Goal: Task Accomplishment & Management: Manage account settings

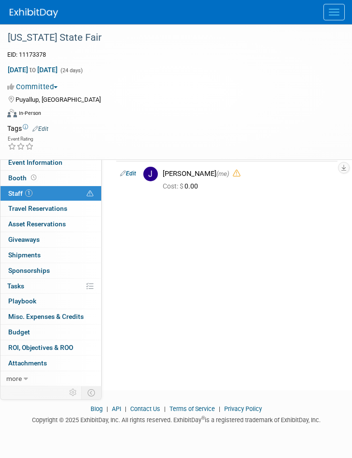
click at [333, 16] on button "Menu" at bounding box center [334, 12] width 21 height 16
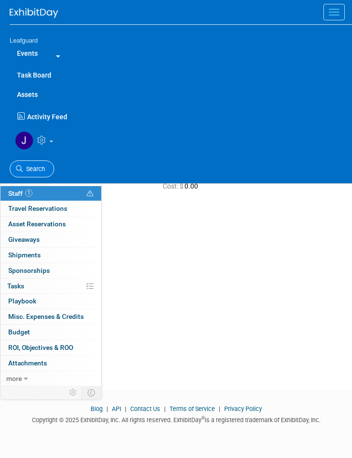
click at [31, 166] on span "Search" at bounding box center [34, 168] width 22 height 7
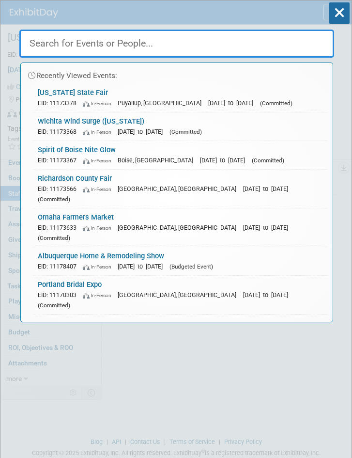
paste input "Olympia Harbor Days"
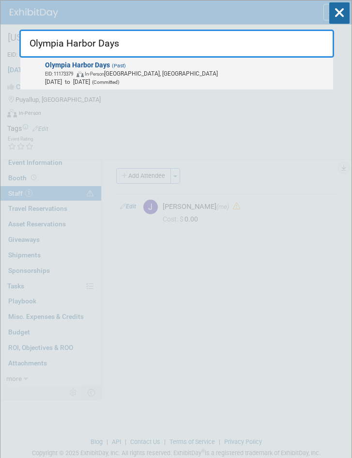
type input "Olympia Harbor Days"
click at [142, 67] on span "Olympia Harbor Days (Past) EID: 11173379 In-Person Olympia, WA Aug 29, 2025 to …" at bounding box center [186, 73] width 288 height 25
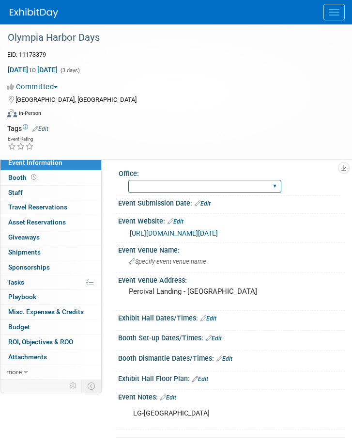
click at [203, 188] on select "Albany Arkansas Austin Birmingham Charlotte Chicago Cleveland Colorado Columbia…" at bounding box center [204, 186] width 153 height 13
select select "[GEOGRAPHIC_DATA]"
click at [128, 180] on select "Albany Arkansas Austin Birmingham Charlotte Chicago Cleveland Colorado Columbia…" at bounding box center [204, 186] width 153 height 13
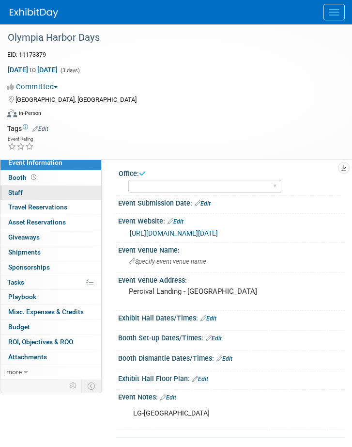
click at [16, 194] on span "Staff 0" at bounding box center [15, 192] width 15 height 8
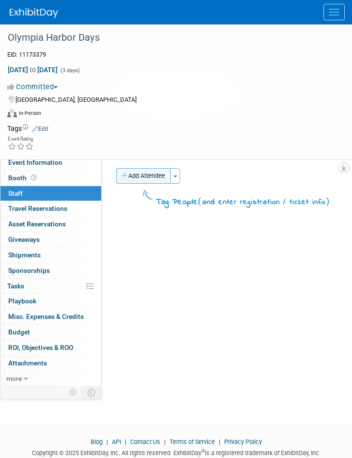
click at [149, 176] on button "Add Attendee" at bounding box center [143, 176] width 55 height 16
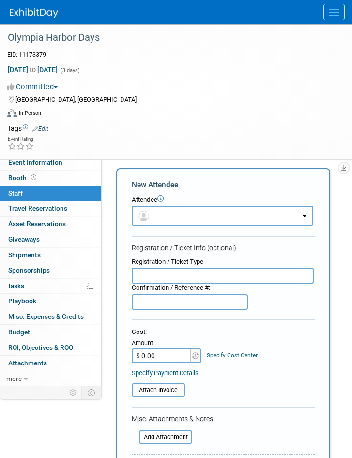
click at [168, 226] on form "New Attendee Attendee <img src="https://www.exhibitday.com/Images/Unassigned-Us…" at bounding box center [223, 370] width 183 height 382
click at [190, 222] on button "button" at bounding box center [223, 216] width 182 height 20
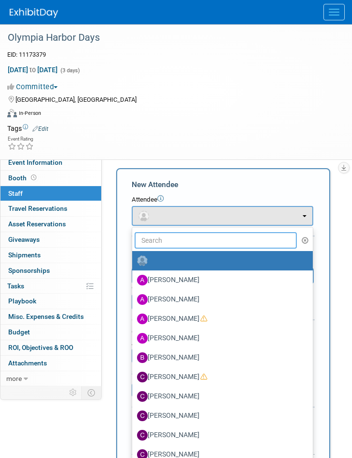
click at [174, 240] on input "text" at bounding box center [216, 240] width 162 height 16
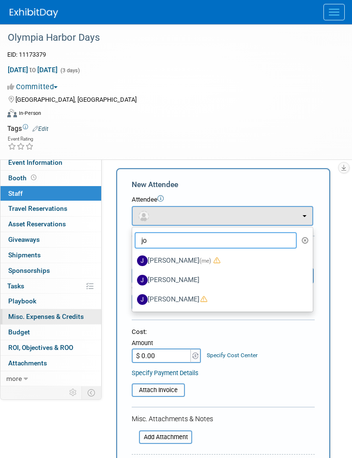
type input "joe"
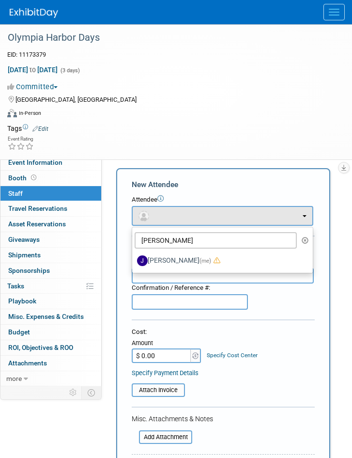
click at [200, 258] on span "(me)" at bounding box center [206, 260] width 12 height 7
click at [134, 258] on input "[PERSON_NAME] (me)" at bounding box center [130, 259] width 6 height 6
select select "42b345c0-50c4-4e30-b12f-944b97d3667c"
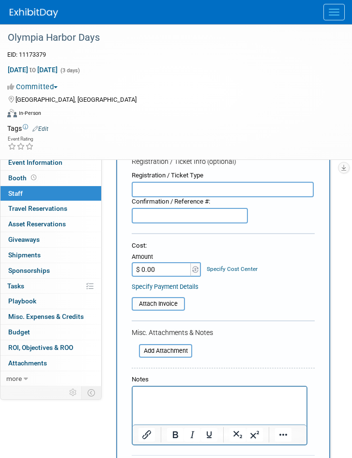
scroll to position [271, 0]
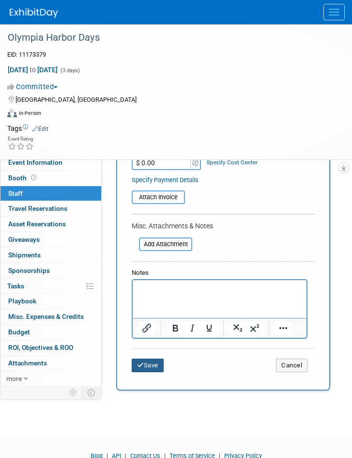
click at [145, 362] on button "Save" at bounding box center [148, 366] width 32 height 14
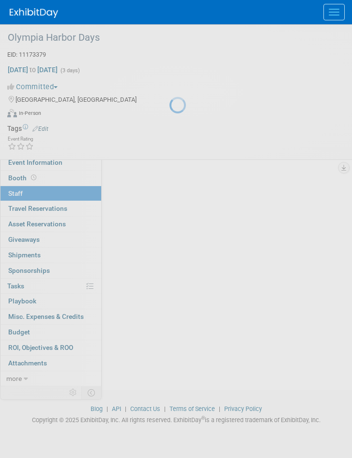
scroll to position [33, 0]
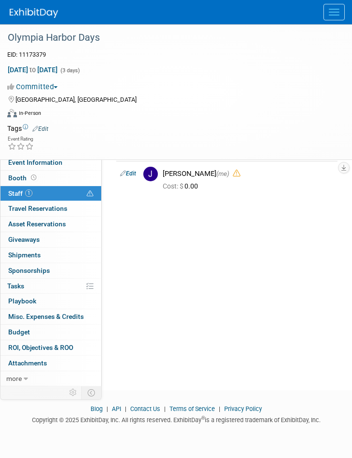
click at [333, 12] on span "Menu" at bounding box center [334, 12] width 11 height 1
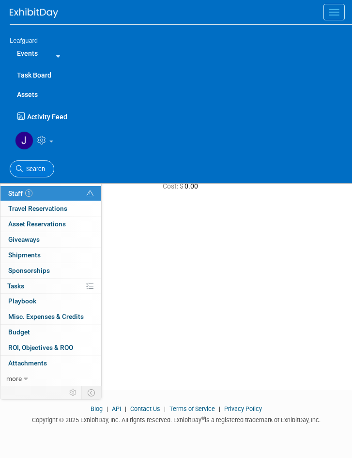
click at [36, 168] on span "Search" at bounding box center [34, 168] width 22 height 7
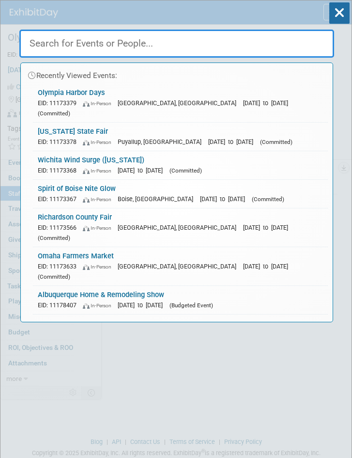
paste input "WestPoint Farmer's Market 2025"
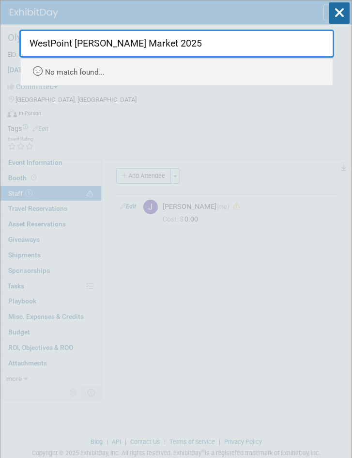
drag, startPoint x: 127, startPoint y: 43, endPoint x: 4, endPoint y: 99, distance: 134.9
click at [0, 75] on html "Leafguard Events Add Event Bulk Upload Events Shareable Event Boards Recently V…" at bounding box center [176, 229] width 352 height 458
paste input "Live Well Age Well"
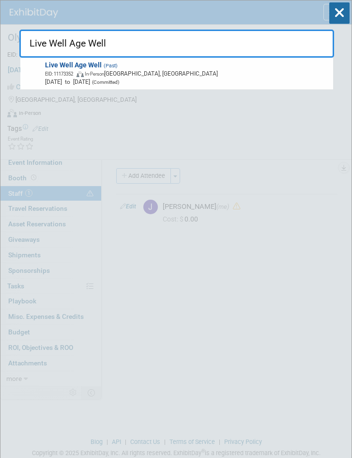
drag, startPoint x: 74, startPoint y: 37, endPoint x: -1, endPoint y: 48, distance: 75.5
click at [0, 48] on html "Leafguard Events Add Event Bulk Upload Events Shareable Event Boards Recently V…" at bounding box center [176, 229] width 352 height 458
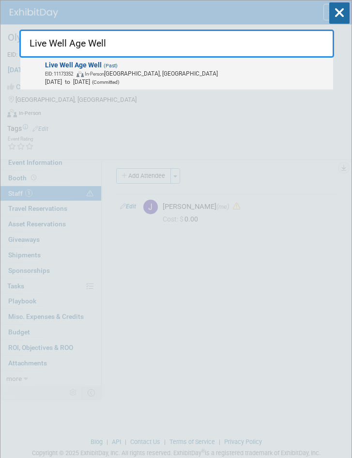
type input "Live Well Age Well"
click at [145, 70] on span "EID: 11173352 In-Person Overland Park, KS" at bounding box center [187, 73] width 285 height 8
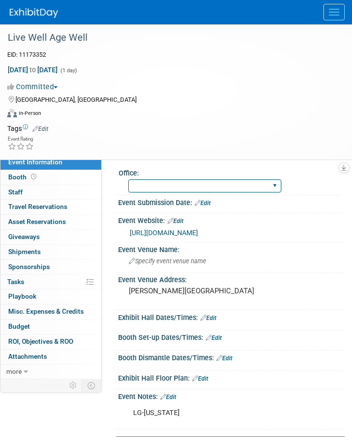
click at [204, 184] on select "[GEOGRAPHIC_DATA] [US_STATE] [GEOGRAPHIC_DATA] [GEOGRAPHIC_DATA] [GEOGRAPHIC_DA…" at bounding box center [204, 185] width 153 height 13
select select "[GEOGRAPHIC_DATA][US_STATE]"
click at [128, 179] on select "[GEOGRAPHIC_DATA] [US_STATE] [GEOGRAPHIC_DATA] [GEOGRAPHIC_DATA] [GEOGRAPHIC_DA…" at bounding box center [204, 185] width 153 height 13
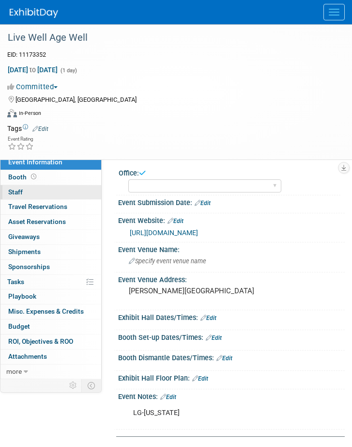
click at [17, 190] on span "Staff 0" at bounding box center [15, 192] width 15 height 8
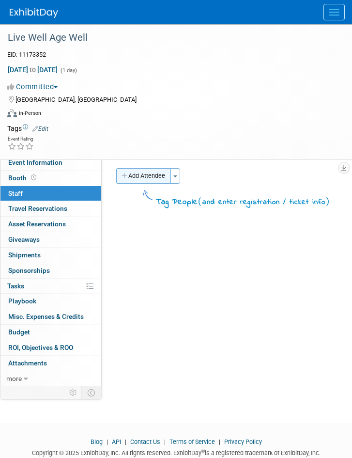
click at [161, 176] on button "Add Attendee" at bounding box center [143, 176] width 55 height 16
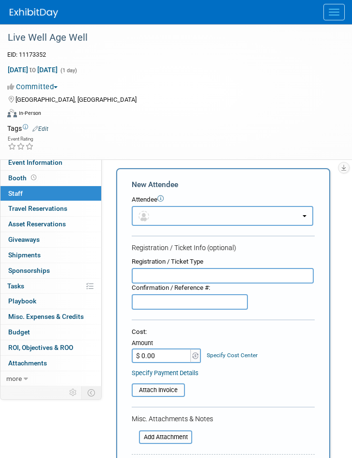
click at [174, 220] on button "button" at bounding box center [223, 216] width 182 height 20
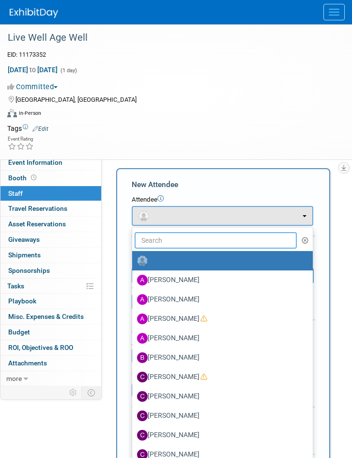
click at [168, 238] on input "text" at bounding box center [216, 240] width 162 height 16
type input "jo"
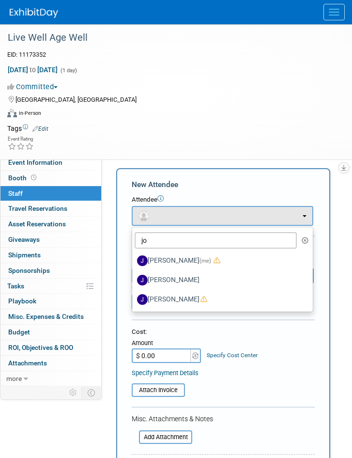
click at [200, 260] on span "(me)" at bounding box center [206, 260] width 12 height 7
click at [134, 260] on input "Joey Egbert (me)" at bounding box center [130, 259] width 6 height 6
select select "42b345c0-50c4-4e30-b12f-944b97d3667c"
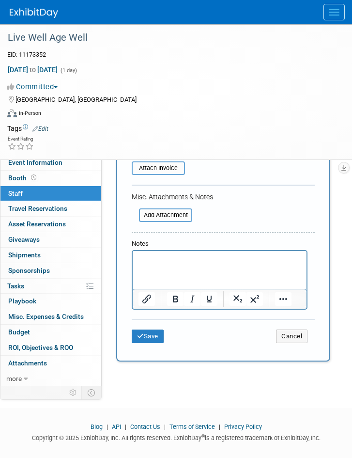
scroll to position [319, 0]
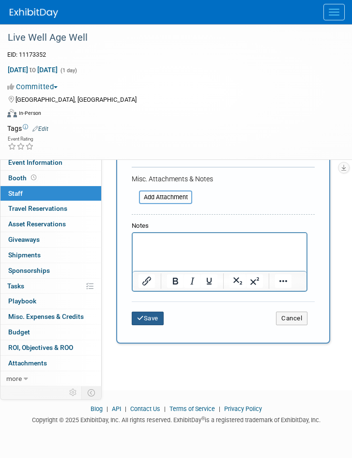
click at [149, 317] on button "Save" at bounding box center [148, 319] width 32 height 14
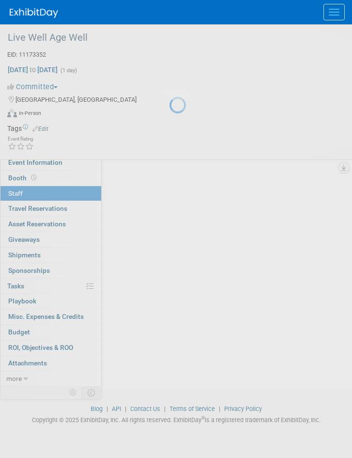
scroll to position [33, 0]
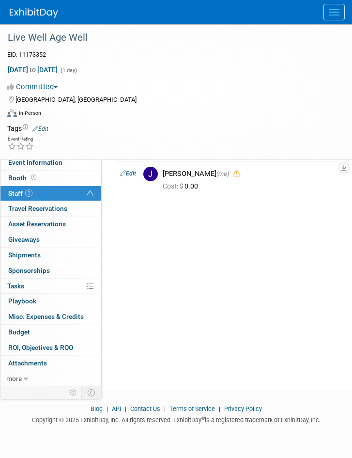
click at [336, 9] on span "Menu" at bounding box center [334, 9] width 11 height 1
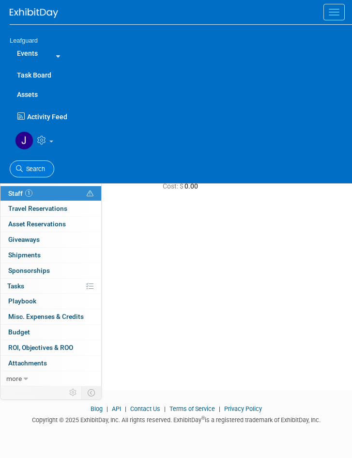
click at [33, 166] on span "Search" at bounding box center [34, 168] width 22 height 7
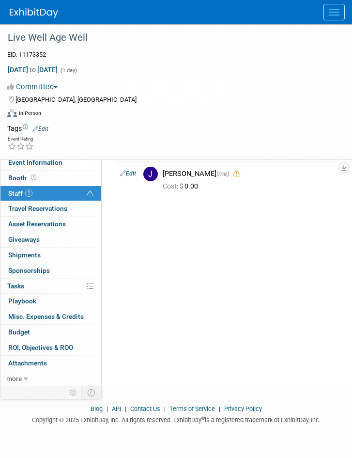
scroll to position [0, 0]
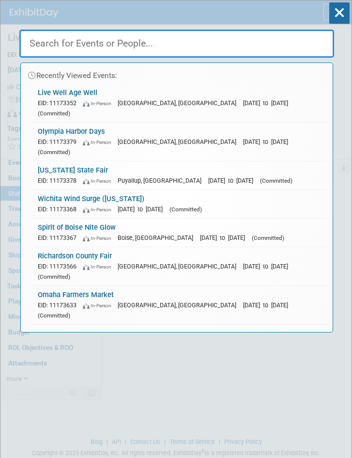
paste input "Syracuse Farmer's Market 2025"
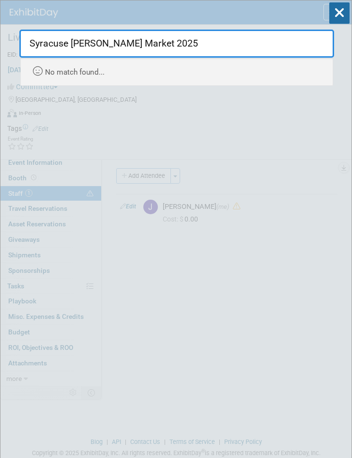
drag, startPoint x: 174, startPoint y: 43, endPoint x: 2, endPoint y: 62, distance: 172.6
click at [0, 53] on html "Leafguard Events Add Event Bulk Upload Events Shareable Event Boards Recently V…" at bounding box center [176, 229] width 352 height 458
paste input "anders County Fair"
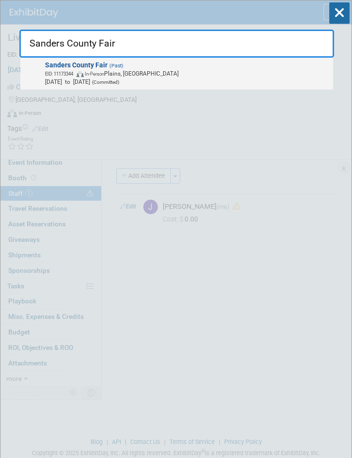
type input "Sanders County Fair"
click at [148, 72] on span "EID: 11173344 In-Person Plains, MT" at bounding box center [187, 73] width 285 height 8
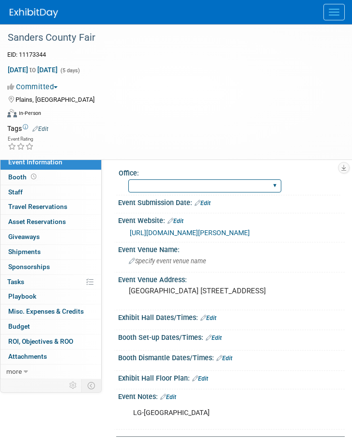
click at [204, 187] on select "[GEOGRAPHIC_DATA] [US_STATE] [GEOGRAPHIC_DATA] [GEOGRAPHIC_DATA] [GEOGRAPHIC_DA…" at bounding box center [204, 185] width 153 height 13
select select "[GEOGRAPHIC_DATA][US_STATE]"
click at [128, 179] on select "[GEOGRAPHIC_DATA] [US_STATE] [GEOGRAPHIC_DATA] [GEOGRAPHIC_DATA] [GEOGRAPHIC_DA…" at bounding box center [204, 185] width 153 height 13
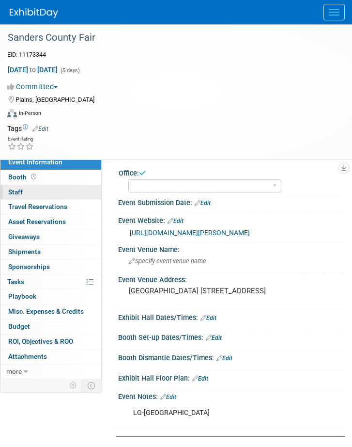
click at [16, 188] on link "0 Staff 0" at bounding box center [50, 192] width 101 height 15
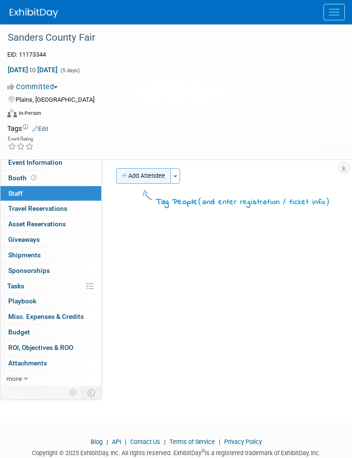
click at [162, 173] on button "Add Attendee" at bounding box center [143, 176] width 55 height 16
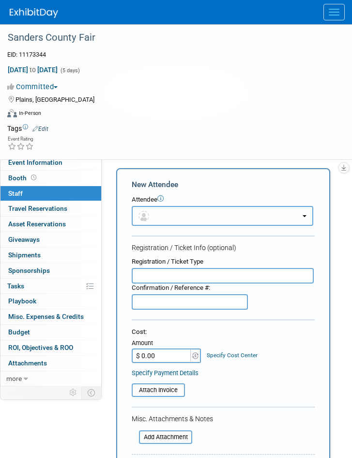
drag, startPoint x: 161, startPoint y: 213, endPoint x: 166, endPoint y: 215, distance: 5.2
click at [164, 214] on button "button" at bounding box center [223, 216] width 182 height 20
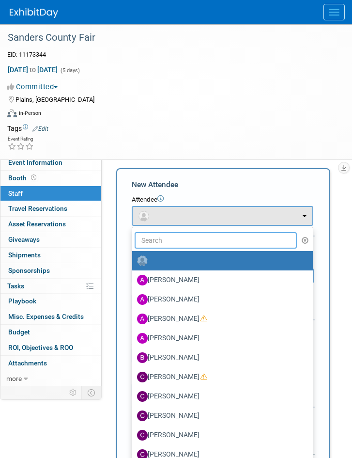
click at [177, 242] on input "text" at bounding box center [216, 240] width 162 height 16
type input "jo"
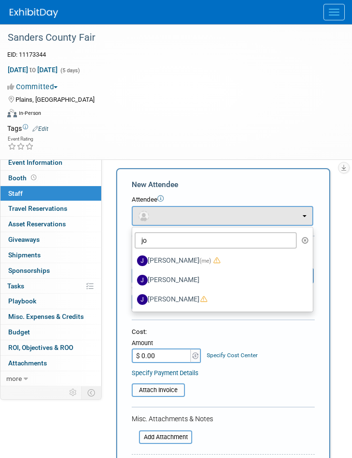
click at [167, 260] on label "Joey Egbert (me)" at bounding box center [220, 261] width 166 height 16
click at [134, 260] on input "Joey Egbert (me)" at bounding box center [130, 259] width 6 height 6
select select "42b345c0-50c4-4e30-b12f-944b97d3667c"
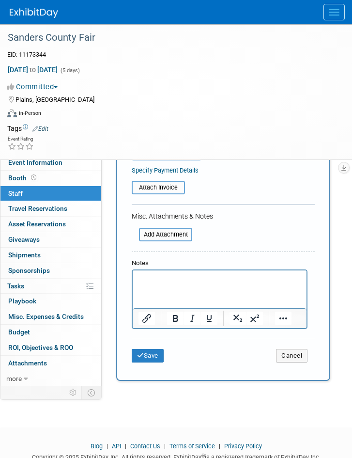
scroll to position [300, 0]
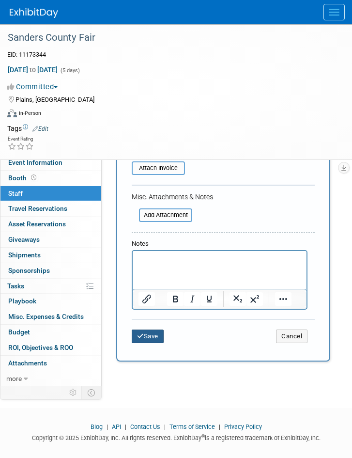
click at [146, 336] on button "Save" at bounding box center [148, 336] width 32 height 14
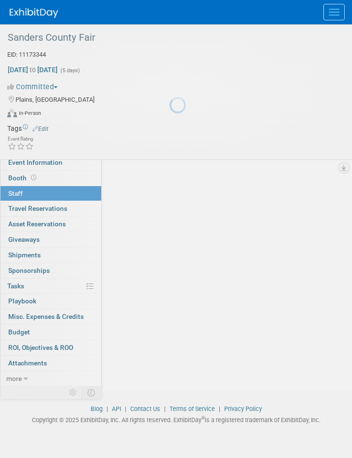
scroll to position [33, 0]
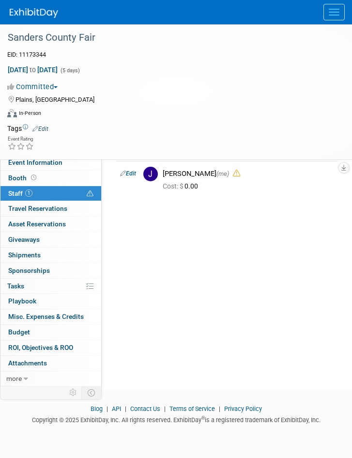
drag, startPoint x: 338, startPoint y: 10, endPoint x: 327, endPoint y: 13, distance: 12.0
click at [338, 11] on button "Menu" at bounding box center [334, 12] width 21 height 16
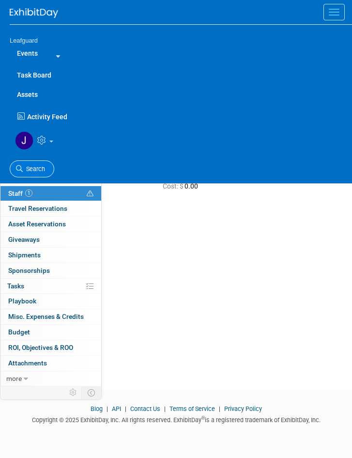
click at [30, 166] on span "Search" at bounding box center [34, 168] width 22 height 7
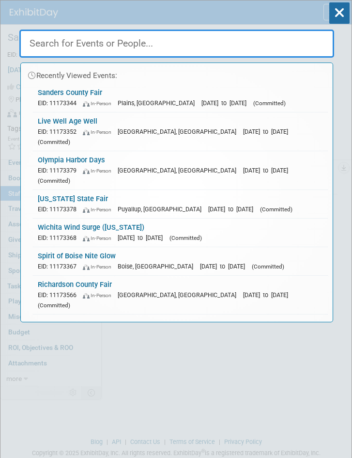
paste input "Sunset Farmer's Market 2025"
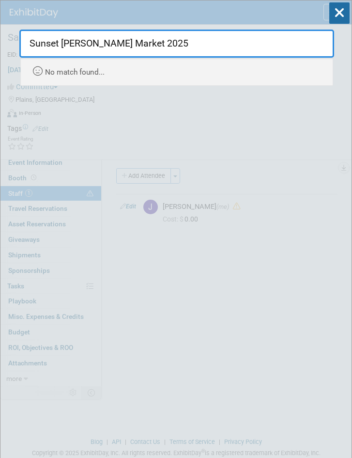
click at [188, 46] on input "Sunset Farmer's Market 2025" at bounding box center [176, 44] width 315 height 28
drag, startPoint x: 189, startPoint y: 40, endPoint x: 1, endPoint y: 71, distance: 190.1
click at [0, 62] on html "Leafguard Events Add Event Bulk Upload Events Shareable Event Boards Recently V…" at bounding box center [176, 229] width 352 height 458
paste input "t Joe Marketdays"
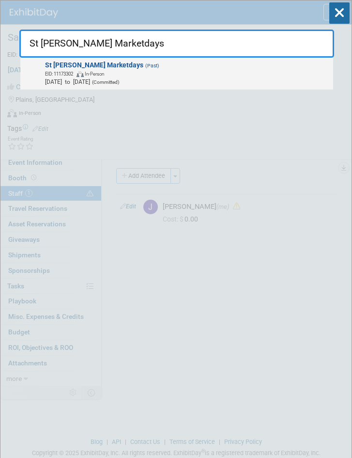
type input "St Joe Marketdays"
click at [104, 72] on span "In-Person" at bounding box center [94, 73] width 19 height 5
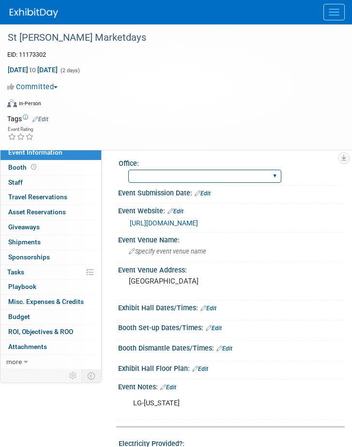
click at [201, 171] on select "[GEOGRAPHIC_DATA] [US_STATE] [GEOGRAPHIC_DATA] [GEOGRAPHIC_DATA] [GEOGRAPHIC_DA…" at bounding box center [204, 176] width 153 height 13
select select "[US_STATE]"
click at [128, 170] on select "[GEOGRAPHIC_DATA] [US_STATE] [GEOGRAPHIC_DATA] [GEOGRAPHIC_DATA] [GEOGRAPHIC_DA…" at bounding box center [204, 176] width 153 height 13
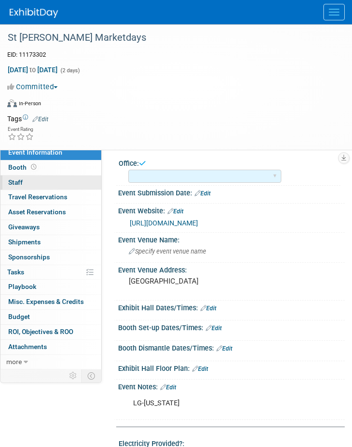
click at [15, 181] on span "Staff 0" at bounding box center [15, 182] width 15 height 8
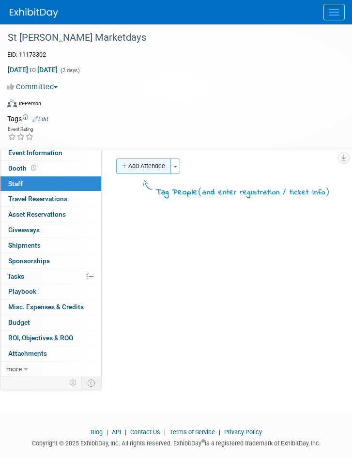
click at [157, 166] on button "Add Attendee" at bounding box center [143, 166] width 55 height 16
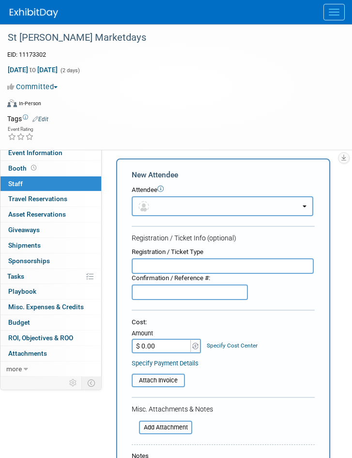
click at [167, 202] on button "button" at bounding box center [223, 206] width 182 height 20
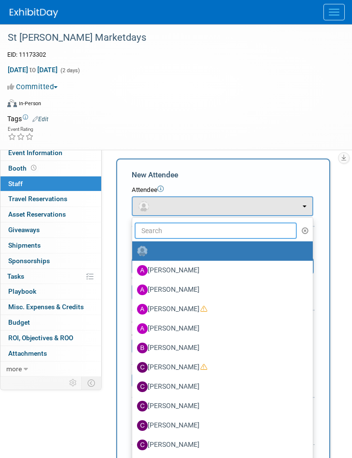
click at [177, 231] on input "text" at bounding box center [216, 230] width 162 height 16
type input "jo"
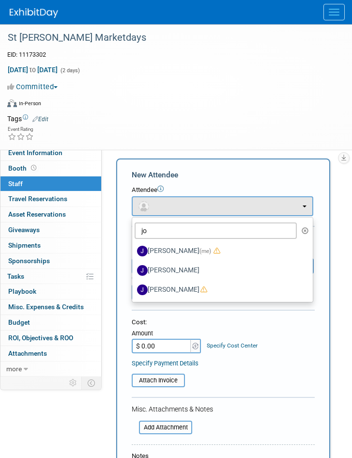
click at [183, 249] on label "[PERSON_NAME] (me)" at bounding box center [220, 251] width 166 height 16
click at [134, 249] on input "[PERSON_NAME] (me)" at bounding box center [130, 250] width 6 height 6
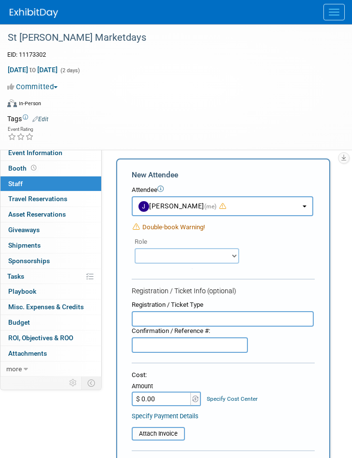
select select "42b345c0-50c4-4e30-b12f-944b97d3667c"
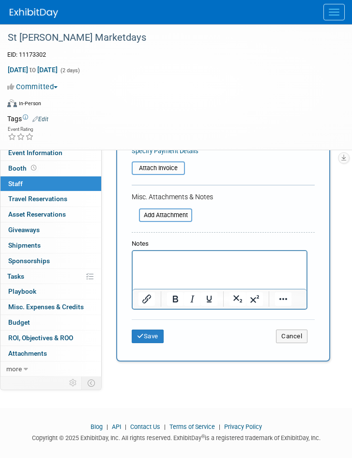
scroll to position [310, 0]
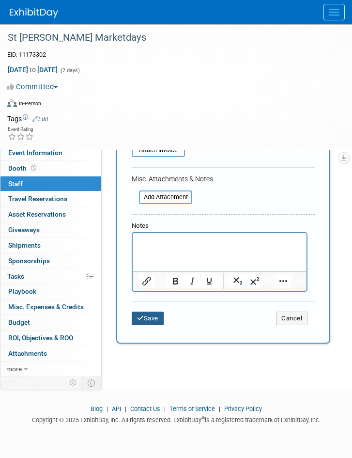
click at [152, 315] on button "Save" at bounding box center [148, 319] width 32 height 14
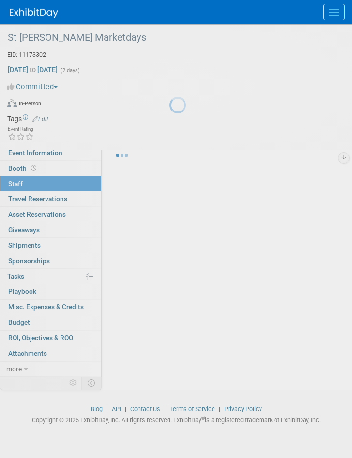
scroll to position [23, 0]
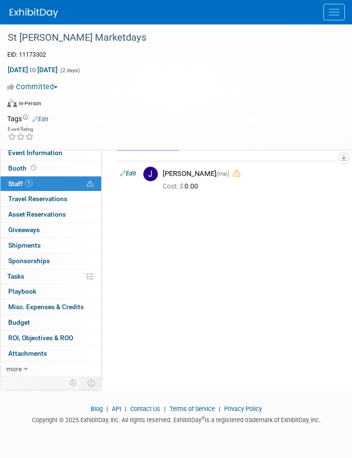
click at [344, 8] on button "Menu" at bounding box center [334, 12] width 21 height 16
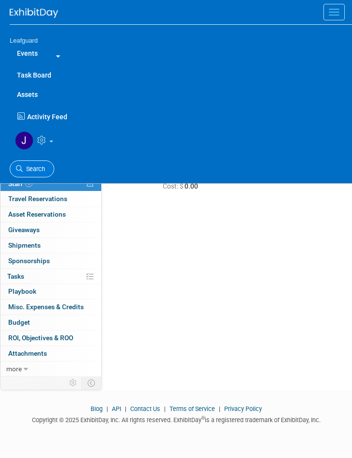
click at [37, 165] on link "Search" at bounding box center [32, 168] width 45 height 17
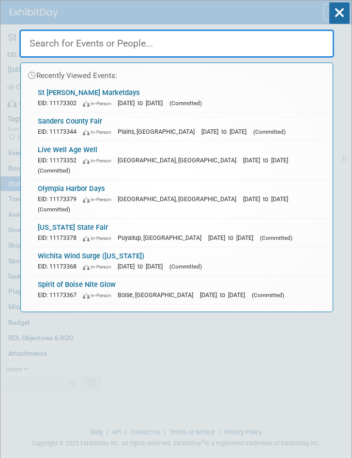
paste input "Brookings Bodacious"
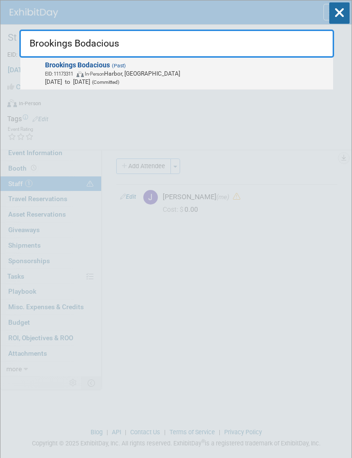
type input "Brookings Bodacious"
click at [110, 68] on span "(Past)" at bounding box center [118, 66] width 16 height 6
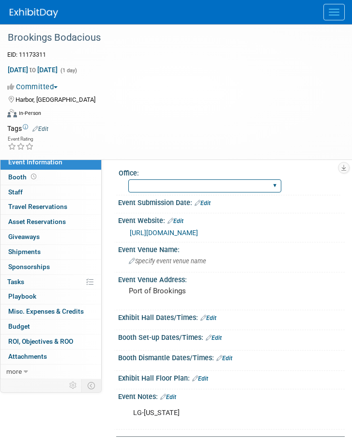
click at [200, 183] on select "[GEOGRAPHIC_DATA] [US_STATE] [GEOGRAPHIC_DATA] [GEOGRAPHIC_DATA] [GEOGRAPHIC_DA…" at bounding box center [204, 185] width 153 height 13
click at [201, 183] on select "[GEOGRAPHIC_DATA] [US_STATE] [GEOGRAPHIC_DATA] [GEOGRAPHIC_DATA] [GEOGRAPHIC_DA…" at bounding box center [204, 185] width 153 height 13
select select "[US_STATE]"
click at [128, 179] on select "[GEOGRAPHIC_DATA] [US_STATE] [GEOGRAPHIC_DATA] [GEOGRAPHIC_DATA] [GEOGRAPHIC_DA…" at bounding box center [204, 185] width 153 height 13
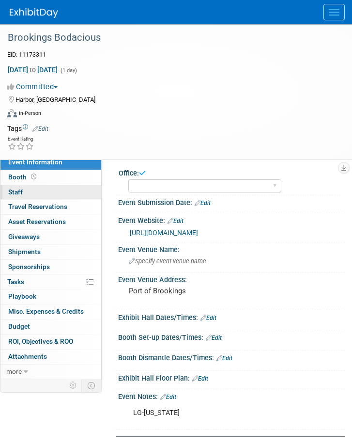
click at [24, 196] on link "0 Staff 0" at bounding box center [50, 192] width 101 height 15
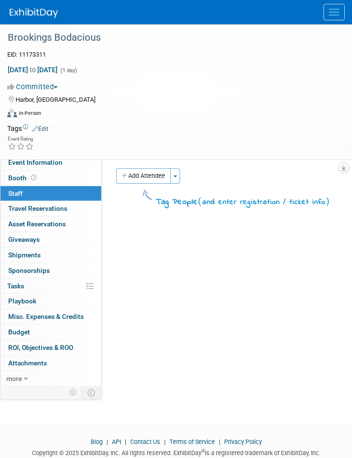
click at [152, 172] on button "Add Attendee" at bounding box center [143, 176] width 55 height 16
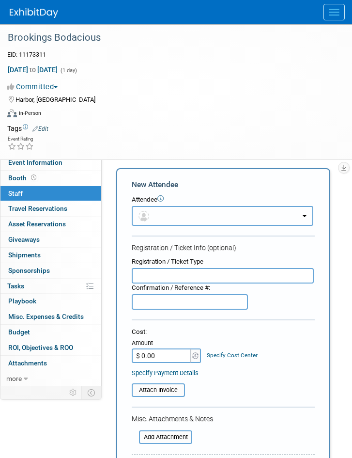
click at [164, 218] on button "button" at bounding box center [223, 216] width 182 height 20
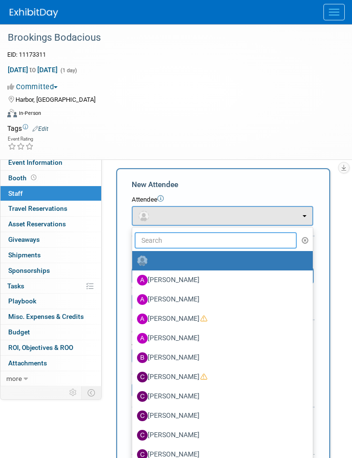
drag, startPoint x: 166, startPoint y: 237, endPoint x: 175, endPoint y: 257, distance: 21.9
click at [165, 240] on input "text" at bounding box center [216, 240] width 162 height 16
type input "jo"
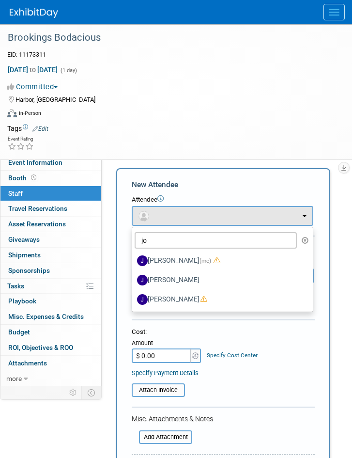
click at [174, 257] on label "[PERSON_NAME] (me)" at bounding box center [220, 261] width 166 height 16
click at [134, 257] on input "[PERSON_NAME] (me)" at bounding box center [130, 259] width 6 height 6
select select "42b345c0-50c4-4e30-b12f-944b97d3667c"
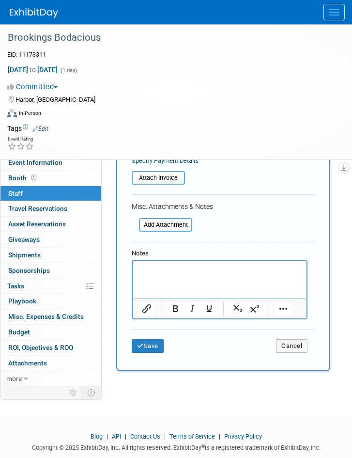
scroll to position [319, 0]
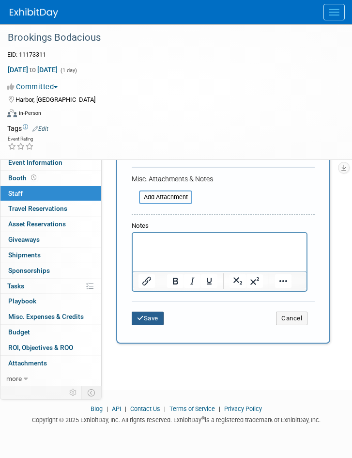
click at [150, 318] on button "Save" at bounding box center [148, 319] width 32 height 14
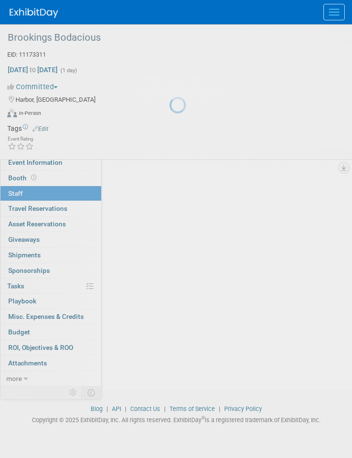
scroll to position [33, 0]
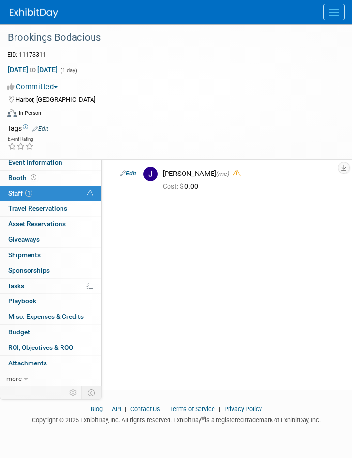
click at [334, 5] on button "Menu" at bounding box center [334, 12] width 21 height 16
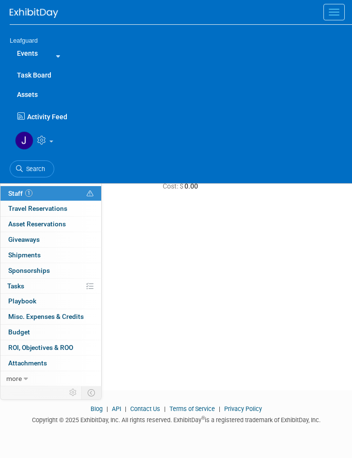
click at [30, 164] on link "Search" at bounding box center [32, 168] width 45 height 17
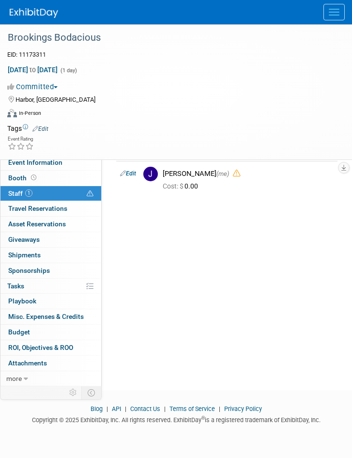
scroll to position [0, 0]
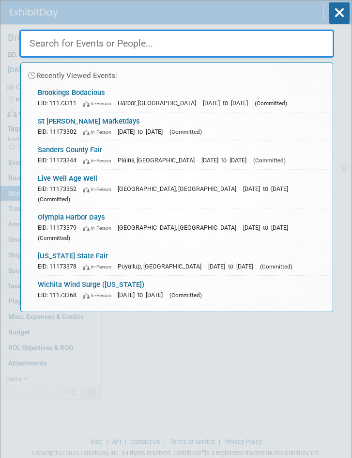
paste input "St Louis Street Food Festival"
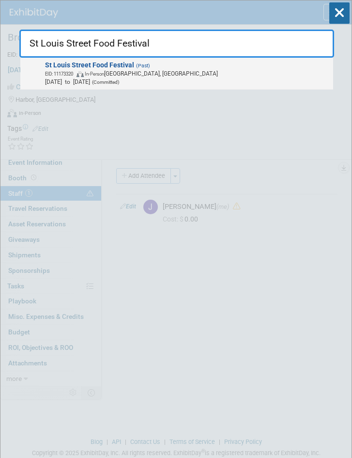
type input "St Louis Street Food Festival"
click at [162, 72] on span "EID: 11173320 In-Person St. Louis, MO" at bounding box center [187, 73] width 285 height 8
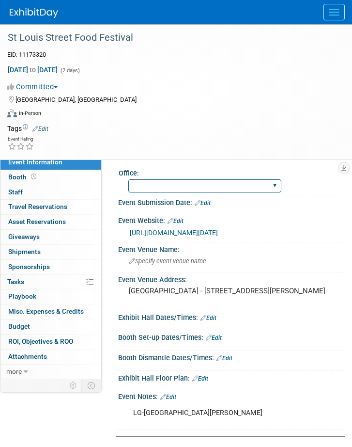
click at [205, 184] on select "[GEOGRAPHIC_DATA] [US_STATE] [GEOGRAPHIC_DATA] [GEOGRAPHIC_DATA] [GEOGRAPHIC_DA…" at bounding box center [204, 185] width 153 height 13
select select "[GEOGRAPHIC_DATA][PERSON_NAME]"
click at [128, 179] on select "[GEOGRAPHIC_DATA] [US_STATE] [GEOGRAPHIC_DATA] [GEOGRAPHIC_DATA] [GEOGRAPHIC_DA…" at bounding box center [204, 185] width 153 height 13
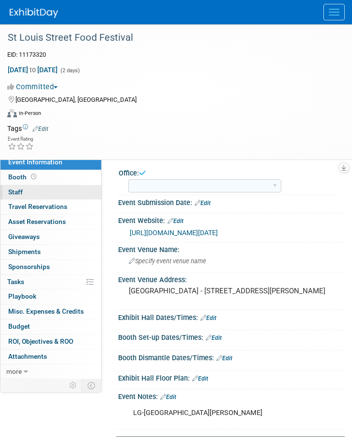
click at [19, 191] on span "Staff 0" at bounding box center [15, 192] width 15 height 8
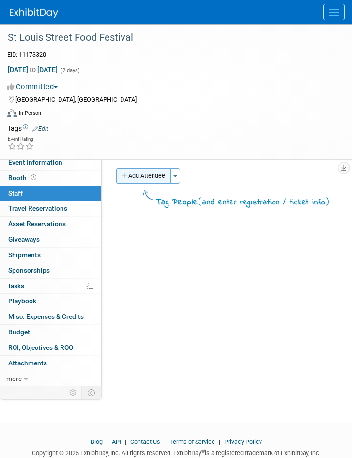
click at [157, 175] on button "Add Attendee" at bounding box center [143, 176] width 55 height 16
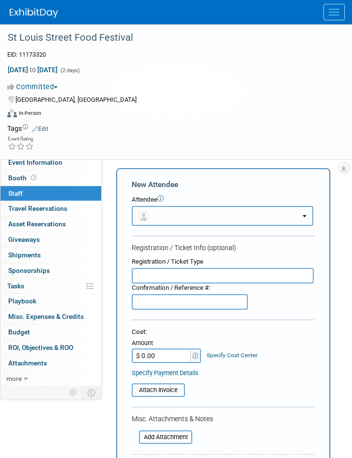
click at [188, 221] on button "button" at bounding box center [223, 216] width 182 height 20
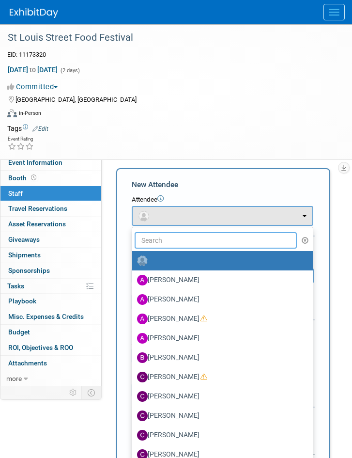
click at [188, 244] on input "text" at bounding box center [216, 240] width 162 height 16
type input "jo"
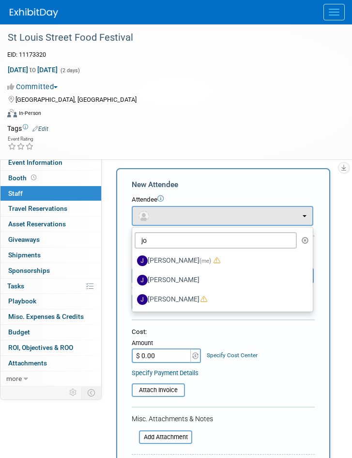
click at [174, 259] on label "[PERSON_NAME] (me)" at bounding box center [220, 261] width 166 height 16
click at [134, 259] on input "[PERSON_NAME] (me)" at bounding box center [130, 259] width 6 height 6
select select "42b345c0-50c4-4e30-b12f-944b97d3667c"
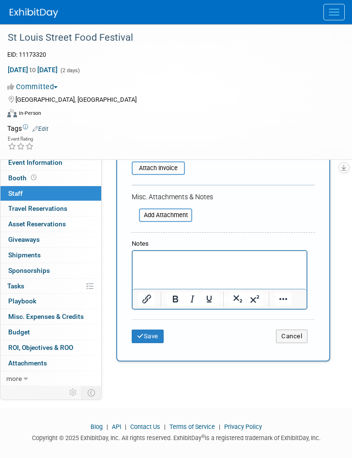
scroll to position [319, 0]
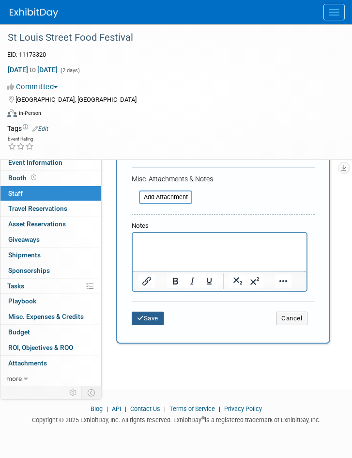
click at [136, 315] on button "Save" at bounding box center [148, 319] width 32 height 14
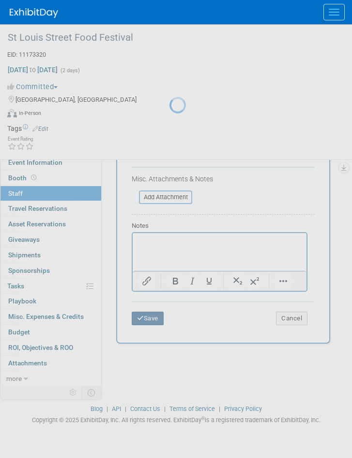
scroll to position [33, 0]
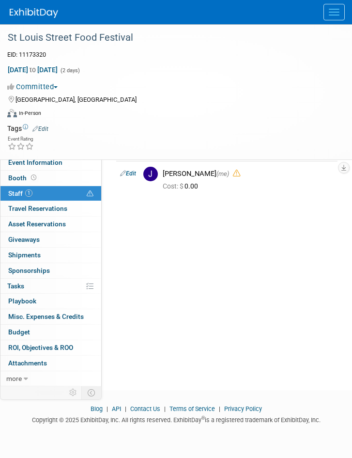
click at [337, 13] on button "Menu" at bounding box center [334, 12] width 21 height 16
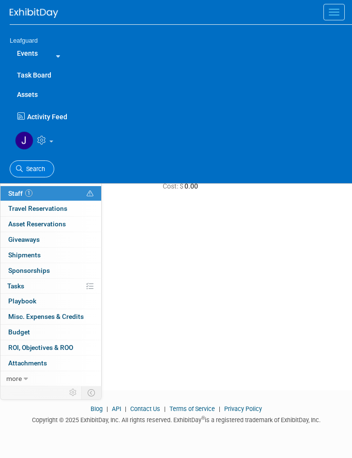
click at [33, 163] on link "Search" at bounding box center [32, 168] width 45 height 17
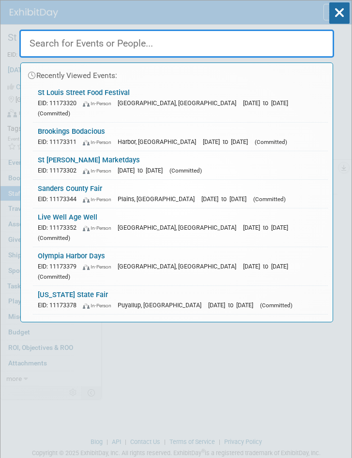
paste input "[US_STATE] State Fair"
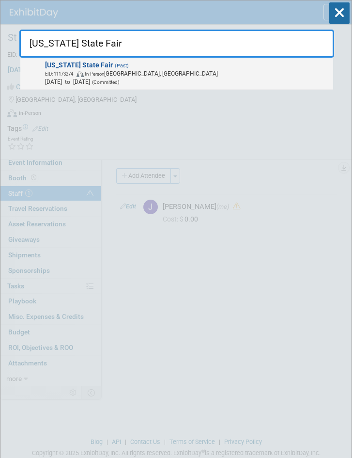
type input "[US_STATE] State Fair"
click at [173, 78] on span "Aug 22, 2025 to Sep 1, 2025 (Committed)" at bounding box center [187, 82] width 285 height 8
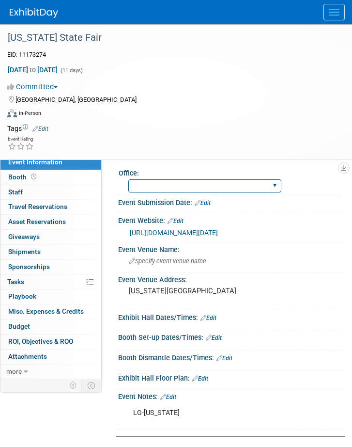
click at [201, 182] on select "[GEOGRAPHIC_DATA] [US_STATE] [GEOGRAPHIC_DATA] [GEOGRAPHIC_DATA] [GEOGRAPHIC_DA…" at bounding box center [204, 185] width 153 height 13
select select "[US_STATE]"
click at [128, 179] on select "[GEOGRAPHIC_DATA] [US_STATE] [GEOGRAPHIC_DATA] [GEOGRAPHIC_DATA] [GEOGRAPHIC_DA…" at bounding box center [204, 185] width 153 height 13
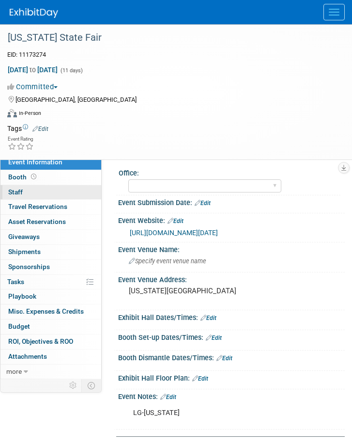
click at [18, 193] on span "Staff 0" at bounding box center [15, 192] width 15 height 8
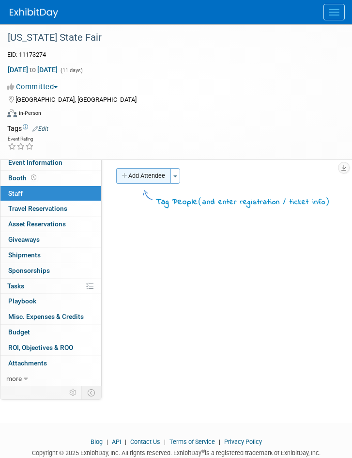
click at [171, 178] on button "Add Attendee" at bounding box center [143, 176] width 55 height 16
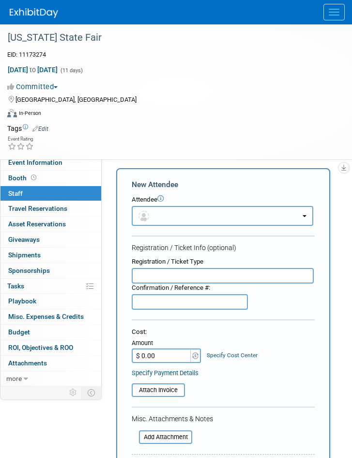
click at [158, 224] on button "button" at bounding box center [223, 216] width 182 height 20
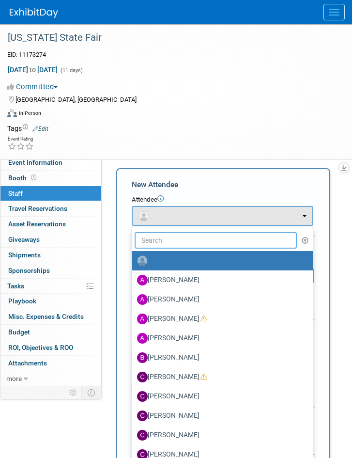
click at [171, 240] on input "text" at bounding box center [216, 240] width 162 height 16
type input "jo"
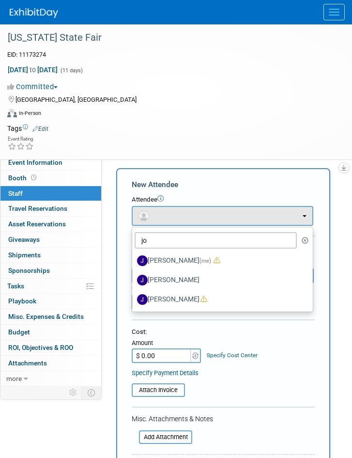
click at [165, 256] on label "Joey Egbert (me)" at bounding box center [220, 261] width 166 height 16
click at [134, 256] on input "Joey Egbert (me)" at bounding box center [130, 259] width 6 height 6
select select "42b345c0-50c4-4e30-b12f-944b97d3667c"
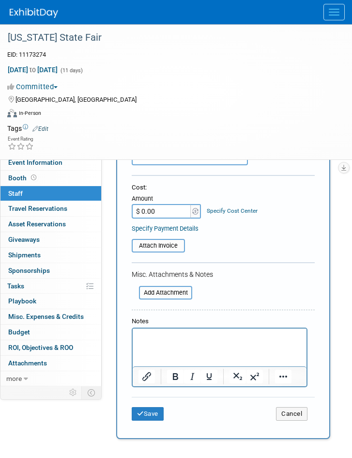
scroll to position [319, 0]
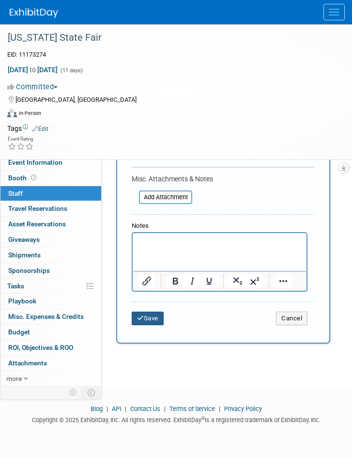
click at [143, 319] on icon "submit" at bounding box center [140, 318] width 7 height 6
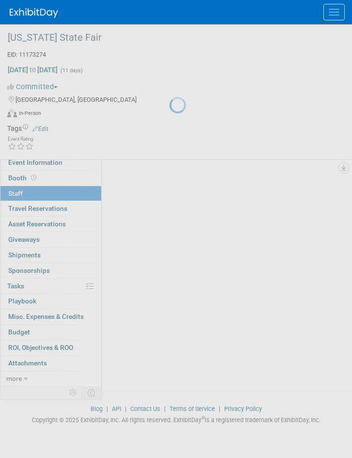
scroll to position [33, 0]
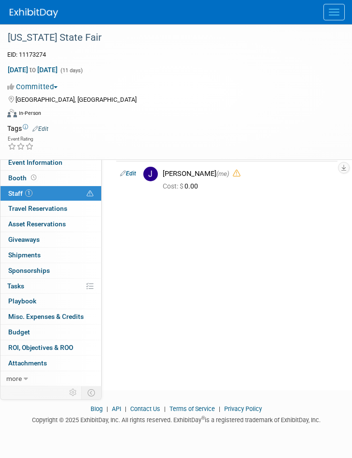
click at [332, 9] on span "Menu" at bounding box center [334, 9] width 11 height 1
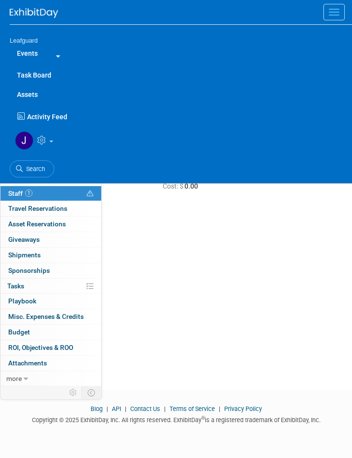
click at [36, 167] on span "Search" at bounding box center [34, 168] width 22 height 7
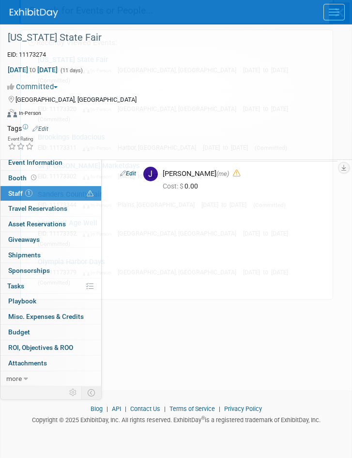
scroll to position [0, 0]
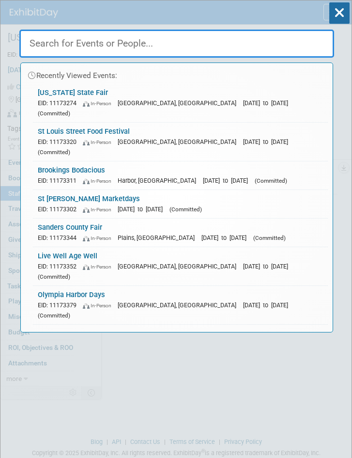
paste input "[US_STATE] State Fair"
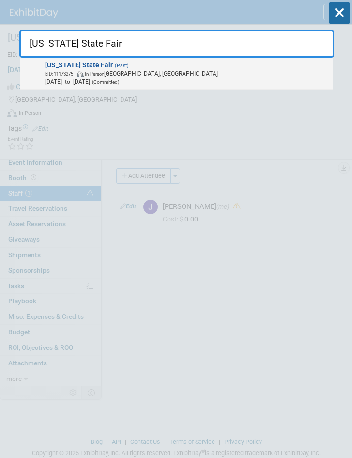
type input "[US_STATE] State Fair"
click at [167, 75] on span "EID: 11173275 In-Person Salem, MA" at bounding box center [187, 73] width 285 height 8
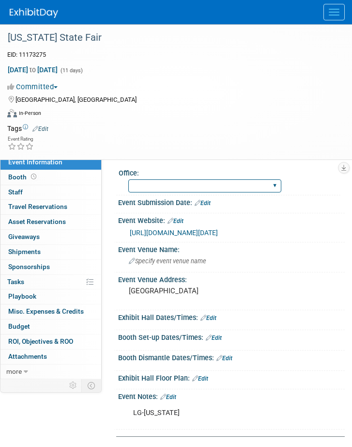
click at [205, 180] on select "Albany Arkansas Austin Birmingham Charlotte Chicago Cleveland Colorado Columbia…" at bounding box center [204, 185] width 153 height 13
select select "[US_STATE]"
click at [128, 179] on select "Albany Arkansas Austin Birmingham Charlotte Chicago Cleveland Colorado Columbia…" at bounding box center [204, 185] width 153 height 13
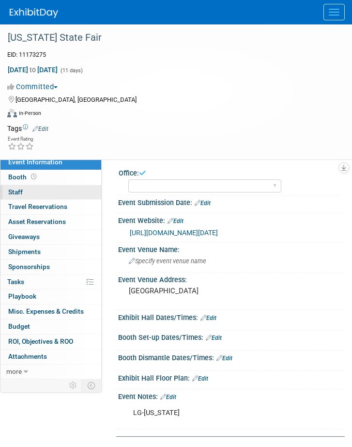
click at [18, 190] on span "Staff 0" at bounding box center [15, 192] width 15 height 8
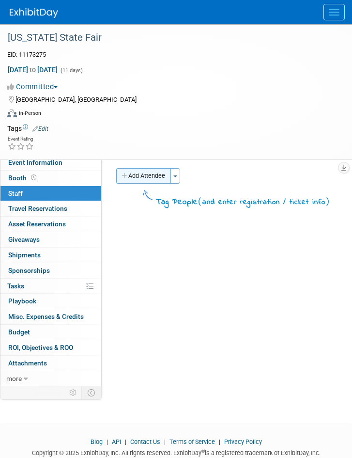
click at [151, 175] on button "Add Attendee" at bounding box center [143, 176] width 55 height 16
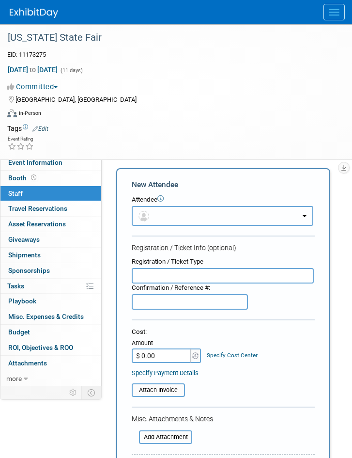
drag, startPoint x: 172, startPoint y: 216, endPoint x: 175, endPoint y: 230, distance: 14.3
click at [172, 217] on button "button" at bounding box center [223, 216] width 182 height 20
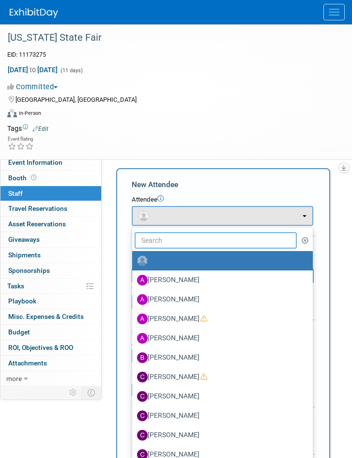
click at [178, 239] on input "text" at bounding box center [216, 240] width 162 height 16
type input "jo"
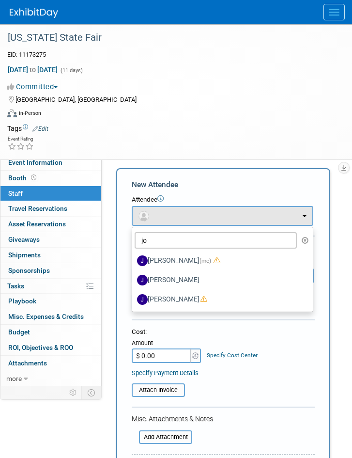
click at [200, 258] on span "(me)" at bounding box center [206, 260] width 12 height 7
click at [134, 258] on input "Joey Egbert (me)" at bounding box center [130, 259] width 6 height 6
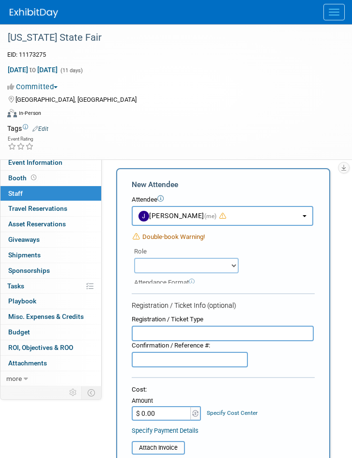
select select "42b345c0-50c4-4e30-b12f-944b97d3667c"
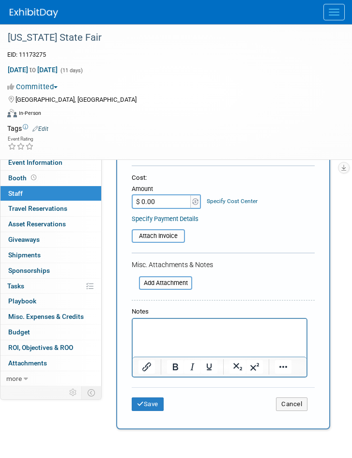
scroll to position [252, 0]
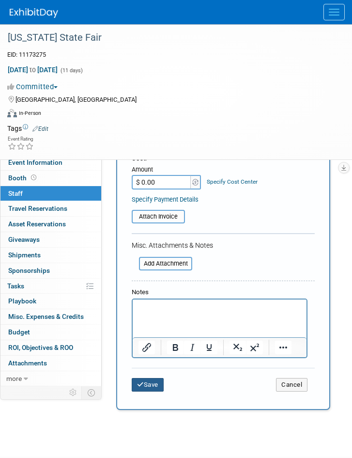
click at [149, 384] on button "Save" at bounding box center [148, 385] width 32 height 14
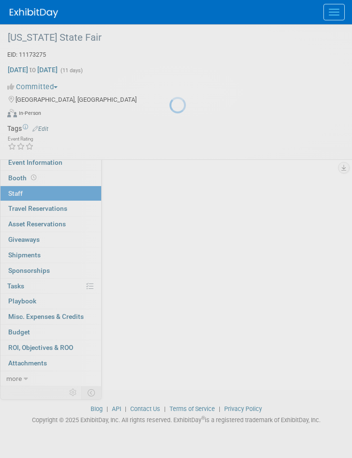
scroll to position [33, 0]
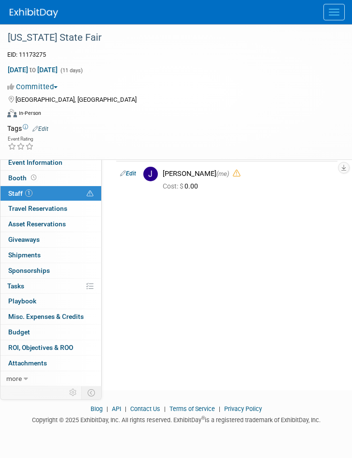
drag, startPoint x: 339, startPoint y: 10, endPoint x: 335, endPoint y: 15, distance: 5.8
click at [339, 11] on button "Menu" at bounding box center [334, 12] width 21 height 16
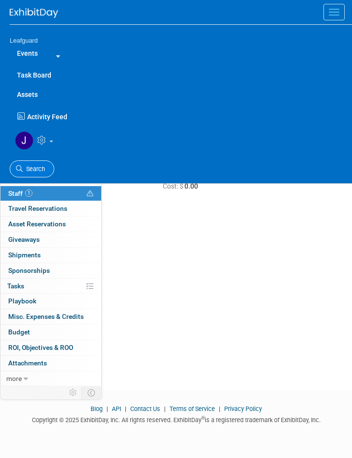
click at [21, 169] on icon at bounding box center [19, 168] width 7 height 7
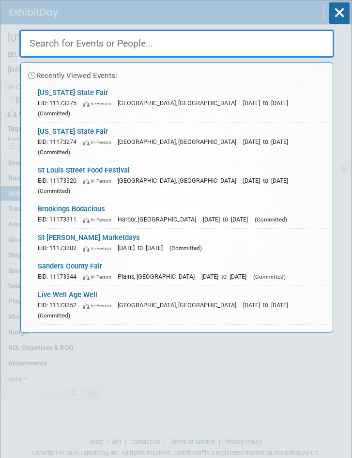
paste input "Omaha Farmers Market"
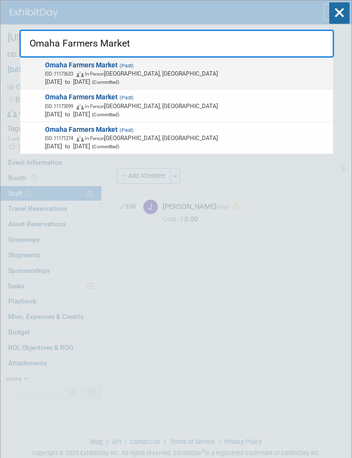
type input "Omaha Farmers Market"
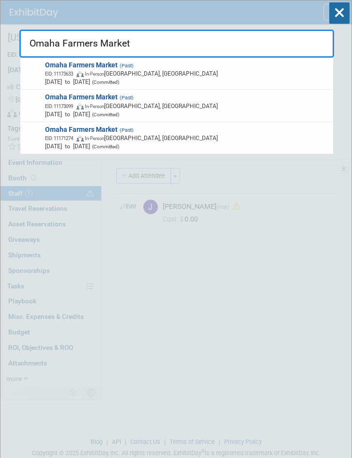
drag, startPoint x: 154, startPoint y: 74, endPoint x: 139, endPoint y: 73, distance: 15.0
click at [139, 73] on span "EID: 11173633 In-Person Omaha, NE" at bounding box center [187, 73] width 285 height 8
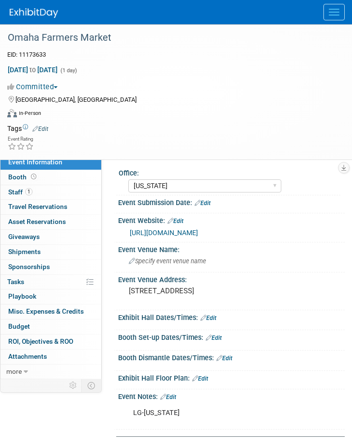
select select "[US_STATE]"
click at [60, 85] on button "Committed" at bounding box center [34, 87] width 54 height 10
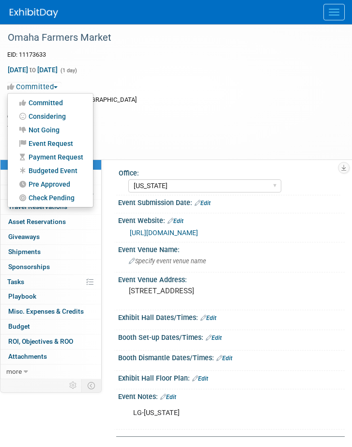
click at [58, 169] on link "Budgeted Event" at bounding box center [50, 171] width 85 height 14
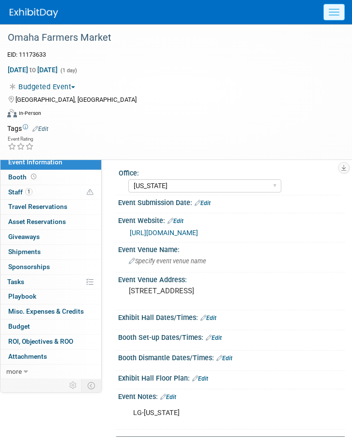
drag, startPoint x: 333, startPoint y: 3, endPoint x: 333, endPoint y: 16, distance: 13.1
click at [333, 7] on div at bounding box center [181, 12] width 343 height 24
drag, startPoint x: 335, startPoint y: 5, endPoint x: 333, endPoint y: 19, distance: 13.7
click at [335, 7] on button "Menu" at bounding box center [334, 12] width 21 height 16
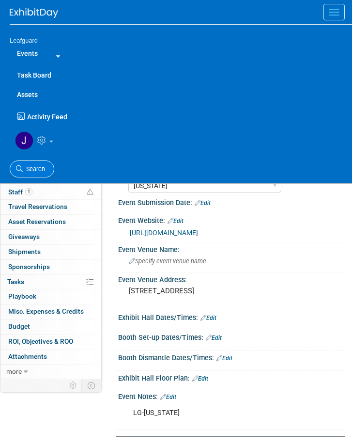
click at [26, 164] on link "Search" at bounding box center [32, 168] width 45 height 17
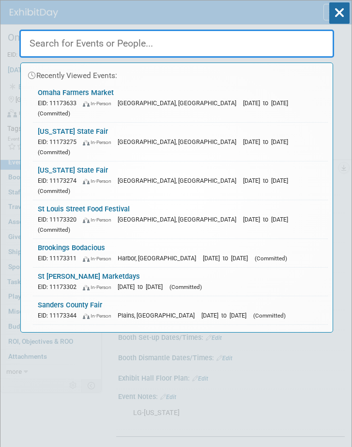
paste input "Richardson County Fair"
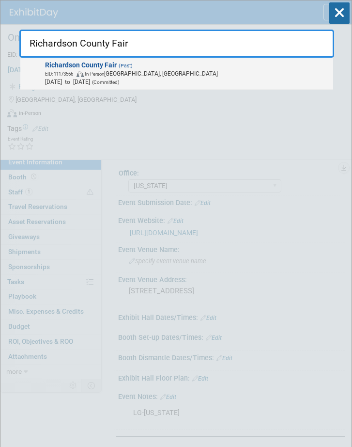
type input "Richardson County Fair"
click at [141, 68] on span "Richardson County Fair (Past) EID: 11173566 In-Person Humboldt, NE Sep 10, 2025…" at bounding box center [186, 73] width 288 height 25
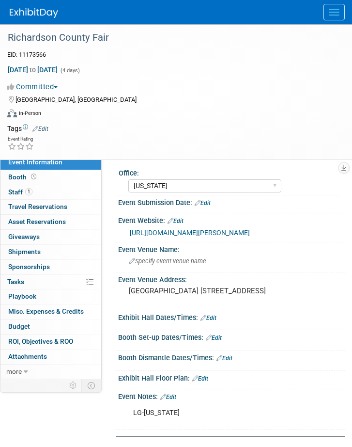
select select "[US_STATE]"
click at [60, 84] on button "Committed" at bounding box center [34, 87] width 54 height 10
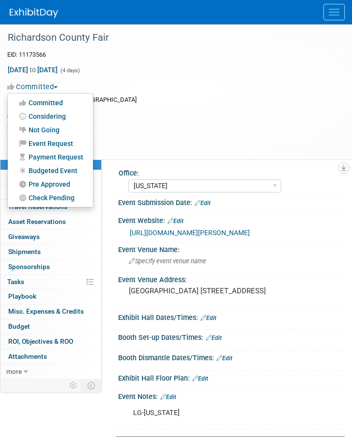
click at [58, 168] on link "Budgeted Event" at bounding box center [50, 171] width 85 height 14
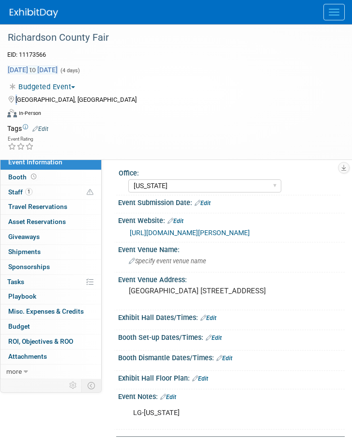
drag, startPoint x: 125, startPoint y: 1, endPoint x: 75, endPoint y: 66, distance: 81.9
click at [37, 112] on div "Sep 10, 2025 to Sep 13, 2025 (4 days) Sep 10, 2025 to Sep 13, 2025 Budgeted Eve…" at bounding box center [170, 92] width 340 height 61
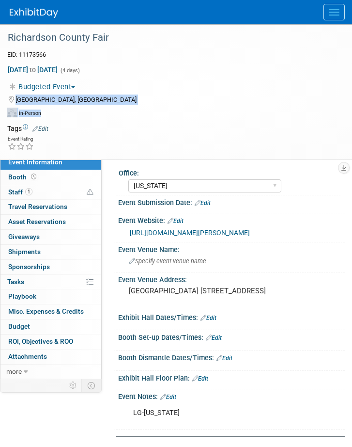
click at [342, 9] on button "Menu" at bounding box center [334, 12] width 21 height 16
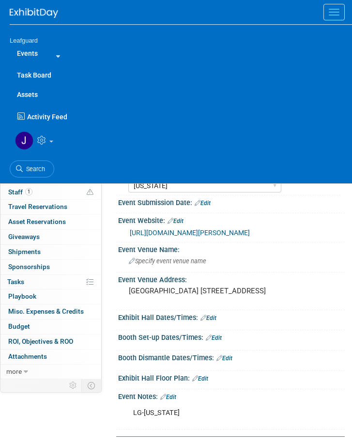
click at [37, 165] on span "Search" at bounding box center [34, 168] width 22 height 7
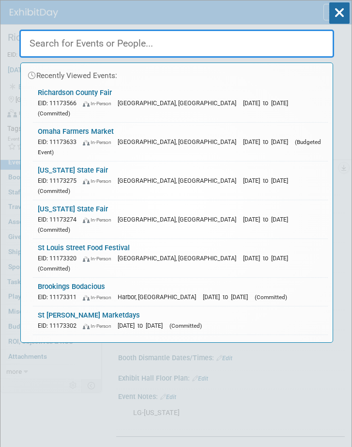
paste input "Spirit of Boise Nite Glow"
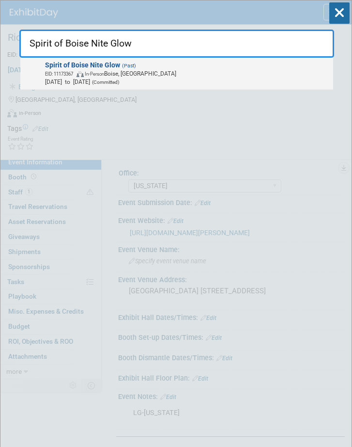
type input "Spirit of Boise Nite Glow"
click at [139, 61] on span "Spirit of Boise Nite Glow (Past) EID: 11173367 In-Person Boise, ID Aug 29, 2025…" at bounding box center [186, 73] width 288 height 25
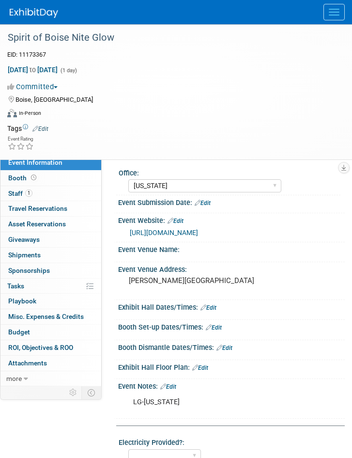
select select "[US_STATE]"
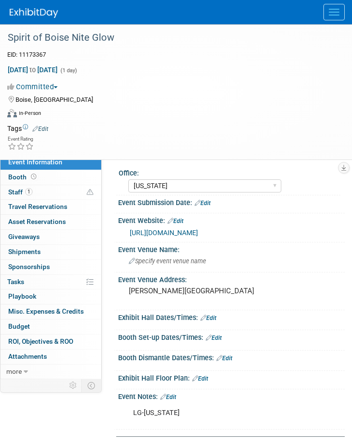
click at [62, 87] on button "Committed" at bounding box center [34, 87] width 54 height 10
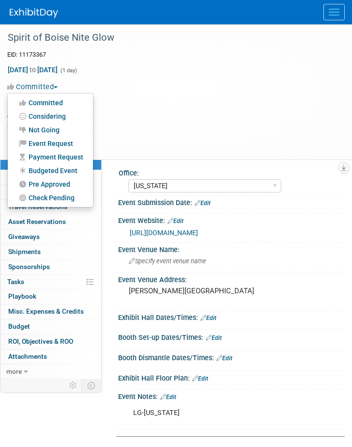
click at [57, 168] on link "Budgeted Event" at bounding box center [50, 171] width 85 height 14
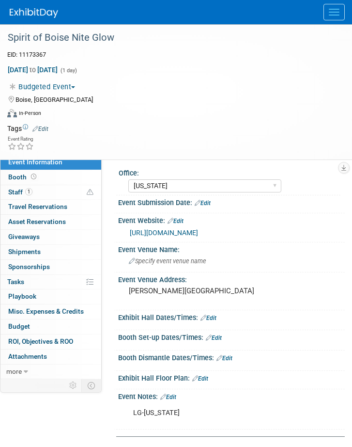
click at [339, 9] on span "Menu" at bounding box center [334, 9] width 11 height 1
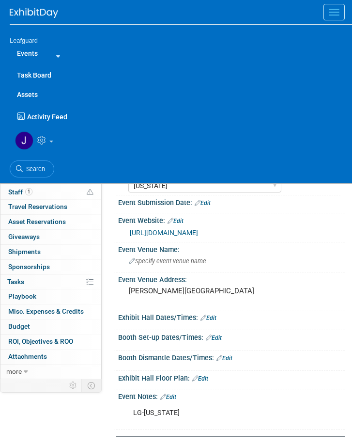
drag, startPoint x: 38, startPoint y: 163, endPoint x: 59, endPoint y: 112, distance: 55.4
click at [38, 164] on link "Search" at bounding box center [32, 168] width 45 height 17
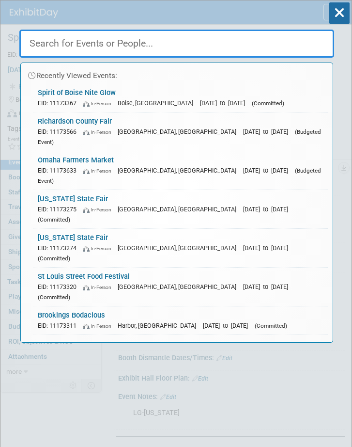
paste input "Wichita Wind Surge ([US_STATE])"
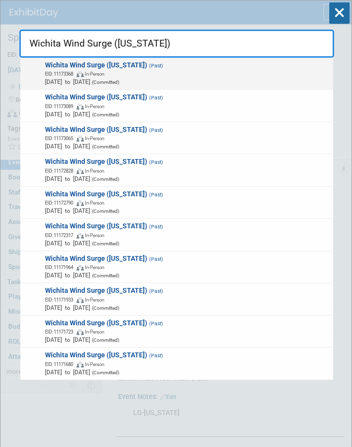
type input "Wichita Wind Surge ([US_STATE])"
click at [157, 73] on span "EID: 11173368 In-Person" at bounding box center [187, 73] width 285 height 8
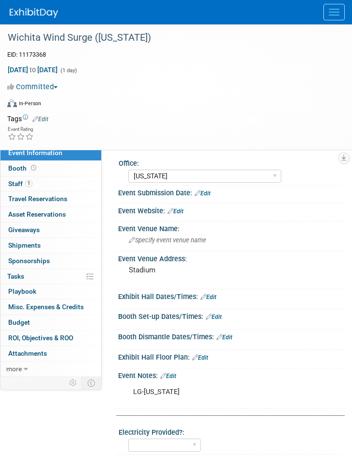
select select "[US_STATE]"
click at [58, 86] on span "button" at bounding box center [56, 87] width 4 height 2
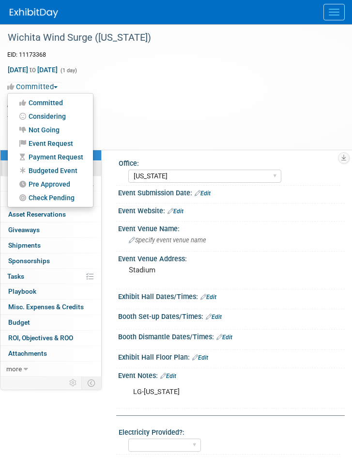
drag, startPoint x: 59, startPoint y: 170, endPoint x: 94, endPoint y: 166, distance: 35.5
click at [59, 169] on link "Budgeted Event" at bounding box center [50, 171] width 85 height 14
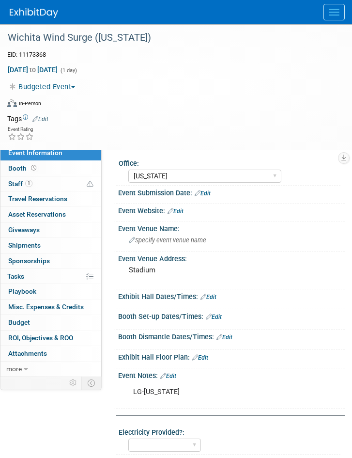
click at [331, 9] on span "Menu" at bounding box center [334, 9] width 11 height 1
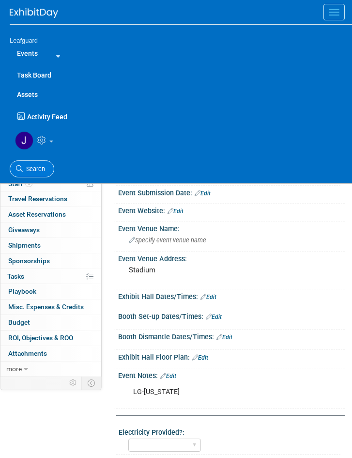
drag, startPoint x: 30, startPoint y: 170, endPoint x: 57, endPoint y: 142, distance: 38.4
click at [30, 169] on span "Search" at bounding box center [34, 168] width 22 height 7
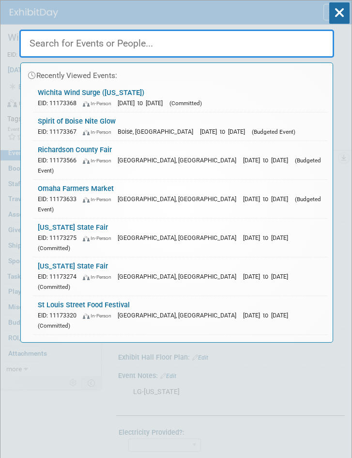
paste input "[US_STATE] State Fair"
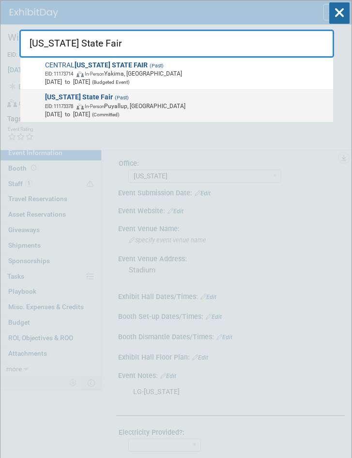
type input "[US_STATE] State Fair"
click at [173, 107] on span "EID: 11173378 In-Person Puyallup, WA" at bounding box center [187, 106] width 285 height 8
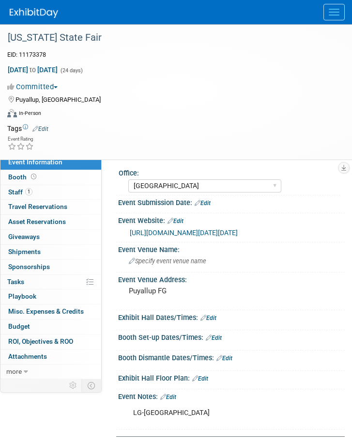
select select "[GEOGRAPHIC_DATA]"
click at [57, 84] on button "Committed" at bounding box center [34, 87] width 54 height 10
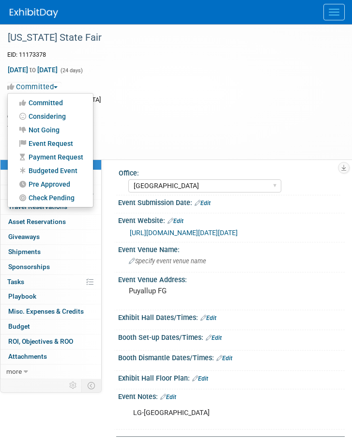
click at [65, 171] on link "Budgeted Event" at bounding box center [50, 171] width 85 height 14
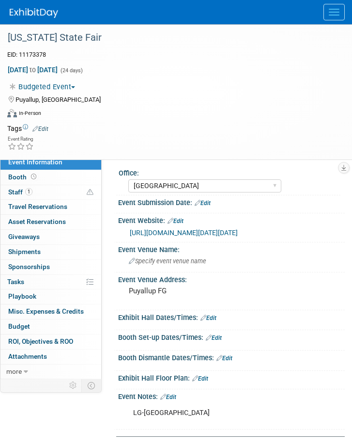
click at [338, 5] on button "Menu" at bounding box center [334, 12] width 21 height 16
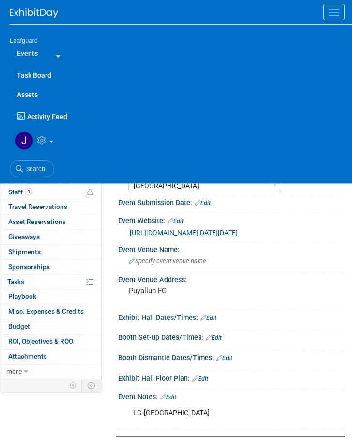
drag, startPoint x: 33, startPoint y: 165, endPoint x: 38, endPoint y: 145, distance: 20.4
click at [34, 164] on link "Search" at bounding box center [32, 168] width 45 height 17
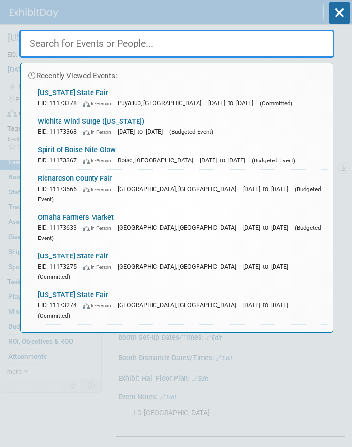
drag, startPoint x: 118, startPoint y: 34, endPoint x: 120, endPoint y: 43, distance: 8.8
click at [118, 34] on input "text" at bounding box center [176, 44] width 315 height 28
paste input "Olympia Harbor Days"
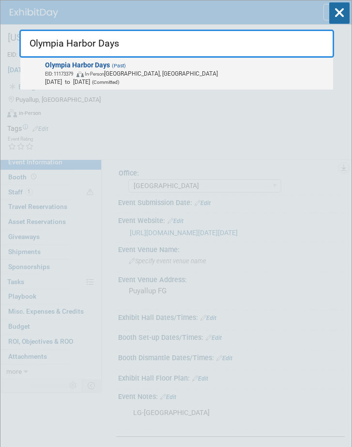
type input "Olympia Harbor Days"
click at [140, 73] on span "EID: 11173379 In-Person Olympia, WA" at bounding box center [187, 73] width 285 height 8
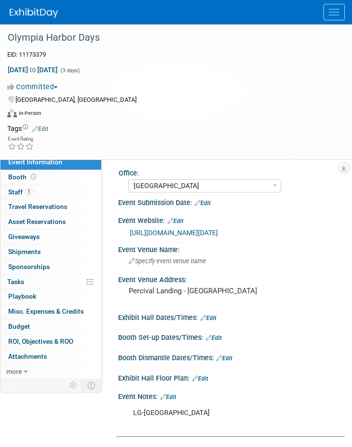
select select "[GEOGRAPHIC_DATA]"
drag, startPoint x: 58, startPoint y: 83, endPoint x: 61, endPoint y: 101, distance: 18.2
click at [59, 83] on button "Committed" at bounding box center [34, 87] width 54 height 10
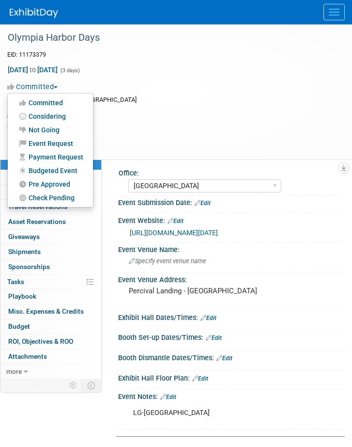
drag, startPoint x: 334, startPoint y: 10, endPoint x: 315, endPoint y: 47, distance: 41.8
click at [333, 12] on button "Menu" at bounding box center [334, 12] width 21 height 16
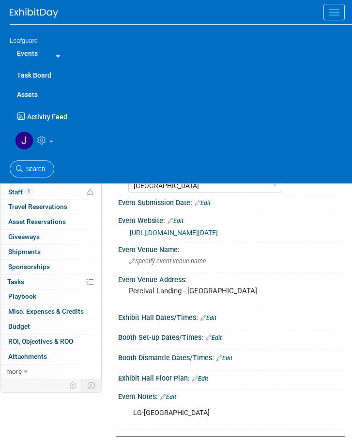
click at [36, 164] on link "Search" at bounding box center [32, 168] width 45 height 17
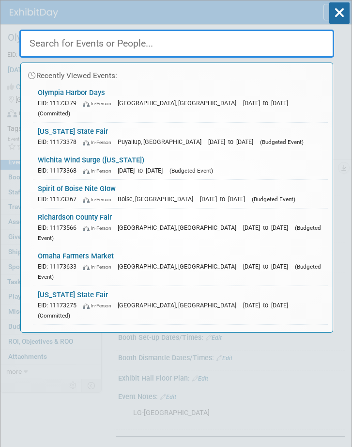
paste input "Live Well Age Well"
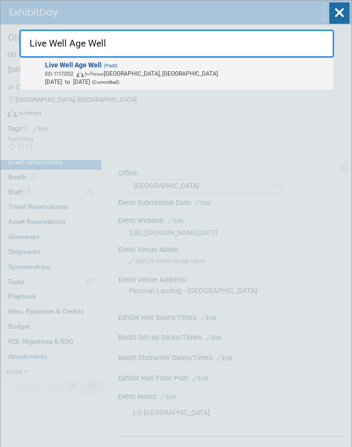
type input "Live Well Age Well"
click at [124, 69] on span "EID: 11173352 In-Person Overland Park, KS" at bounding box center [187, 73] width 285 height 8
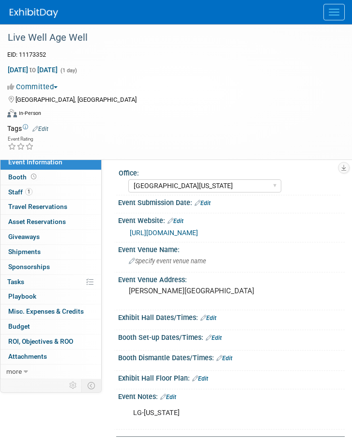
select select "[GEOGRAPHIC_DATA][US_STATE]"
click at [61, 84] on button "Committed" at bounding box center [34, 87] width 54 height 10
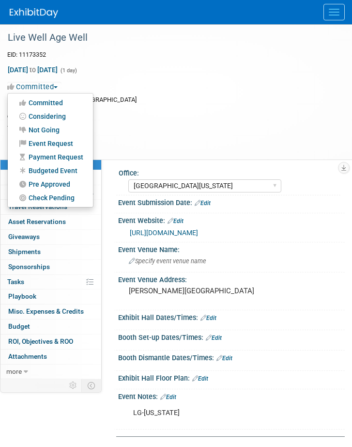
click at [51, 170] on link "Budgeted Event" at bounding box center [50, 171] width 85 height 14
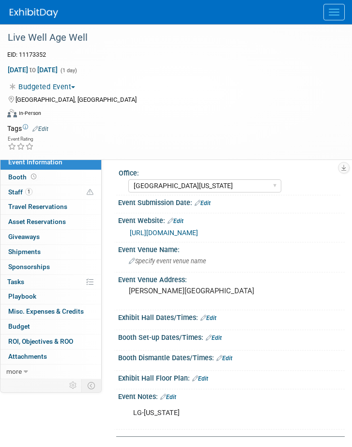
drag, startPoint x: 326, startPoint y: 10, endPoint x: 320, endPoint y: 21, distance: 12.8
click at [326, 11] on button "Menu" at bounding box center [334, 12] width 21 height 16
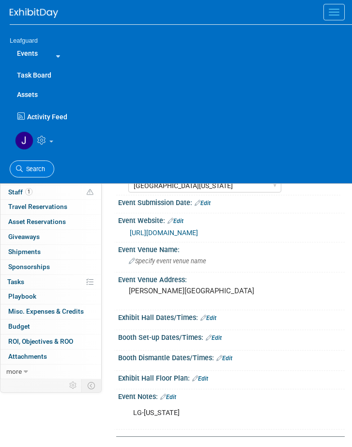
click at [39, 165] on span "Search" at bounding box center [34, 168] width 22 height 7
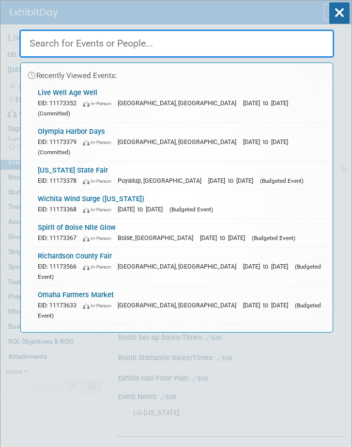
paste input "Sanders County Fair"
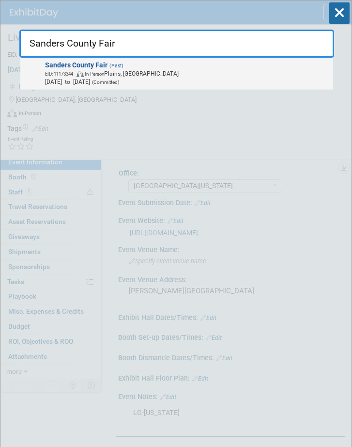
type input "Sanders County Fair"
click at [151, 73] on span "EID: 11173344 In-Person Plains, MT" at bounding box center [187, 73] width 285 height 8
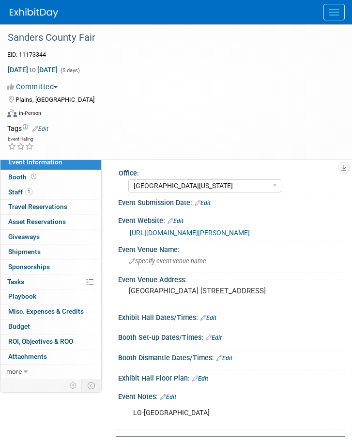
select select "[GEOGRAPHIC_DATA][US_STATE]"
click at [61, 83] on button "Committed" at bounding box center [34, 87] width 54 height 10
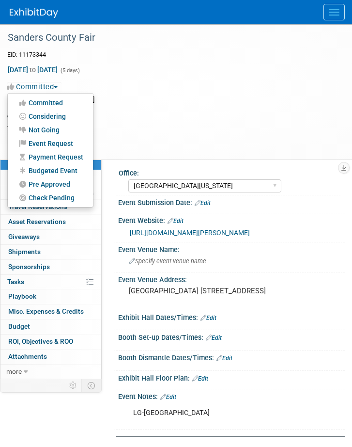
drag, startPoint x: 337, startPoint y: 10, endPoint x: 326, endPoint y: 23, distance: 17.2
click at [337, 10] on button "Menu" at bounding box center [334, 12] width 21 height 16
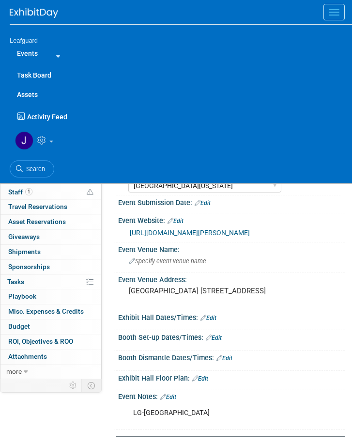
click at [34, 167] on span "Search" at bounding box center [34, 168] width 22 height 7
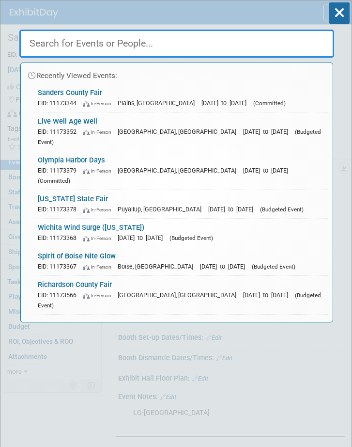
paste input "St [PERSON_NAME] Marketdays"
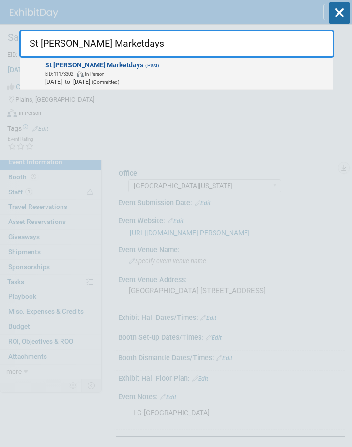
type input "St [PERSON_NAME] Marketdays"
click at [136, 68] on span "St Joe Marketdays (Past) EID: 11173302 In-Person Aug 23, 2025 to Aug 24, 2025 (…" at bounding box center [186, 73] width 288 height 25
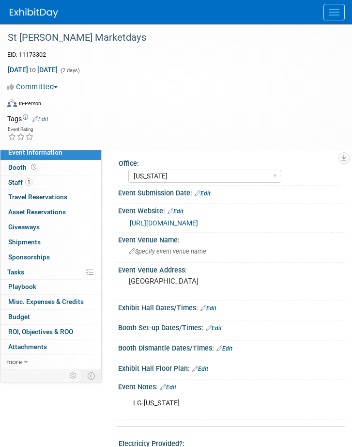
select select "[US_STATE]"
click at [61, 85] on button "Committed" at bounding box center [34, 87] width 54 height 10
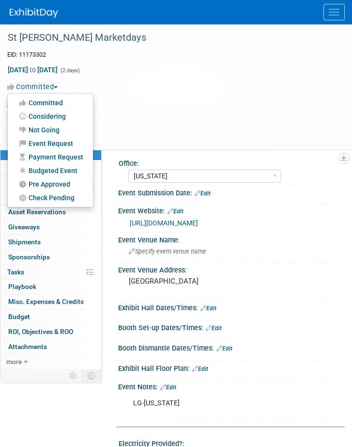
click at [63, 171] on link "Budgeted Event" at bounding box center [50, 171] width 85 height 14
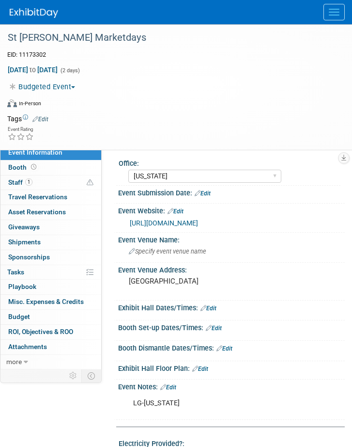
click at [333, 8] on button "Menu" at bounding box center [334, 12] width 21 height 16
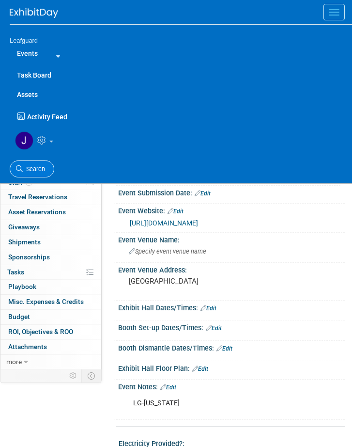
click at [26, 165] on span "Search" at bounding box center [34, 168] width 22 height 7
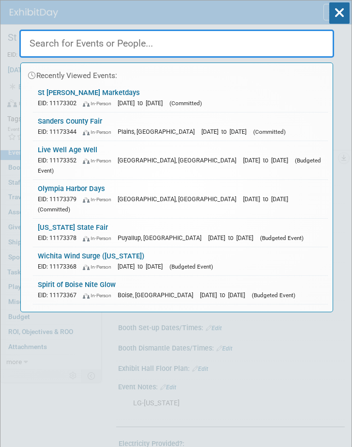
paste input "St Joe Marketdays"
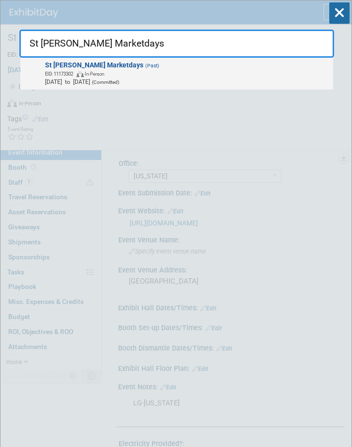
type input "St Joe Marketdays"
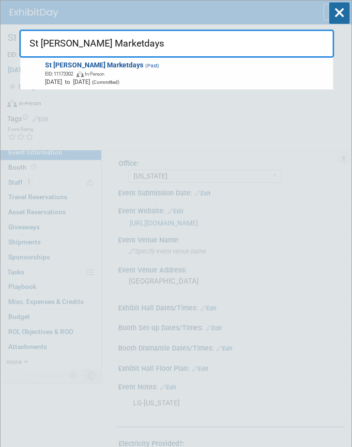
click at [134, 72] on span "EID: 11173302 In-Person" at bounding box center [187, 73] width 285 height 8
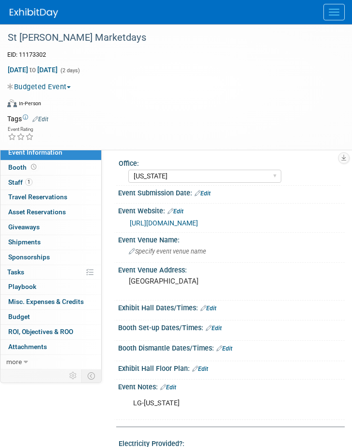
select select "[US_STATE]"
drag, startPoint x: 263, startPoint y: 370, endPoint x: 325, endPoint y: 368, distance: 61.6
click at [266, 382] on div "Office: [GEOGRAPHIC_DATA] [US_STATE] [GEOGRAPHIC_DATA] [GEOGRAPHIC_DATA] [GEOGR…" at bounding box center [226, 443] width 221 height 575
click at [301, 413] on div "LG-[US_STATE]" at bounding box center [226, 402] width 201 height 19
click at [58, 86] on button "Budgeted Event" at bounding box center [40, 87] width 67 height 10
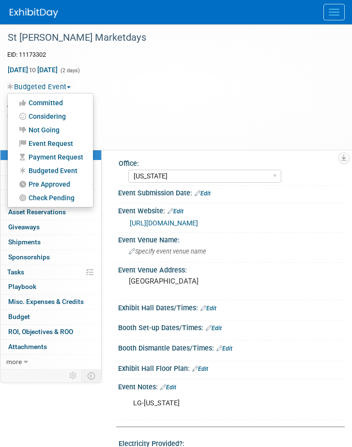
click at [61, 172] on link "Budgeted Event" at bounding box center [50, 171] width 85 height 14
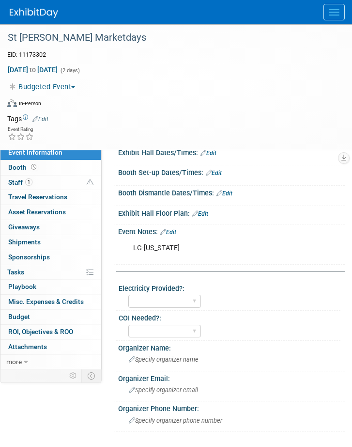
scroll to position [223, 0]
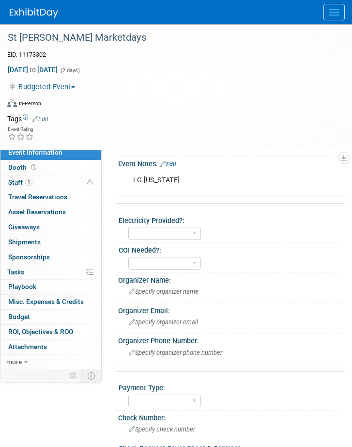
click at [336, 2] on div at bounding box center [181, 12] width 343 height 24
click at [329, 10] on button "Menu" at bounding box center [334, 12] width 21 height 16
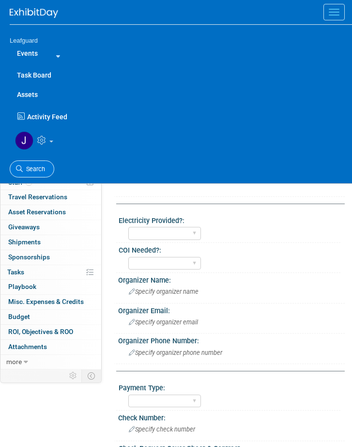
click at [37, 169] on span "Search" at bounding box center [34, 168] width 22 height 7
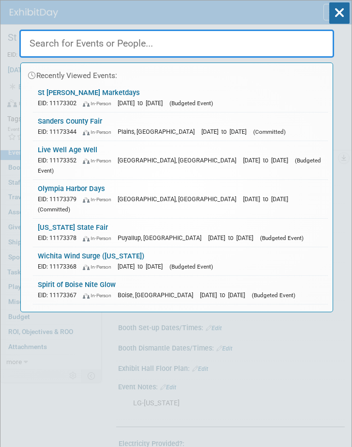
paste input "Brookings Bodacious"
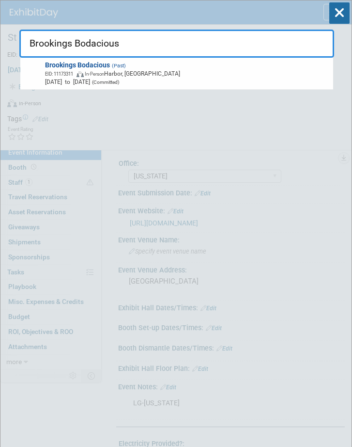
type input "Brookings Bodacious"
click at [144, 75] on span "EID: 11173311 In-Person Harbor, [GEOGRAPHIC_DATA]" at bounding box center [187, 73] width 285 height 8
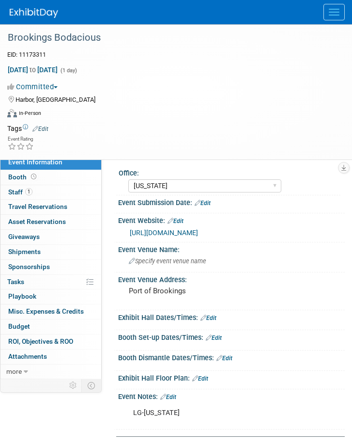
select select "[US_STATE]"
click at [57, 84] on button "Committed" at bounding box center [34, 87] width 54 height 10
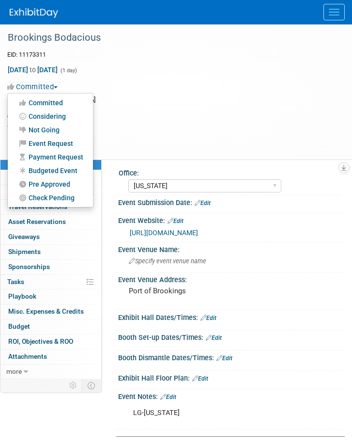
click at [327, 8] on button "Menu" at bounding box center [334, 12] width 21 height 16
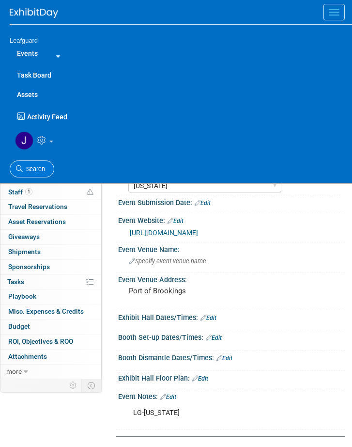
click at [34, 168] on span "Search" at bounding box center [34, 168] width 22 height 7
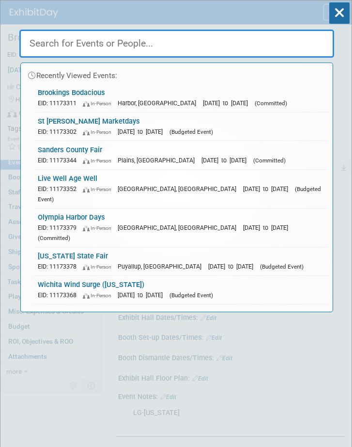
click at [118, 44] on input "text" at bounding box center [176, 44] width 315 height 28
paste input "St Louis Street Food Festival"
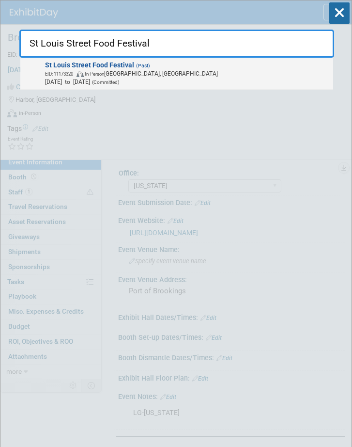
type input "St Louis Street Food Festival"
click at [157, 74] on span "EID: 11173320 In-Person St. Louis, MO" at bounding box center [187, 73] width 285 height 8
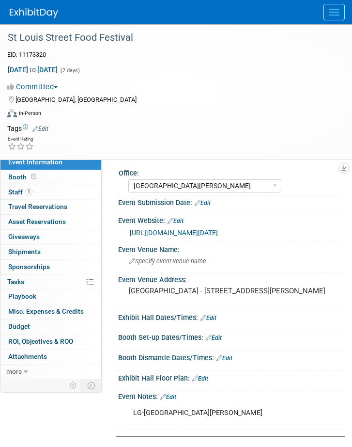
select select "[GEOGRAPHIC_DATA][PERSON_NAME]"
click at [61, 84] on button "Committed" at bounding box center [34, 87] width 54 height 10
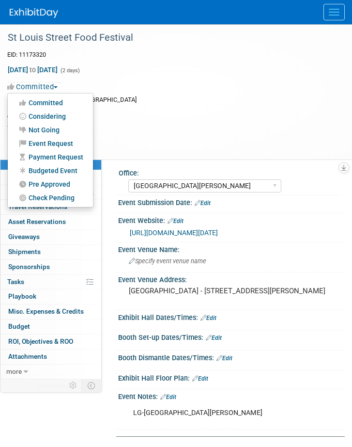
click at [63, 171] on link "Budgeted Event" at bounding box center [50, 171] width 85 height 14
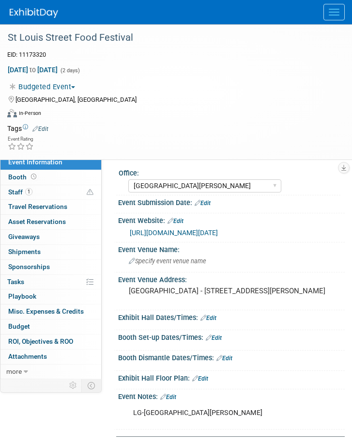
click at [333, 12] on span "Menu" at bounding box center [334, 12] width 11 height 1
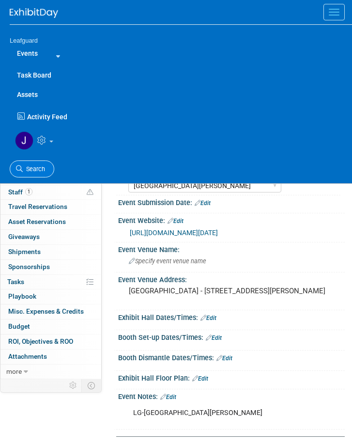
click at [33, 166] on span "Search" at bounding box center [34, 168] width 22 height 7
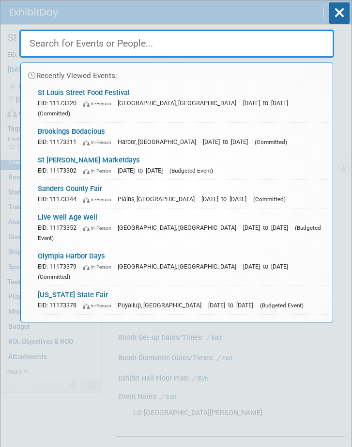
paste input "[US_STATE] State Fair"
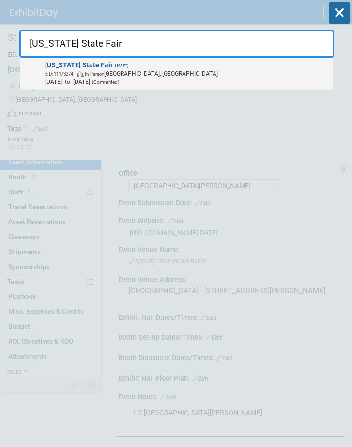
type input "[US_STATE] State Fair"
click at [142, 68] on span "Nebraska State Fair (Past) EID: 11173274 In-Person Grand Island, NE Aug 22, 202…" at bounding box center [186, 73] width 288 height 25
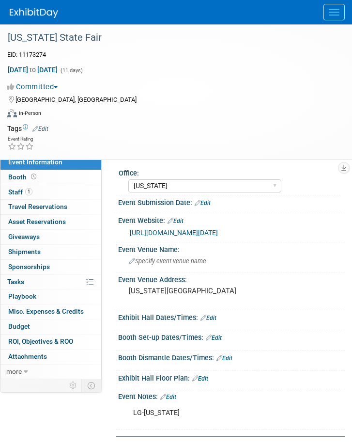
select select "[US_STATE]"
click at [58, 86] on span "button" at bounding box center [56, 87] width 4 height 2
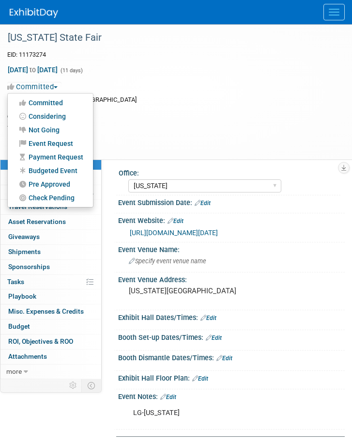
click at [60, 169] on link "Budgeted Event" at bounding box center [50, 171] width 85 height 14
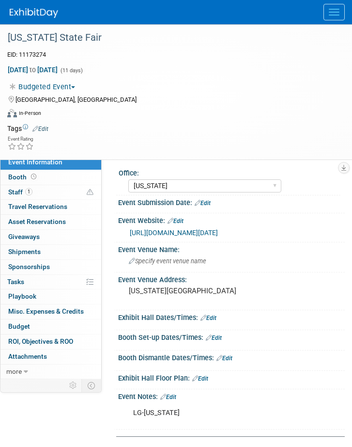
click at [332, 7] on button "Menu" at bounding box center [334, 12] width 21 height 16
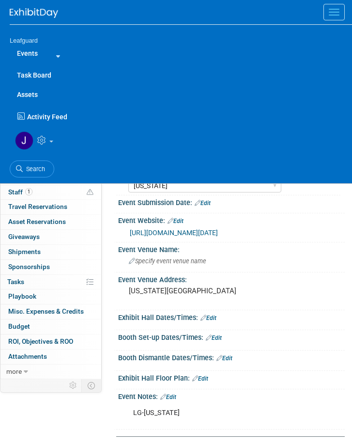
drag, startPoint x: 29, startPoint y: 168, endPoint x: 32, endPoint y: 162, distance: 6.1
click at [30, 168] on span "Search" at bounding box center [34, 168] width 22 height 7
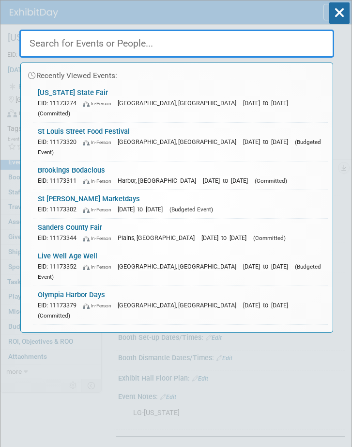
paste input "[DATE] Festival [GEOGRAPHIC_DATA] [GEOGRAPHIC_DATA]"
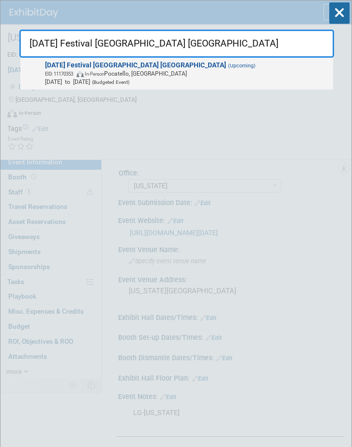
type input "[DATE] Festival [GEOGRAPHIC_DATA] [GEOGRAPHIC_DATA]"
click at [173, 72] on span "EID: 11170353 In-Person [PERSON_NAME], [GEOGRAPHIC_DATA]" at bounding box center [187, 73] width 285 height 8
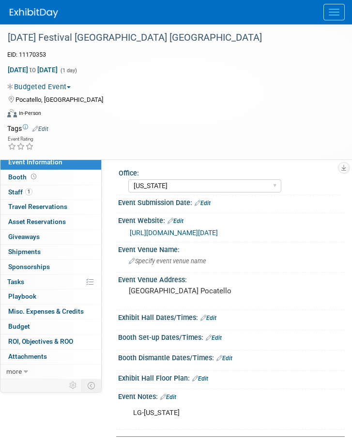
select select "[US_STATE]"
drag, startPoint x: 338, startPoint y: 11, endPoint x: 320, endPoint y: 23, distance: 21.4
click at [338, 11] on button "Menu" at bounding box center [334, 12] width 21 height 16
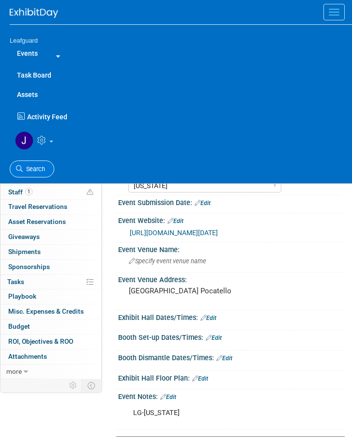
click at [38, 168] on span "Search" at bounding box center [34, 168] width 22 height 7
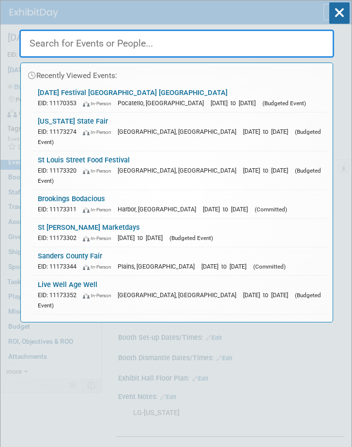
paste input "Boo at the Zoo"
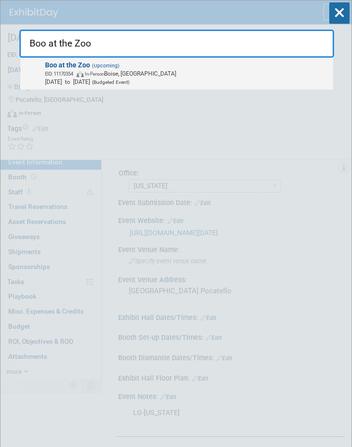
type input "Boo at the Zoo"
click at [137, 70] on span "EID: 11170354 In-Person Boise, ID" at bounding box center [187, 73] width 285 height 8
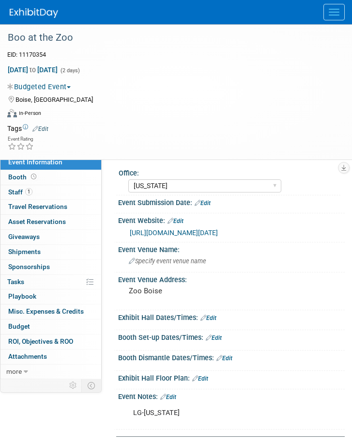
select select "[US_STATE]"
click at [333, 6] on button "Menu" at bounding box center [334, 12] width 21 height 16
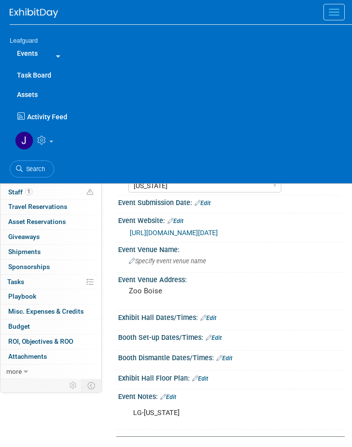
click at [31, 169] on span "Search" at bounding box center [34, 168] width 22 height 7
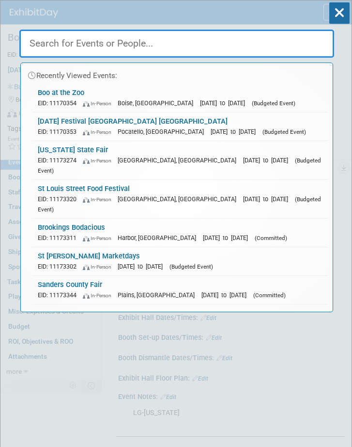
paste input "JOCO Homeshow"
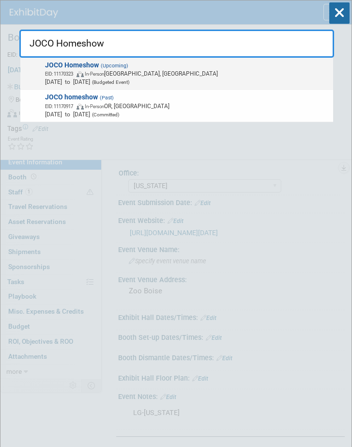
type input "JOCO Homeshow"
click at [113, 73] on span "EID: 11170323 In-Person Overland Park, KS" at bounding box center [187, 73] width 285 height 8
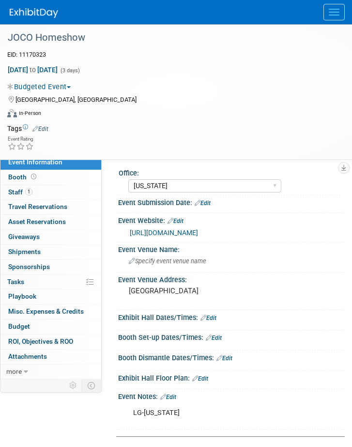
select select "[US_STATE]"
click at [339, 12] on span "Menu" at bounding box center [334, 12] width 11 height 1
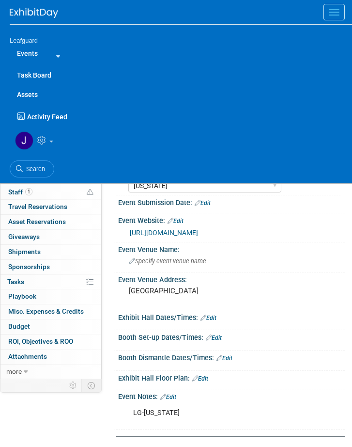
click at [28, 172] on span "Search" at bounding box center [34, 168] width 22 height 7
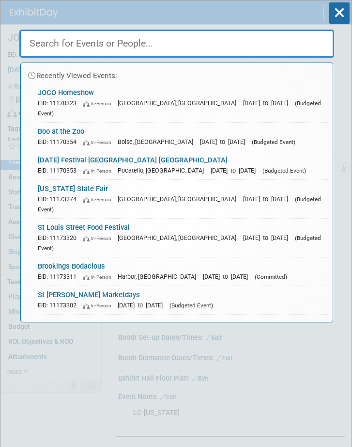
paste input "Remodeling Expo"
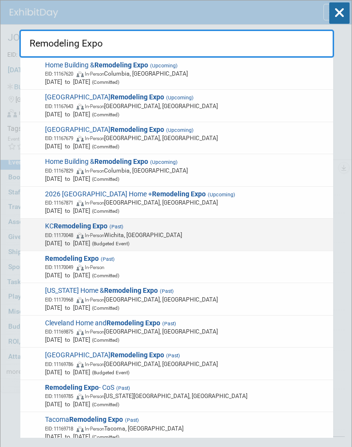
type input "Remodeling Expo"
click at [159, 239] on span "[DATE] to [DATE] (Budgeted Event)" at bounding box center [187, 243] width 285 height 8
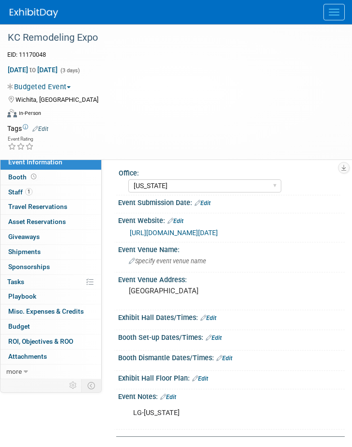
select select "[US_STATE]"
click at [329, 8] on button "Menu" at bounding box center [334, 12] width 21 height 16
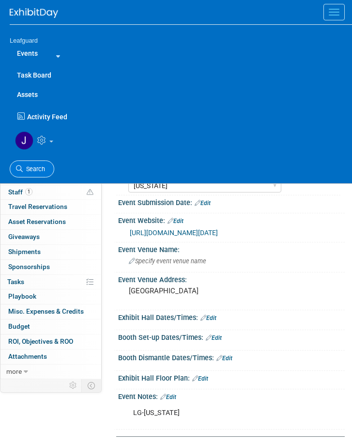
click at [32, 167] on span "Search" at bounding box center [34, 168] width 22 height 7
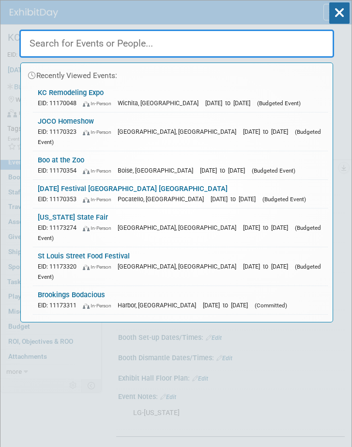
paste input "KC Remodeling Expo"
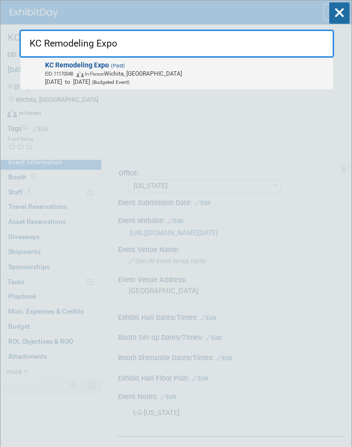
type input "KC Remodeling Expo"
click at [145, 72] on span "EID: 11170048 In-Person Wichita, KS" at bounding box center [187, 73] width 285 height 8
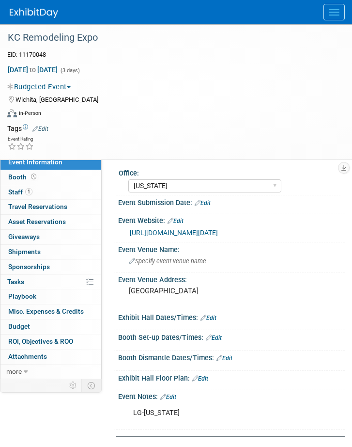
select select "[US_STATE]"
click at [336, 8] on button "Menu" at bounding box center [334, 12] width 21 height 16
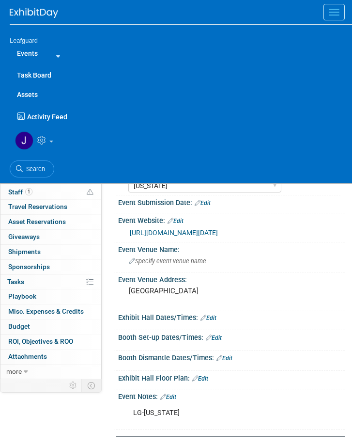
click at [42, 164] on link "Search" at bounding box center [32, 168] width 45 height 17
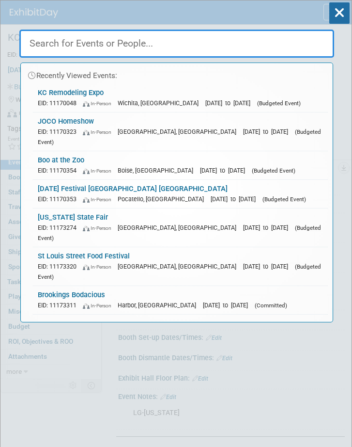
paste input "KC Remodeling Expo"
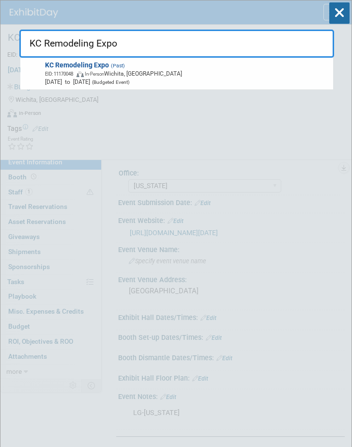
type input "KC Remodeling Expo"
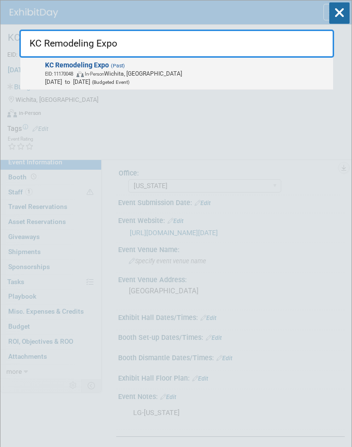
click at [124, 63] on span "(Past)" at bounding box center [117, 66] width 16 height 6
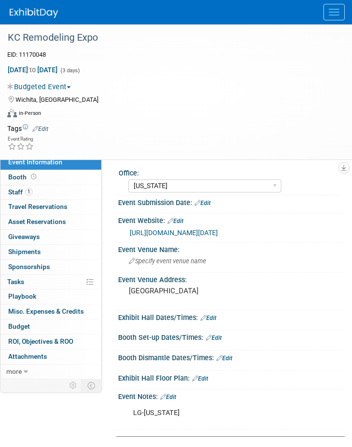
select select "[US_STATE]"
click at [26, 330] on span "Budget" at bounding box center [19, 326] width 22 height 8
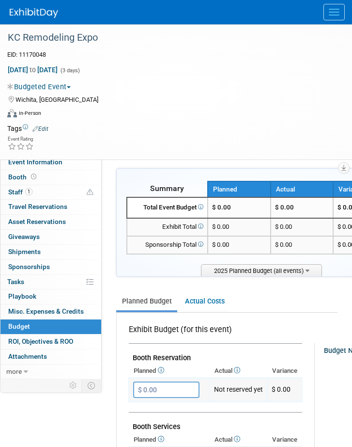
paste input "1,58"
type input "$ 1,580.00"
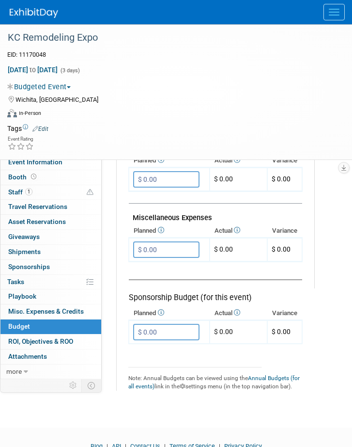
scroll to position [606, 0]
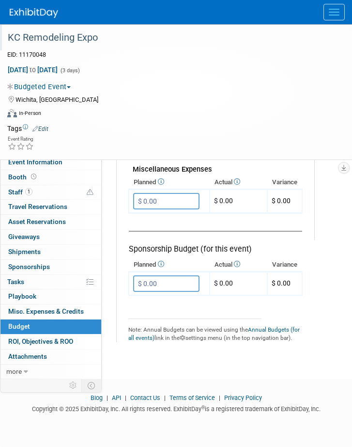
click at [270, 49] on div "KC Remodeling Expo" at bounding box center [170, 37] width 340 height 26
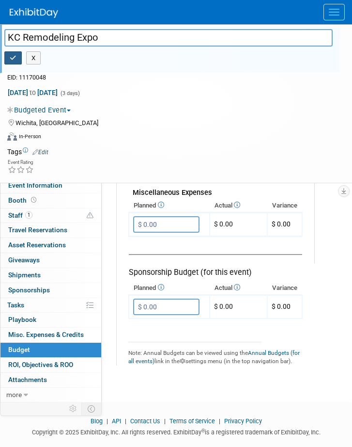
click at [12, 55] on icon "button" at bounding box center [13, 58] width 7 height 6
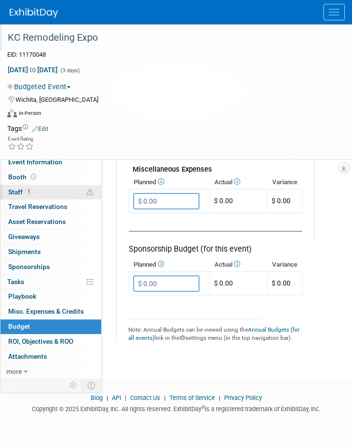
click at [21, 188] on link "1 Staff 1" at bounding box center [50, 192] width 101 height 15
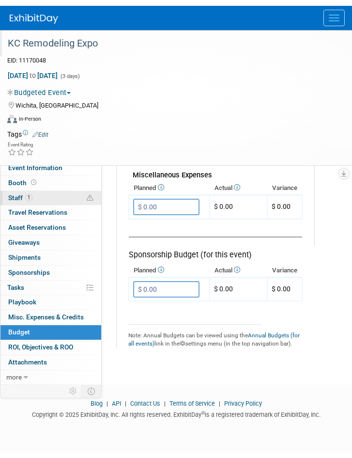
scroll to position [0, 0]
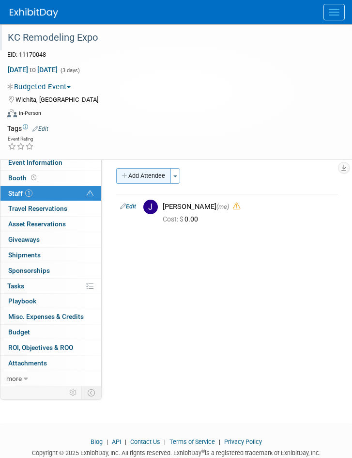
click at [166, 175] on button "Add Attendee" at bounding box center [143, 176] width 55 height 16
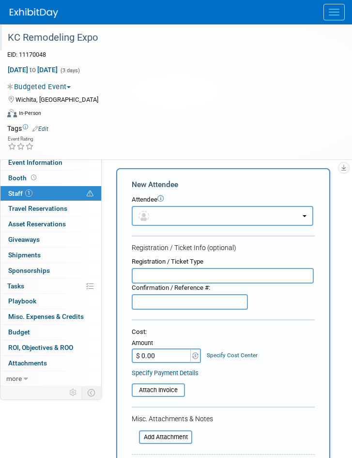
click at [179, 220] on button "button" at bounding box center [223, 216] width 182 height 20
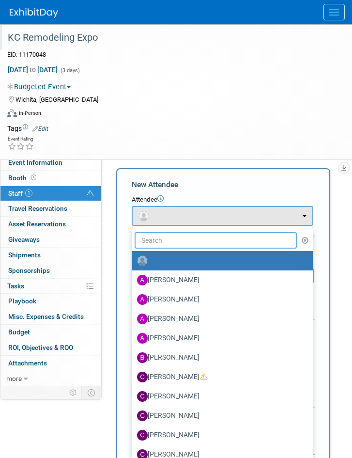
click at [175, 239] on input "text" at bounding box center [216, 240] width 162 height 16
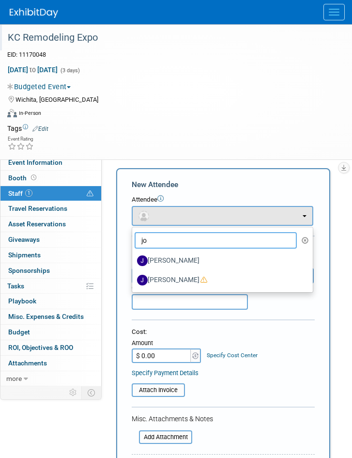
type input "joe"
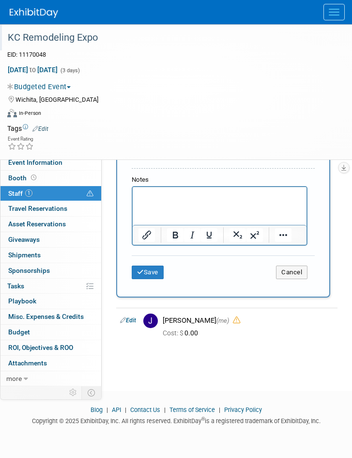
scroll to position [287, 0]
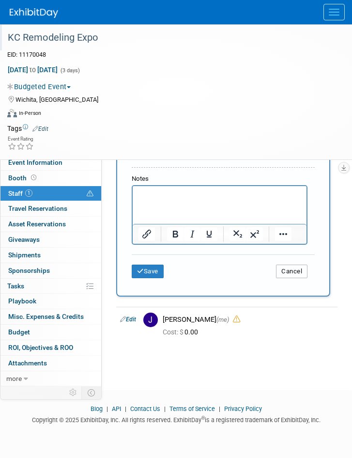
click at [299, 269] on button "Cancel" at bounding box center [291, 272] width 31 height 14
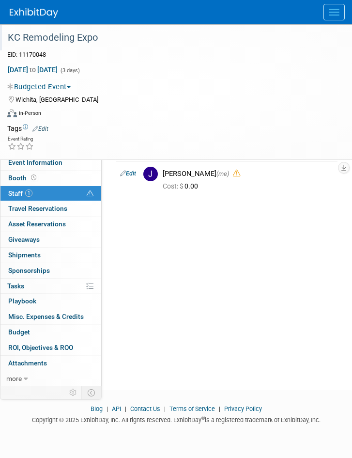
scroll to position [33, 0]
click at [32, 334] on link "Budget" at bounding box center [50, 332] width 101 height 15
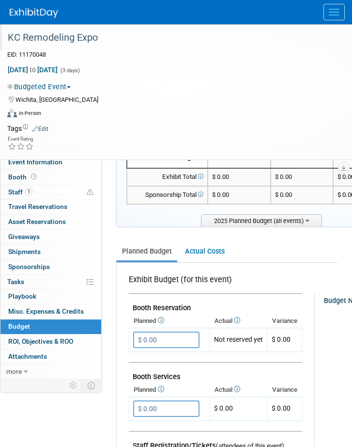
scroll to position [73, 0]
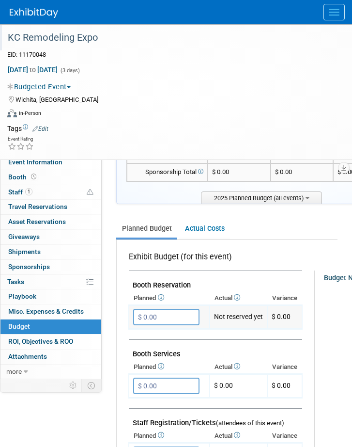
paste input "1,58"
type input "$ 1,580.00"
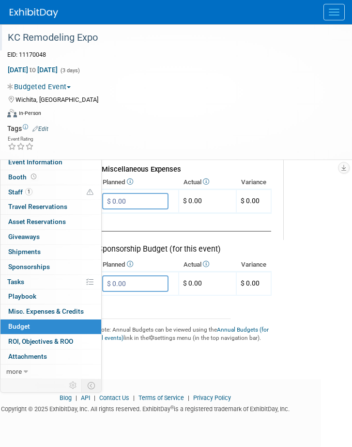
scroll to position [606, 0]
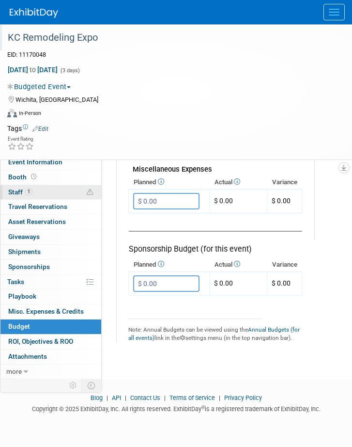
click at [21, 193] on span "Staff 1" at bounding box center [20, 192] width 24 height 8
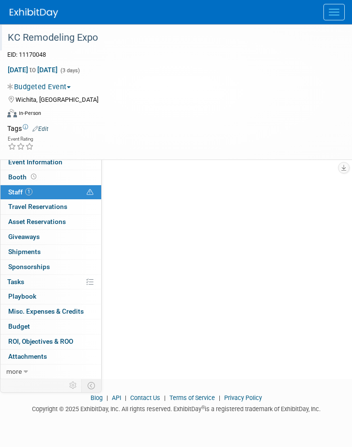
scroll to position [0, 0]
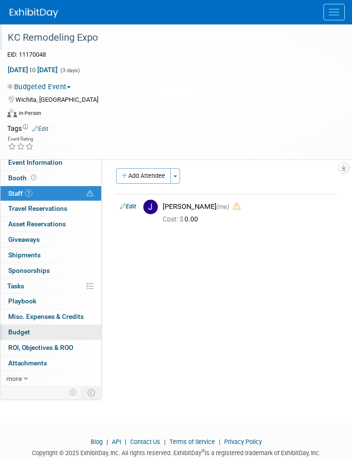
click at [17, 331] on span "Budget" at bounding box center [19, 332] width 22 height 8
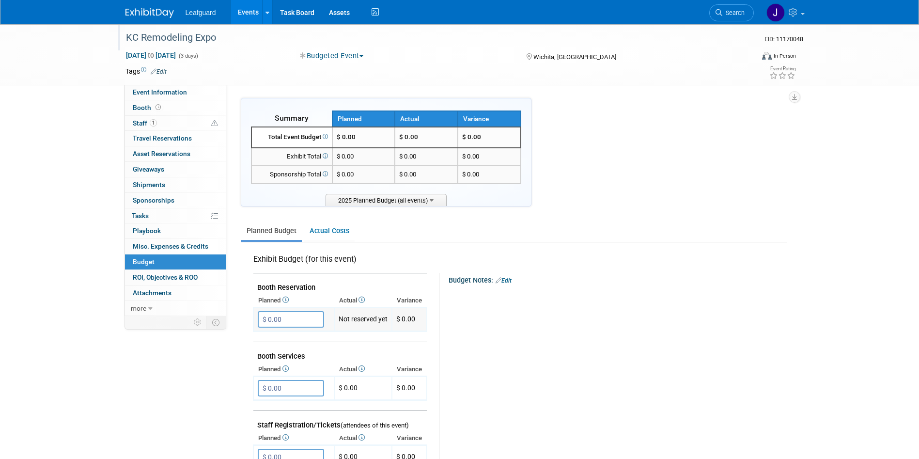
click at [288, 317] on input "$ 0.00" at bounding box center [291, 319] width 66 height 16
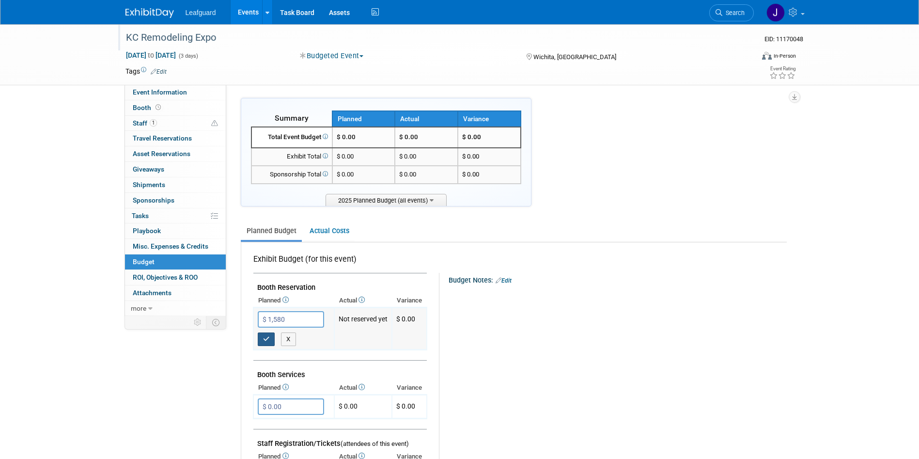
type input "$ 1,580.00"
click at [262, 338] on button "button" at bounding box center [266, 339] width 17 height 14
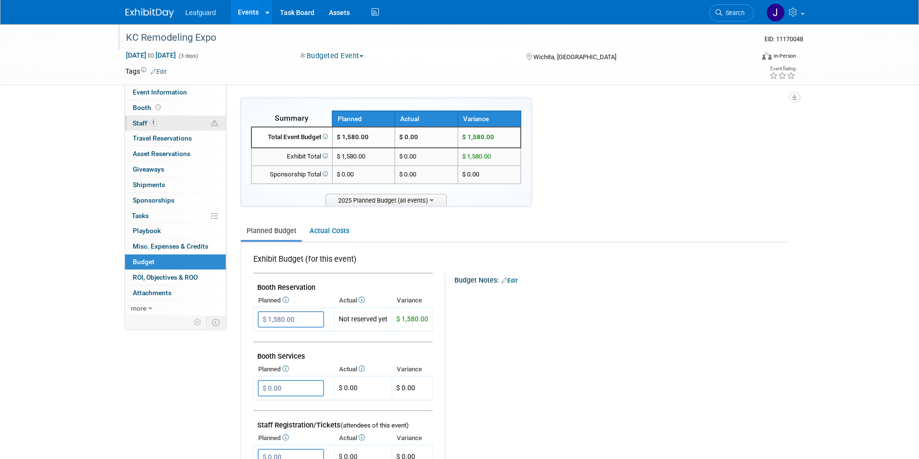
click at [147, 122] on span "Staff 1" at bounding box center [145, 123] width 24 height 8
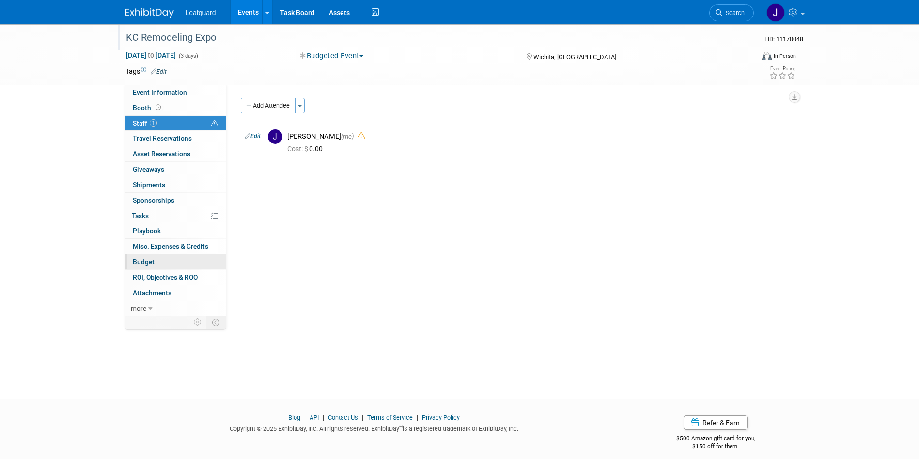
click at [145, 262] on span "Budget" at bounding box center [144, 262] width 22 height 8
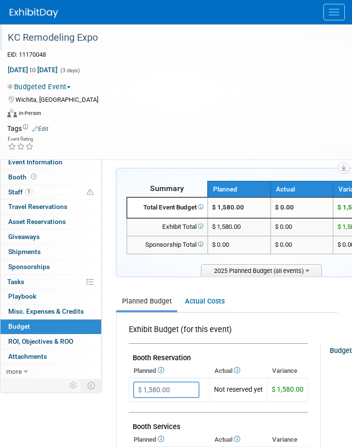
click at [280, 67] on div "Oct 3, 2025 to Oct 5, 2025 (3 days)" at bounding box center [170, 70] width 326 height 10
click at [343, 9] on button "Menu" at bounding box center [334, 12] width 21 height 16
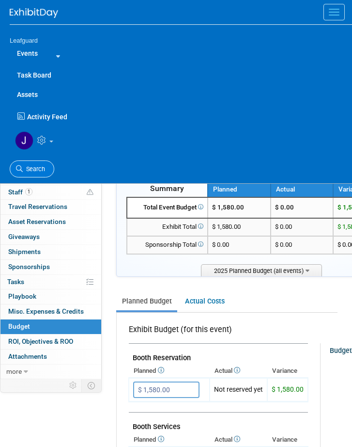
click at [26, 171] on span "Search" at bounding box center [34, 168] width 22 height 7
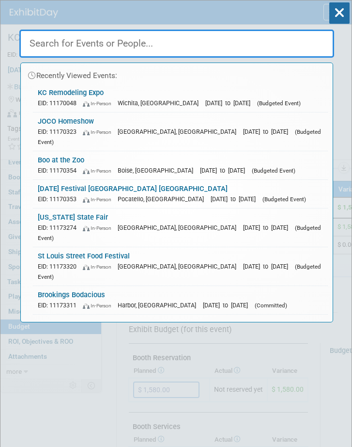
drag, startPoint x: 71, startPoint y: 40, endPoint x: -1, endPoint y: 48, distance: 72.2
click at [0, 48] on html "Leafguard Events Add Event Bulk Upload Events Shareable Event Boards Recently V…" at bounding box center [176, 223] width 352 height 447
drag, startPoint x: 154, startPoint y: 41, endPoint x: 312, endPoint y: 361, distance: 357.3
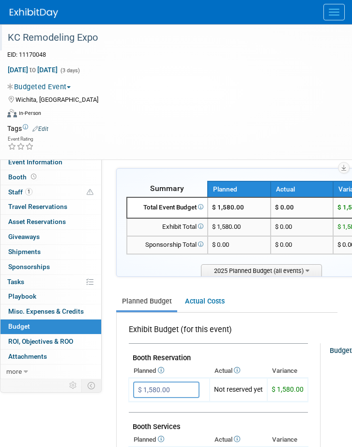
click at [331, 6] on button "Menu" at bounding box center [334, 12] width 21 height 16
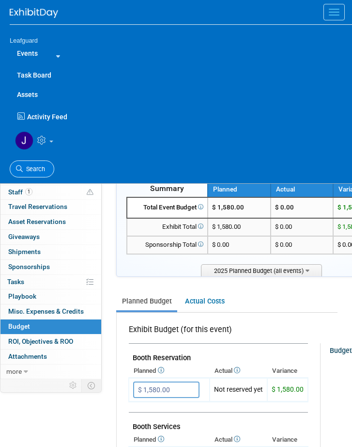
click at [32, 164] on link "Search" at bounding box center [32, 168] width 45 height 17
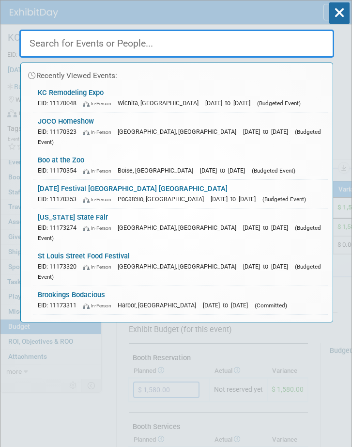
drag, startPoint x: 167, startPoint y: 40, endPoint x: 351, endPoint y: 391, distance: 396.6
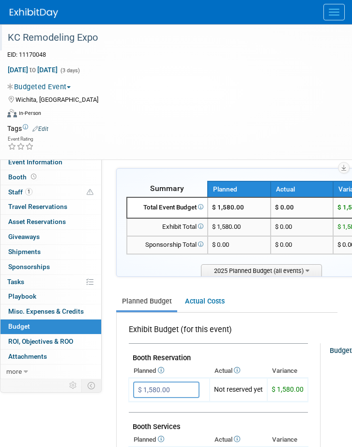
click at [332, 9] on span "Menu" at bounding box center [334, 9] width 11 height 1
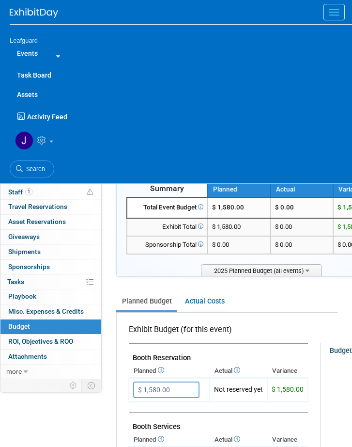
click at [39, 161] on link "Search" at bounding box center [32, 168] width 45 height 17
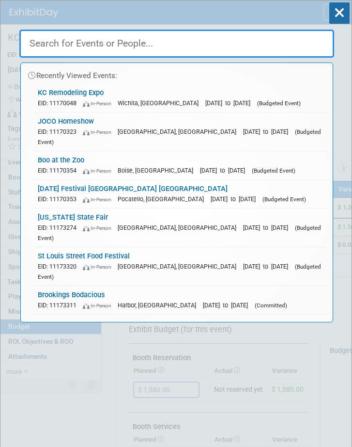
paste input "Omaha Farmers Market"
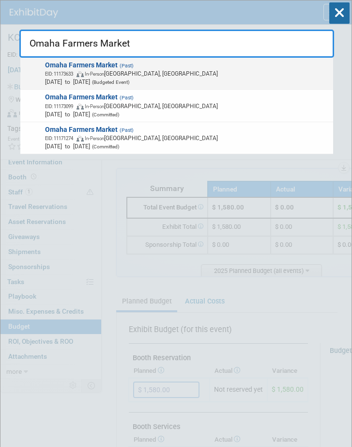
type input "Omaha Farmers Market"
click at [115, 74] on span "EID: 11173633 In-Person Omaha, NE" at bounding box center [187, 73] width 285 height 8
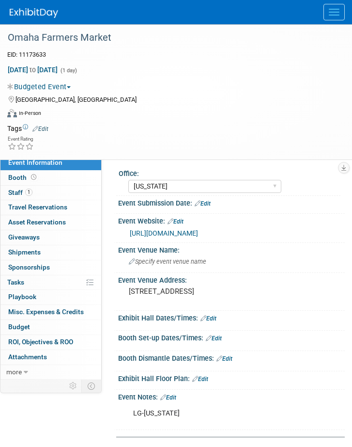
select select "[US_STATE]"
click at [20, 330] on span "Budget" at bounding box center [19, 327] width 22 height 8
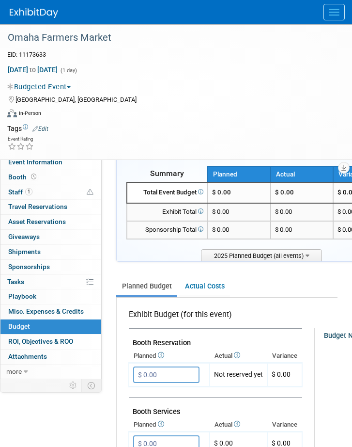
scroll to position [29, 0]
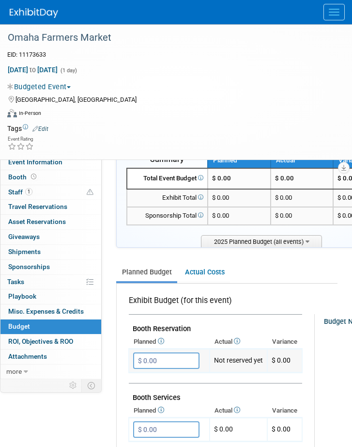
click at [167, 359] on input "$ 0.00" at bounding box center [166, 360] width 66 height 16
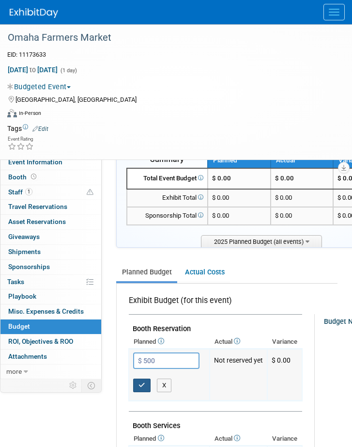
type input "$ 500.00"
click at [142, 383] on icon "button" at bounding box center [142, 385] width 7 height 6
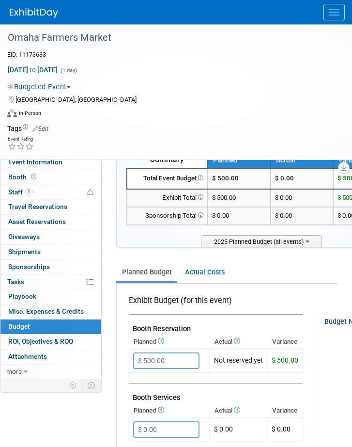
click at [329, 9] on span "Menu" at bounding box center [334, 9] width 11 height 1
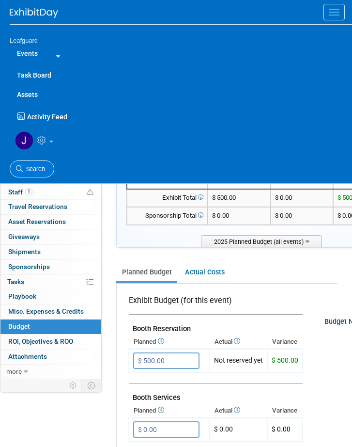
click at [25, 165] on span "Search" at bounding box center [34, 168] width 22 height 7
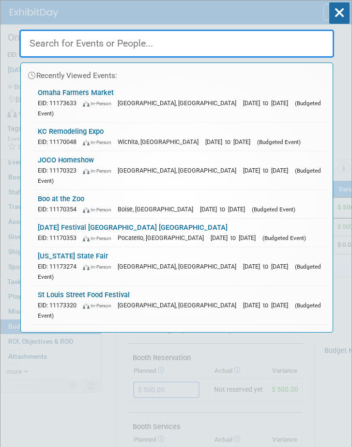
paste input "Spirit of Boise Nite Glow"
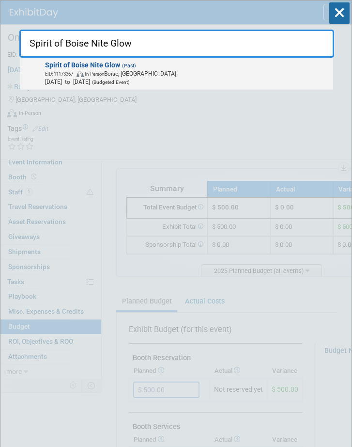
type input "Spirit of Boise Nite Glow"
click at [131, 69] on span "EID: 11173367 In-Person Boise, ID" at bounding box center [187, 73] width 285 height 8
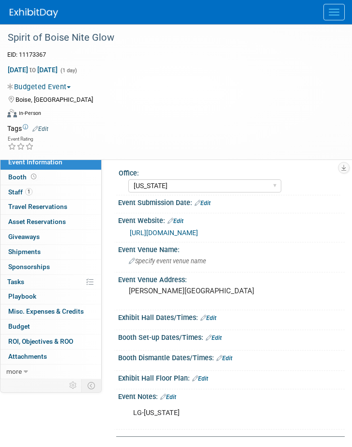
select select "[US_STATE]"
click at [23, 330] on span "Budget" at bounding box center [19, 326] width 22 height 8
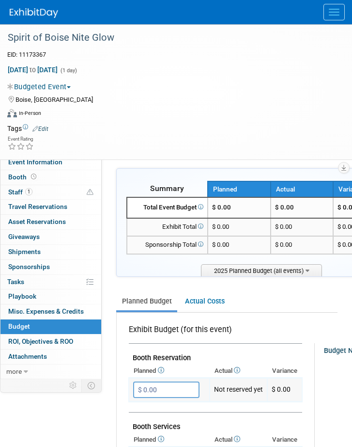
click at [170, 388] on input "$ 0.00" at bounding box center [166, 389] width 66 height 16
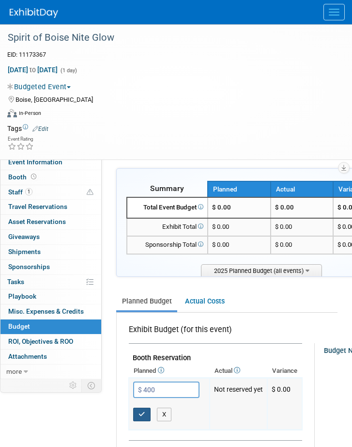
type input "$ 400.00"
click at [142, 412] on icon "button" at bounding box center [142, 414] width 7 height 6
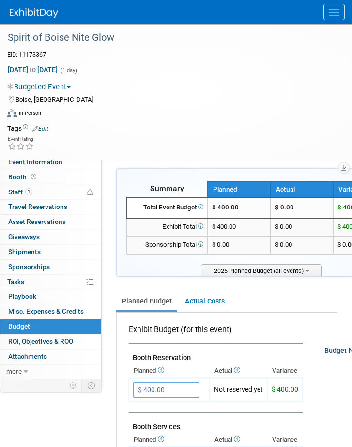
click at [341, 11] on button "Menu" at bounding box center [334, 12] width 21 height 16
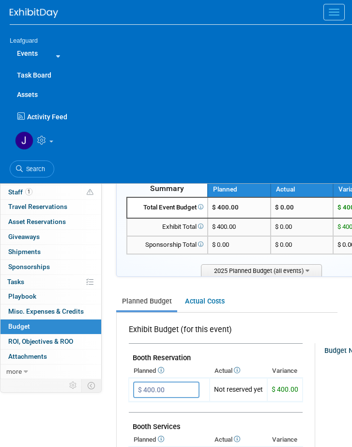
drag, startPoint x: 36, startPoint y: 166, endPoint x: 74, endPoint y: 129, distance: 52.8
click at [36, 166] on span "Search" at bounding box center [34, 168] width 22 height 7
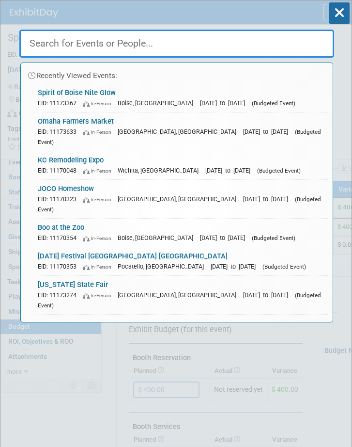
paste input "Wichita Wind Surge ([US_STATE])"
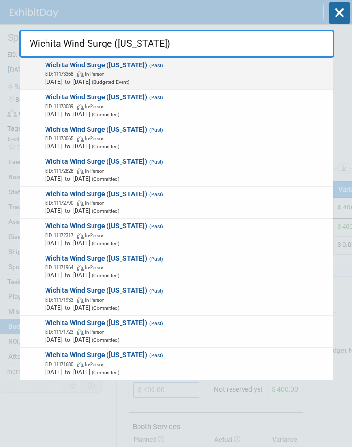
type input "Wichita Wind Surge ([US_STATE])"
click at [104, 71] on span "In-Person" at bounding box center [94, 73] width 19 height 5
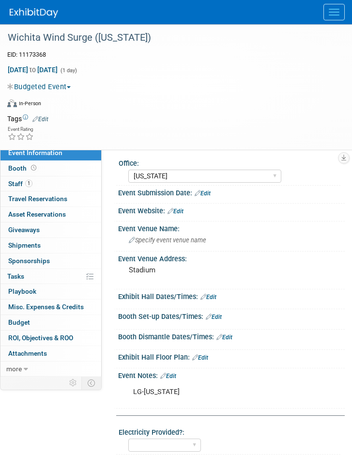
select select "[US_STATE]"
click at [32, 320] on link "Budget" at bounding box center [50, 322] width 101 height 15
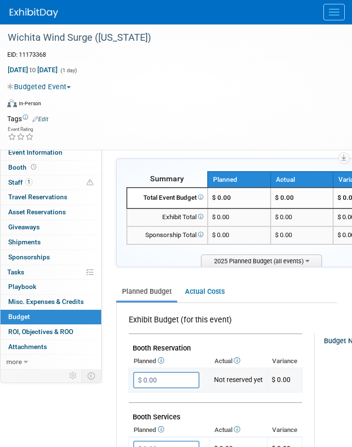
click at [178, 370] on td "$ 0.00 X" at bounding box center [169, 380] width 81 height 24
click at [336, 10] on button "Menu" at bounding box center [334, 12] width 21 height 16
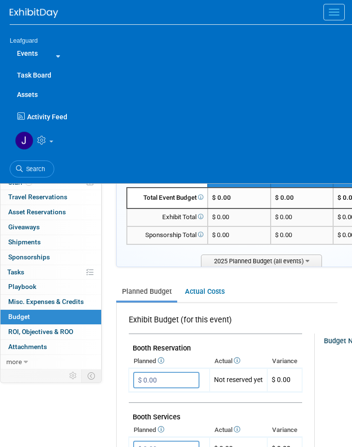
drag, startPoint x: 39, startPoint y: 171, endPoint x: 60, endPoint y: 149, distance: 29.8
click at [39, 171] on span "Search" at bounding box center [34, 168] width 22 height 7
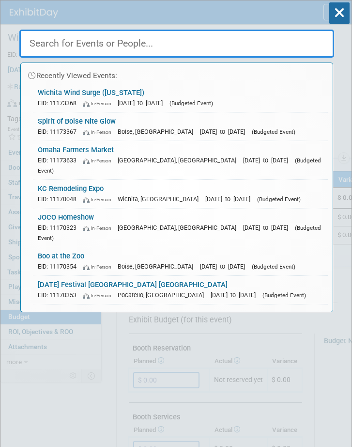
paste input "[US_STATE] State Fair"
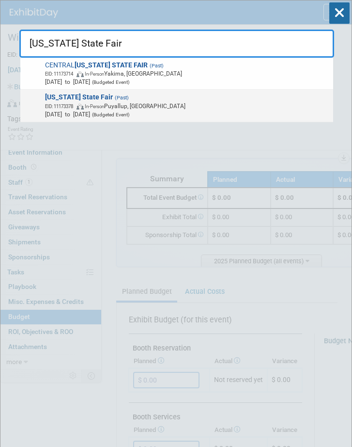
type input "[US_STATE] State Fair"
click at [120, 110] on span "[DATE] to [DATE] (Budgeted Event)" at bounding box center [187, 114] width 285 height 8
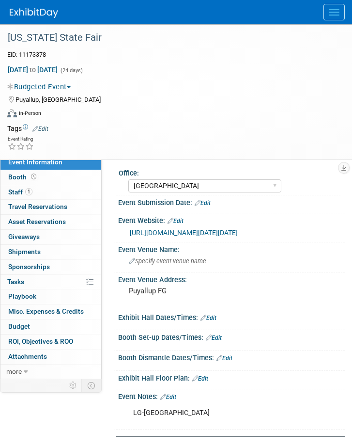
select select "[GEOGRAPHIC_DATA]"
click at [18, 330] on span "Budget" at bounding box center [19, 326] width 22 height 8
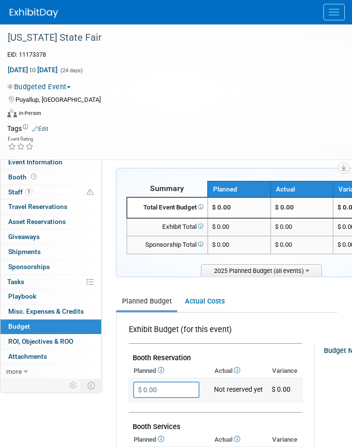
click at [174, 389] on input "$ 0.00" at bounding box center [166, 389] width 66 height 16
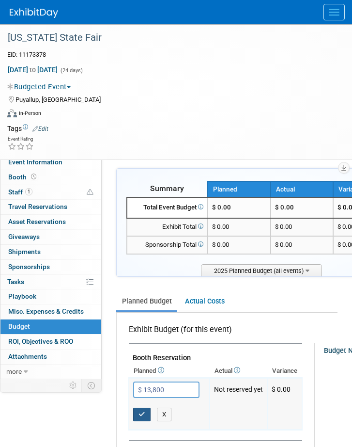
type input "$ 13,800.00"
click at [137, 413] on button "button" at bounding box center [141, 415] width 17 height 14
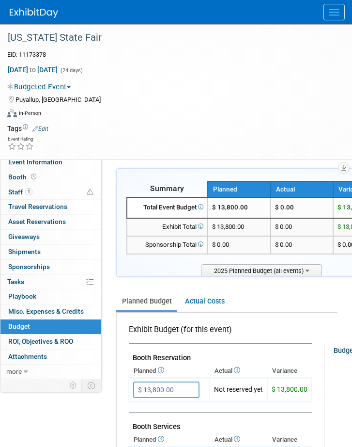
click at [337, 14] on button "Menu" at bounding box center [334, 12] width 21 height 16
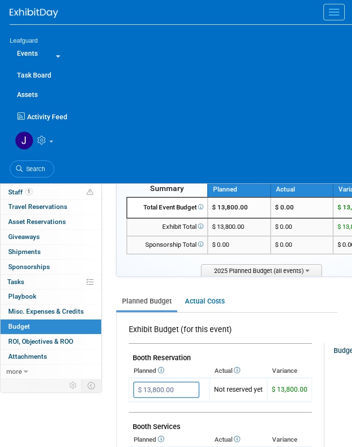
click at [29, 161] on link "Search" at bounding box center [32, 168] width 45 height 17
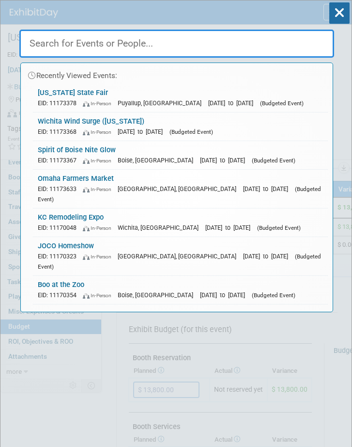
paste input "Olympia Harbor Days"
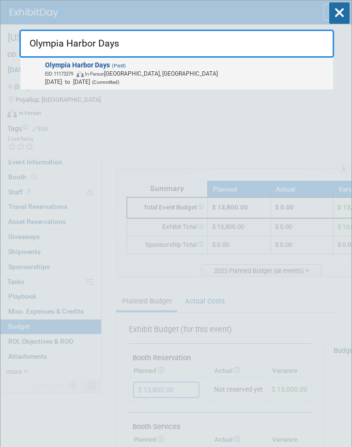
type input "Olympia Harbor Days"
click at [160, 70] on span "EID: 11173379 In-Person [GEOGRAPHIC_DATA], [GEOGRAPHIC_DATA]" at bounding box center [187, 73] width 285 height 8
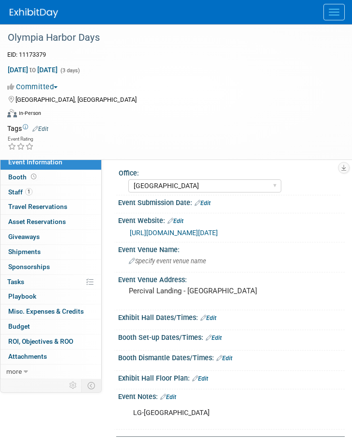
select select "[GEOGRAPHIC_DATA]"
click at [58, 86] on span "button" at bounding box center [56, 87] width 4 height 2
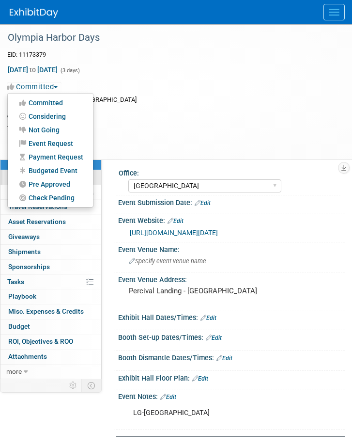
click at [53, 170] on link "Budgeted Event" at bounding box center [50, 171] width 85 height 14
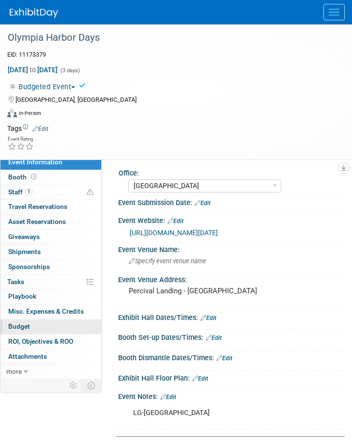
click at [20, 330] on span "Budget" at bounding box center [19, 326] width 22 height 8
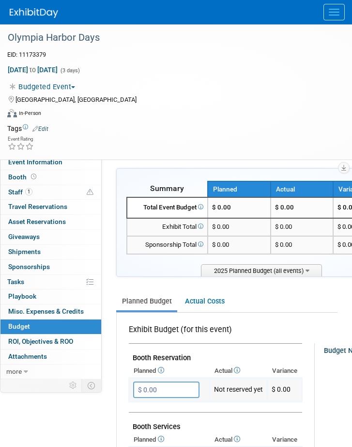
click at [178, 385] on input "$ 0.00" at bounding box center [166, 389] width 66 height 16
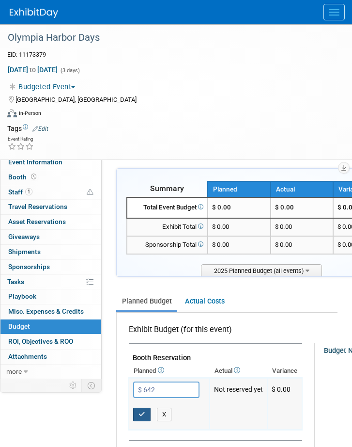
type input "$ 642.00"
drag, startPoint x: 141, startPoint y: 410, endPoint x: 148, endPoint y: 397, distance: 14.7
click at [141, 411] on icon "button" at bounding box center [142, 414] width 7 height 6
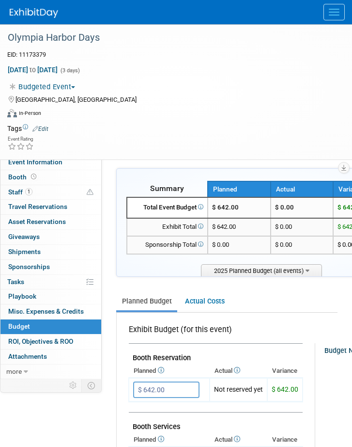
click at [330, 9] on span "Menu" at bounding box center [334, 9] width 11 height 1
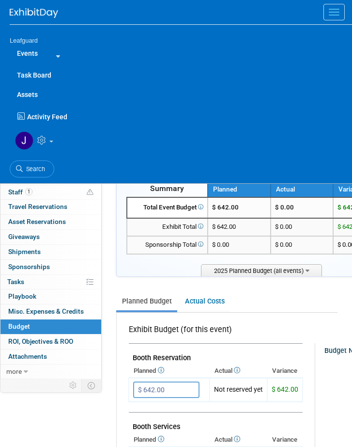
drag, startPoint x: 102, startPoint y: 3, endPoint x: 20, endPoint y: 17, distance: 82.7
click at [20, 15] on img at bounding box center [34, 13] width 48 height 10
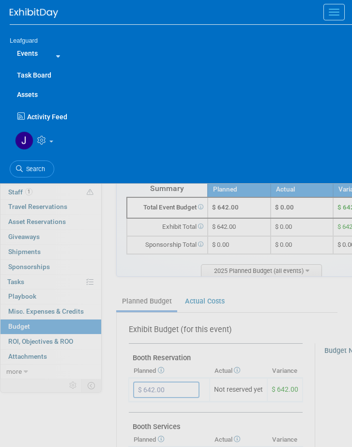
drag, startPoint x: 121, startPoint y: 1, endPoint x: 78, endPoint y: 6, distance: 42.9
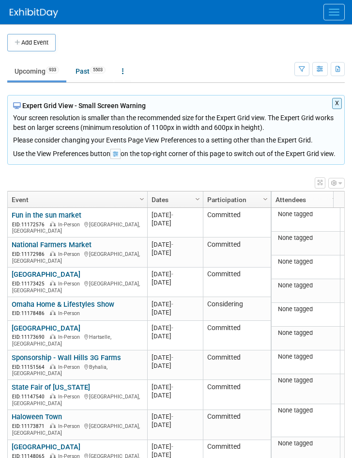
click at [342, 7] on button "Menu" at bounding box center [334, 12] width 21 height 16
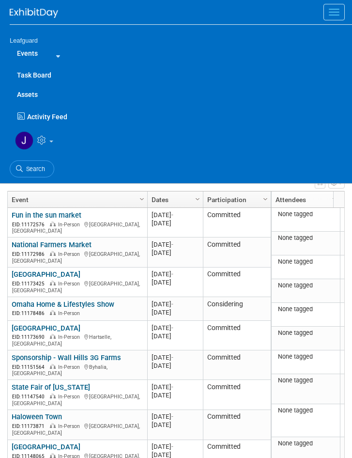
drag, startPoint x: 29, startPoint y: 166, endPoint x: 127, endPoint y: 41, distance: 159.4
click at [29, 166] on span "Search" at bounding box center [34, 168] width 22 height 7
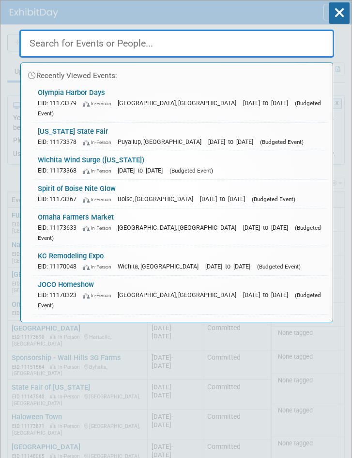
paste input "Live Well Age Well"
type input "Live Well Age Well"
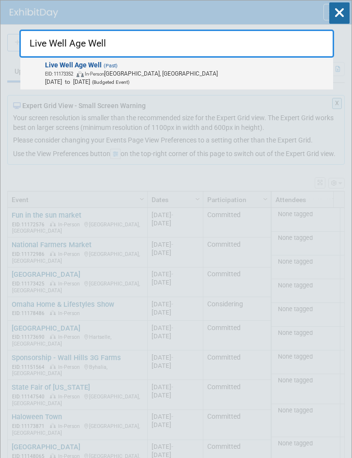
click at [152, 72] on span "EID: 11173352 In-Person Overland Park, KS" at bounding box center [187, 73] width 285 height 8
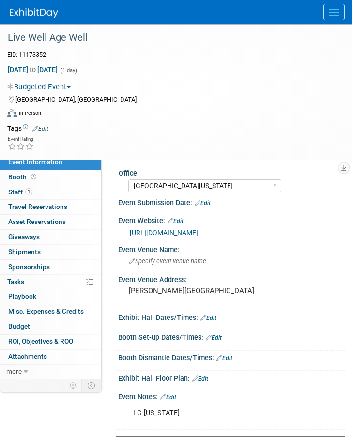
select select "[GEOGRAPHIC_DATA][US_STATE]"
click at [27, 330] on span "Budget" at bounding box center [19, 326] width 22 height 8
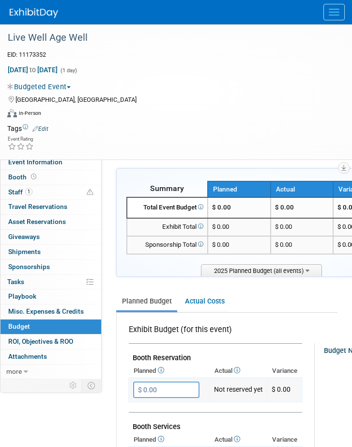
click at [169, 385] on input "$ 0.00" at bounding box center [166, 389] width 66 height 16
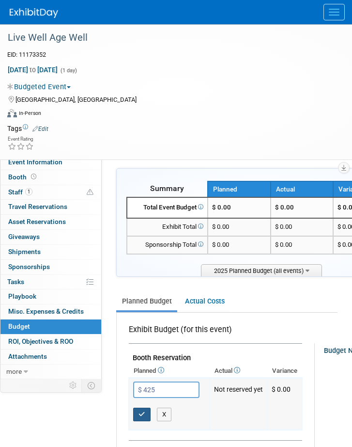
type input "$ 425.00"
click at [139, 411] on icon "button" at bounding box center [142, 414] width 7 height 6
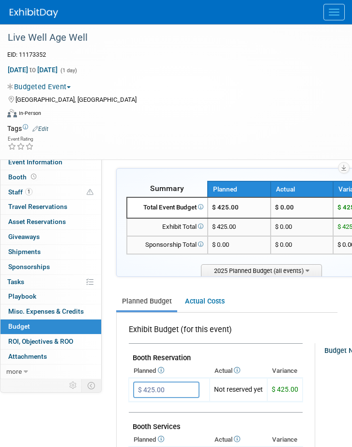
click at [329, 9] on span "Menu" at bounding box center [334, 9] width 11 height 1
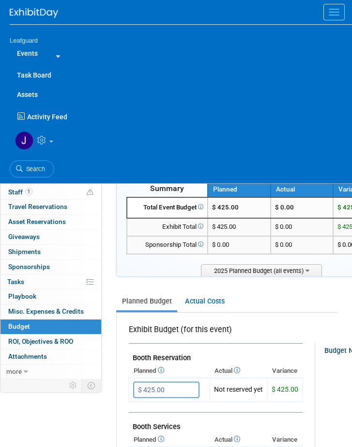
click at [32, 165] on span "Search" at bounding box center [34, 168] width 22 height 7
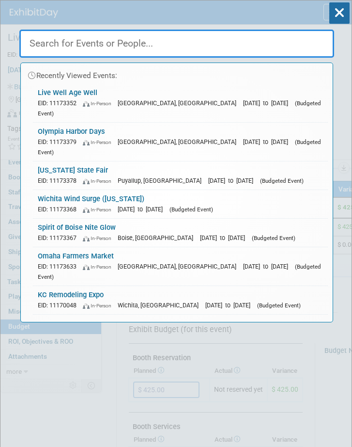
paste input "Sanders County Fair"
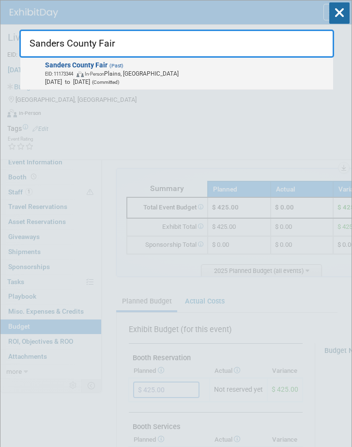
type input "Sanders County Fair"
click at [135, 74] on span "EID: 11173344 In-Person Plains, MT" at bounding box center [187, 73] width 285 height 8
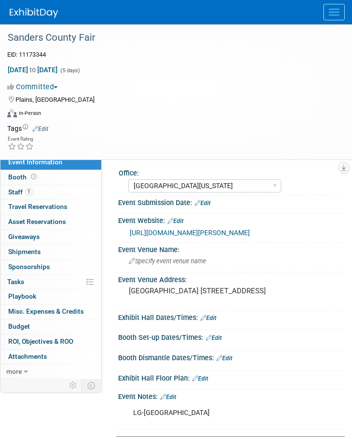
select select "[GEOGRAPHIC_DATA][US_STATE]"
click at [60, 85] on button "Committed" at bounding box center [34, 87] width 54 height 10
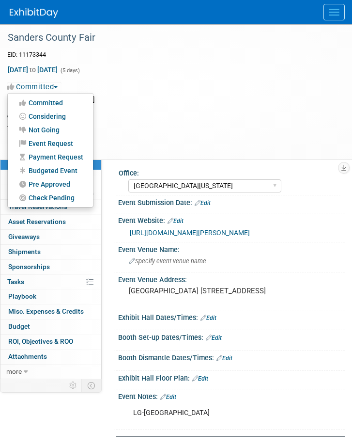
click at [67, 171] on link "Budgeted Event" at bounding box center [50, 171] width 85 height 14
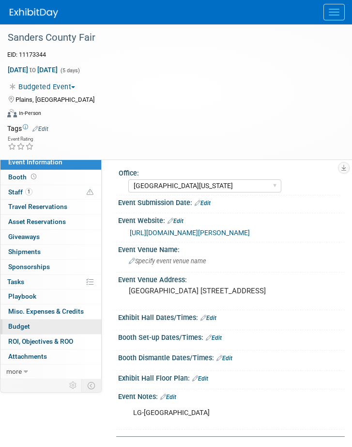
click at [32, 332] on link "Budget" at bounding box center [50, 326] width 101 height 15
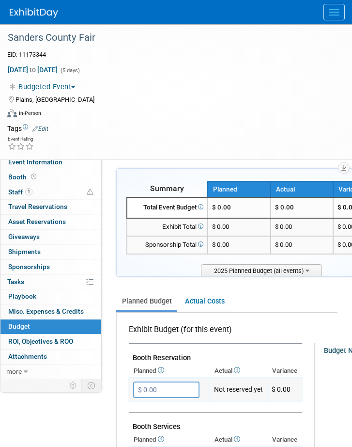
click at [172, 383] on input "$ 0.00" at bounding box center [166, 389] width 66 height 16
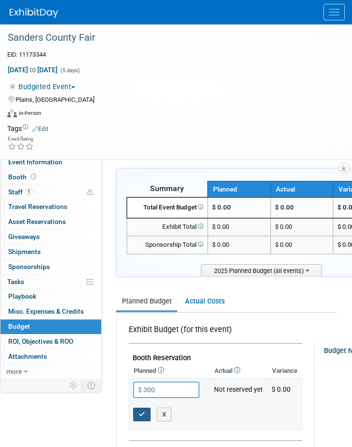
type input "$ 300.00"
click at [139, 414] on icon "button" at bounding box center [142, 414] width 7 height 6
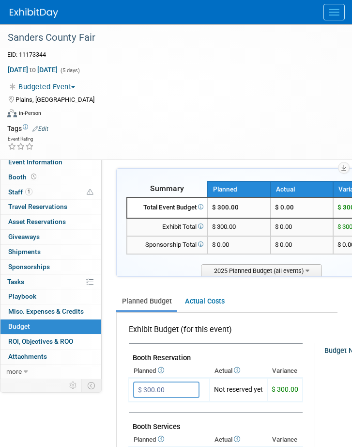
click at [337, 9] on span "Menu" at bounding box center [334, 9] width 11 height 1
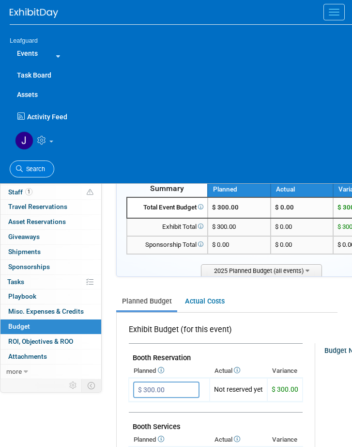
click at [30, 168] on span "Search" at bounding box center [34, 168] width 22 height 7
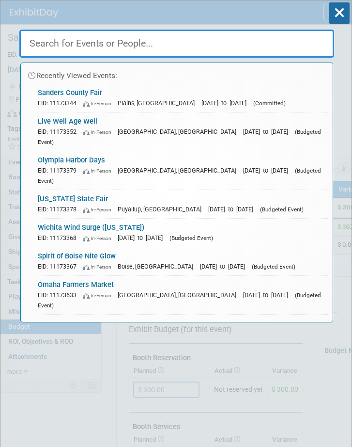
paste input "St [PERSON_NAME] Marketdays"
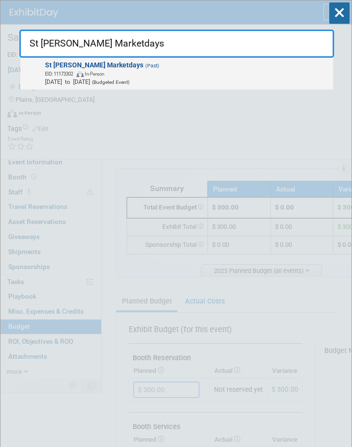
type input "St [PERSON_NAME] Marketdays"
click at [151, 71] on span "EID: 11173302 In-Person" at bounding box center [187, 73] width 285 height 8
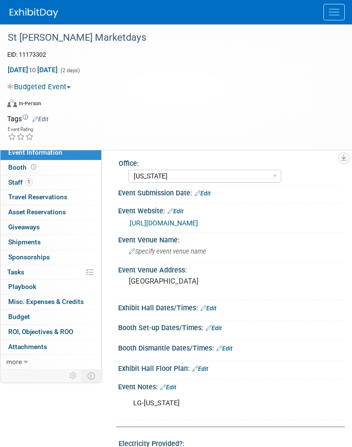
select select "[US_STATE]"
click at [332, 10] on button "Menu" at bounding box center [334, 12] width 21 height 16
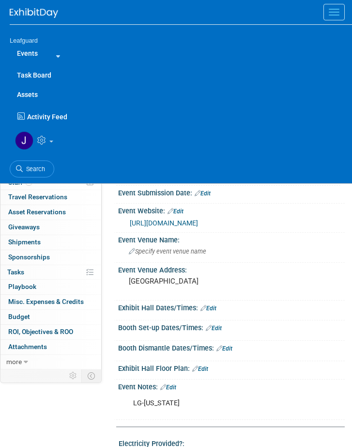
click at [30, 166] on span "Search" at bounding box center [34, 168] width 22 height 7
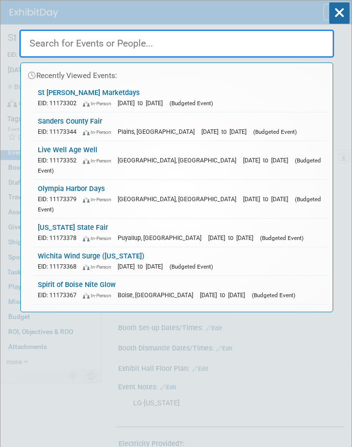
paste input "St [PERSON_NAME] Marketdays"
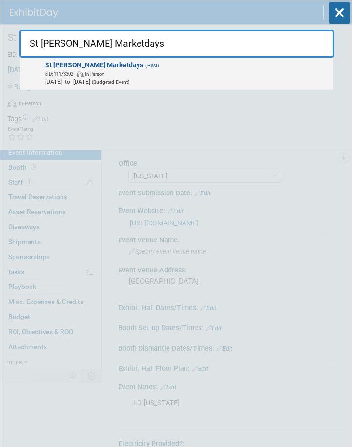
type input "St [PERSON_NAME] Marketdays"
click at [120, 73] on span "EID: 11173302 In-Person" at bounding box center [187, 73] width 285 height 8
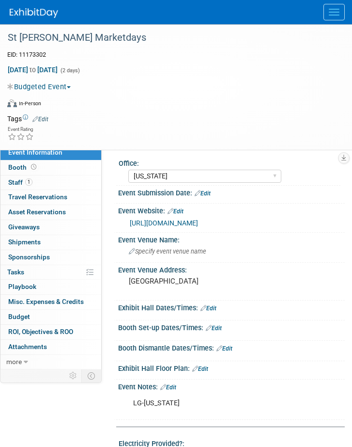
select select "[US_STATE]"
click at [20, 320] on span "Budget" at bounding box center [19, 317] width 22 height 8
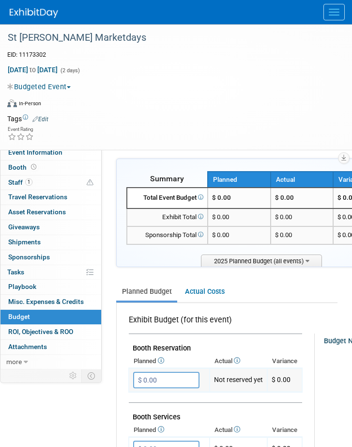
click at [170, 379] on input "$ 0.00" at bounding box center [166, 380] width 66 height 16
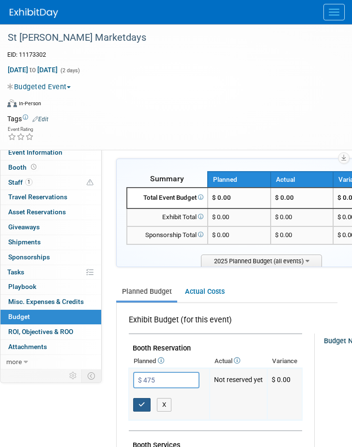
type input "$ 475.00"
click at [145, 402] on icon "button" at bounding box center [142, 404] width 7 height 6
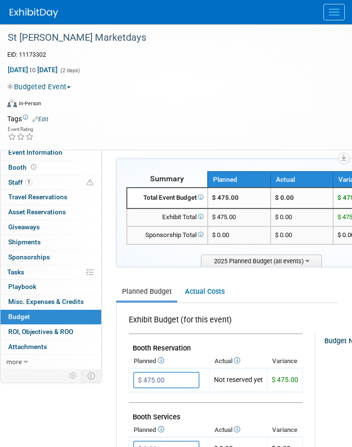
click at [330, 6] on button "Menu" at bounding box center [334, 12] width 21 height 16
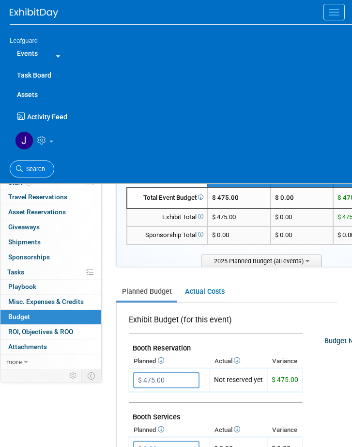
click at [31, 166] on span "Search" at bounding box center [34, 168] width 22 height 7
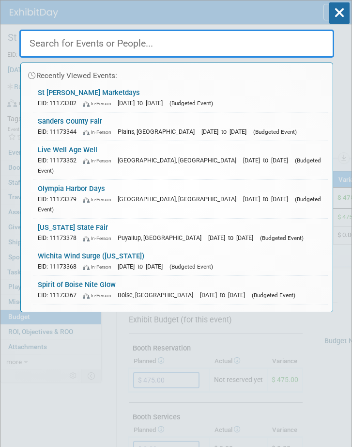
paste input "St [PERSON_NAME] Marketdays"
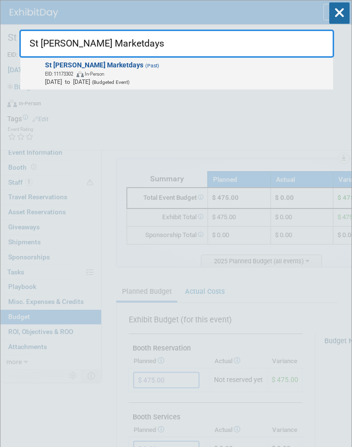
type input "St [PERSON_NAME] Marketdays"
click at [218, 70] on span "EID: 11173302 In-Person" at bounding box center [187, 73] width 285 height 8
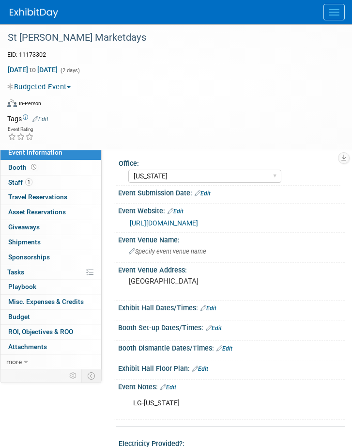
select select "[US_STATE]"
click at [22, 320] on span "Budget" at bounding box center [19, 317] width 22 height 8
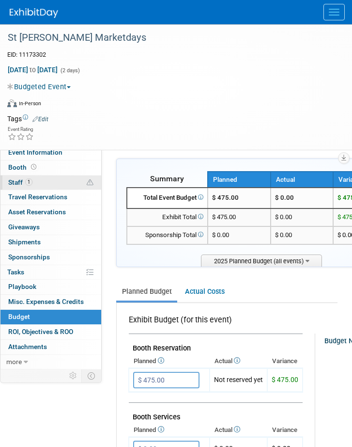
click at [14, 180] on span "Staff 1" at bounding box center [20, 182] width 24 height 8
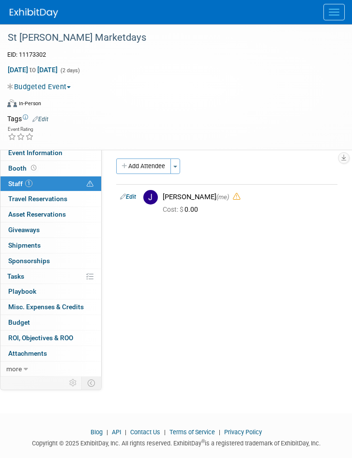
click at [338, 12] on span "Menu" at bounding box center [334, 12] width 11 height 1
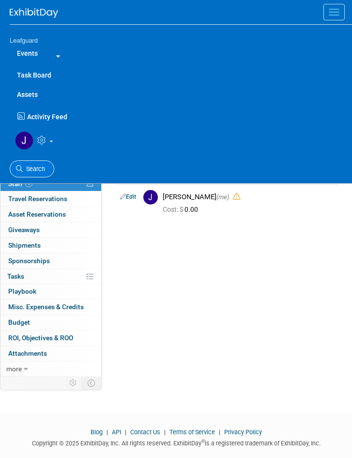
click at [39, 166] on span "Search" at bounding box center [34, 168] width 22 height 7
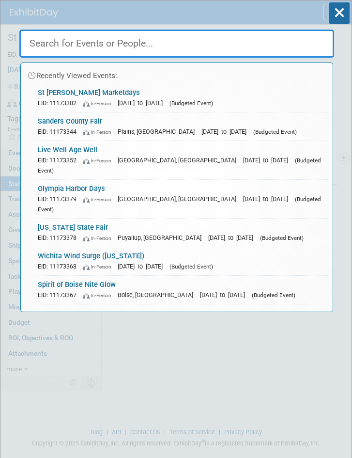
paste input "Brookings Bodacious"
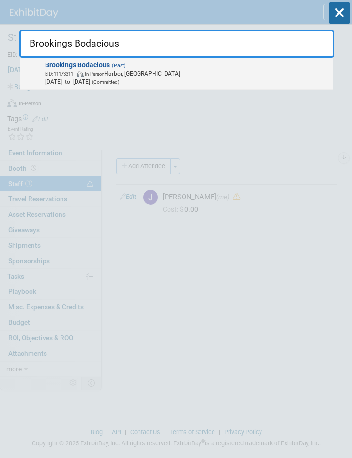
type input "Brookings Bodacious"
click at [144, 73] on span "EID: 11173311 In-Person Harbor, OR" at bounding box center [187, 73] width 285 height 8
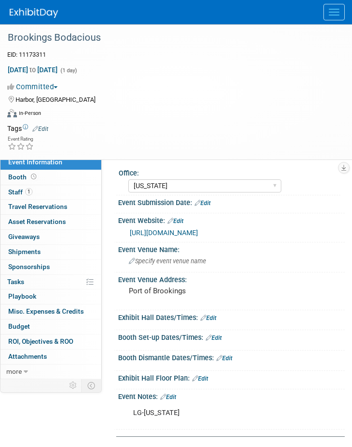
select select "[US_STATE]"
click at [28, 330] on span "Budget" at bounding box center [19, 326] width 22 height 8
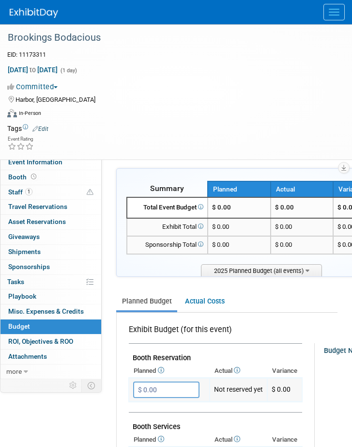
click at [166, 388] on input "$ 0.00" at bounding box center [166, 389] width 66 height 16
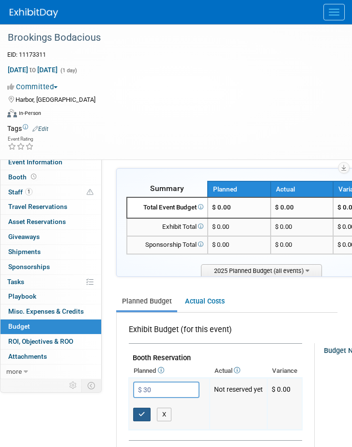
type input "$ 30.00"
click at [144, 415] on icon "button" at bounding box center [142, 414] width 7 height 6
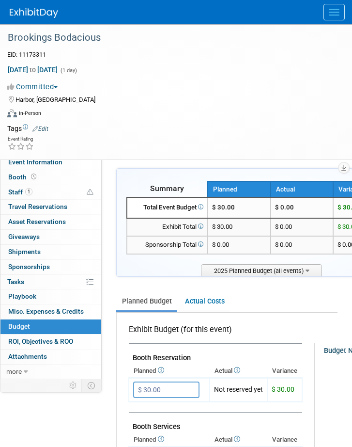
click at [335, 9] on span "Menu" at bounding box center [334, 9] width 11 height 1
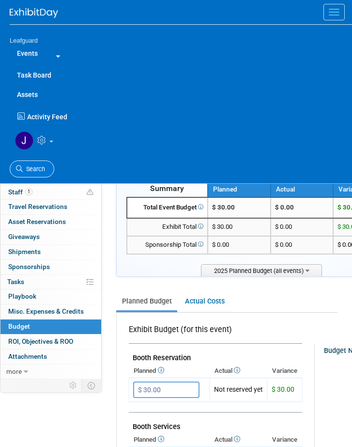
click at [38, 166] on span "Search" at bounding box center [34, 168] width 22 height 7
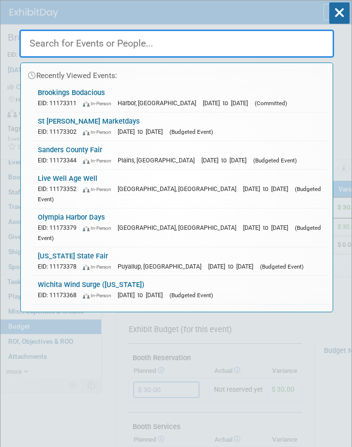
paste input "St Louis Street Food Festival"
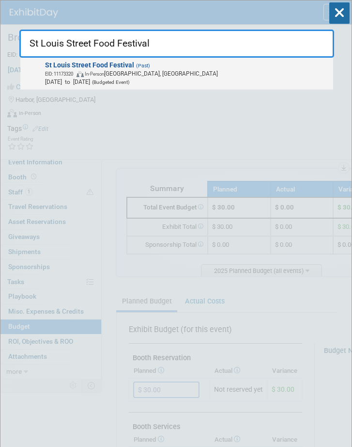
type input "St Louis Street Food Festival"
click at [160, 71] on span "EID: 11173320 In-Person St. Louis, MO" at bounding box center [187, 73] width 285 height 8
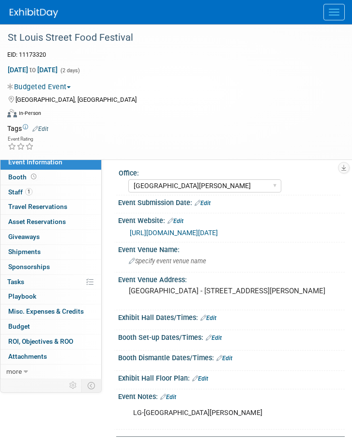
select select "[GEOGRAPHIC_DATA][PERSON_NAME]"
click at [25, 330] on span "Budget" at bounding box center [19, 326] width 22 height 8
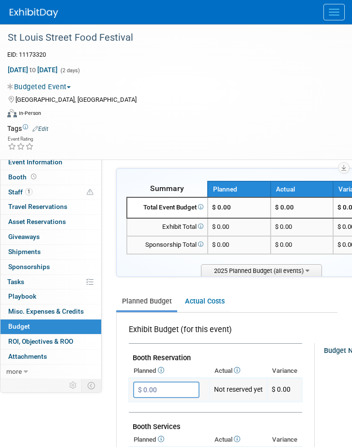
click at [172, 384] on input "$ 0.00" at bounding box center [166, 389] width 66 height 16
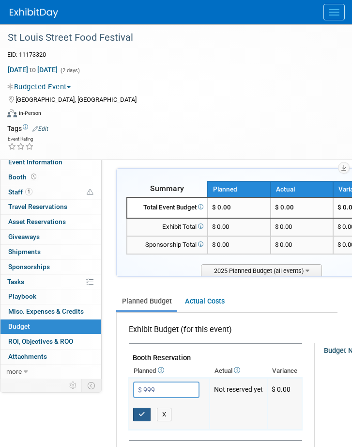
type input "$ 999.00"
click at [139, 411] on icon "button" at bounding box center [142, 414] width 7 height 6
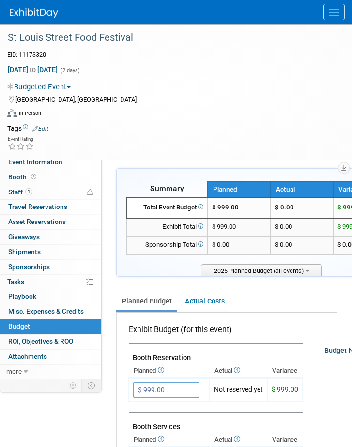
click at [331, 9] on button "Menu" at bounding box center [334, 12] width 21 height 16
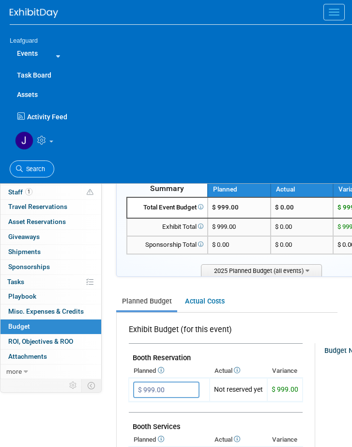
drag, startPoint x: 29, startPoint y: 169, endPoint x: 51, endPoint y: 130, distance: 44.7
click at [30, 169] on span "Search" at bounding box center [34, 168] width 22 height 7
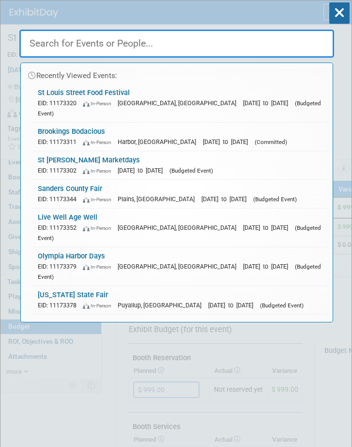
paste input "[US_STATE] State Fair"
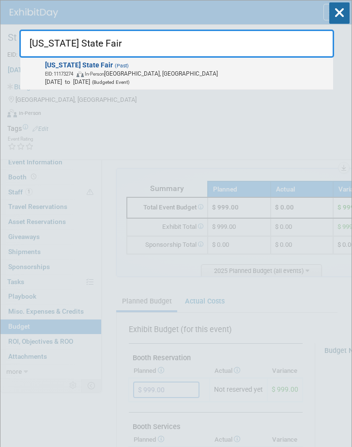
type input "[US_STATE] State Fair"
click at [164, 73] on span "EID: 11173274 In-Person Grand Island, NE" at bounding box center [187, 73] width 285 height 8
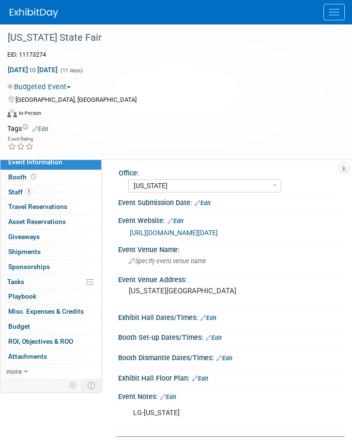
select select "[US_STATE]"
click at [33, 334] on link "Budget" at bounding box center [50, 326] width 101 height 15
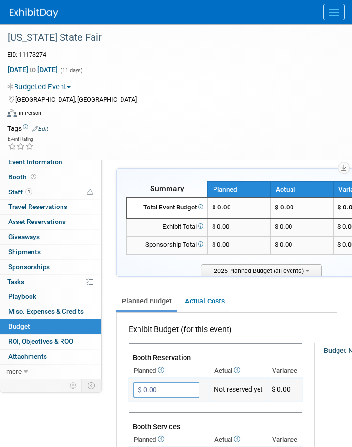
click at [183, 386] on input "$ 0.00" at bounding box center [166, 389] width 66 height 16
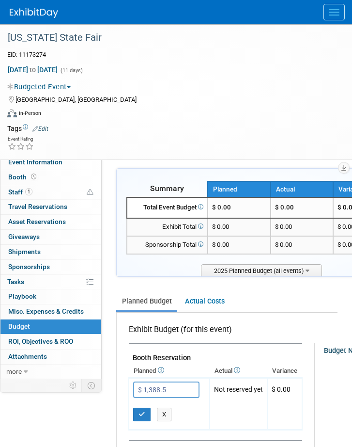
type input "$ 1,388.50"
click at [276, 70] on div "Aug 22, 2025 to Sep 1, 2025 (11 days)" at bounding box center [170, 70] width 326 height 10
click at [330, 9] on span "Menu" at bounding box center [334, 9] width 11 height 1
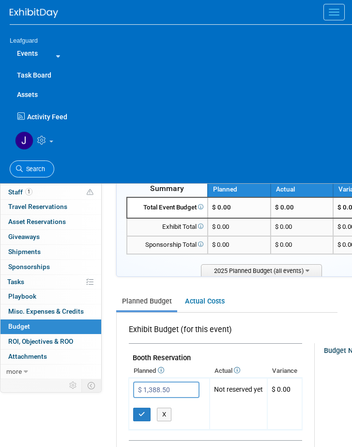
click at [31, 165] on span "Search" at bounding box center [34, 168] width 22 height 7
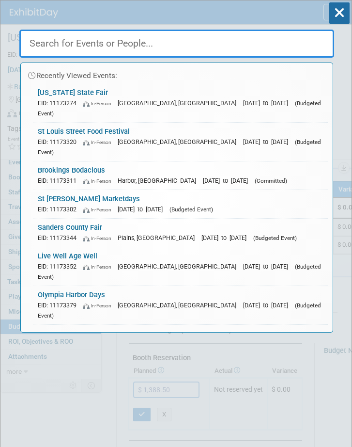
paste input "ARLINGTON FARMERS MARKET"
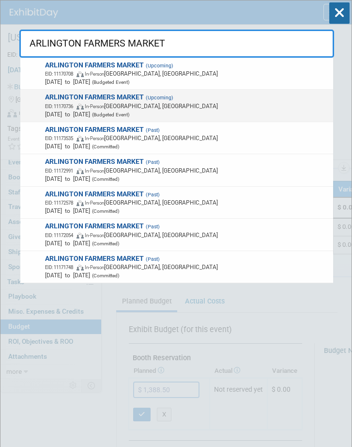
type input "ARLINGTON FARMERS MARKET"
click at [128, 109] on span "EID: 11170736 In-Person Arlington, WA" at bounding box center [187, 106] width 285 height 8
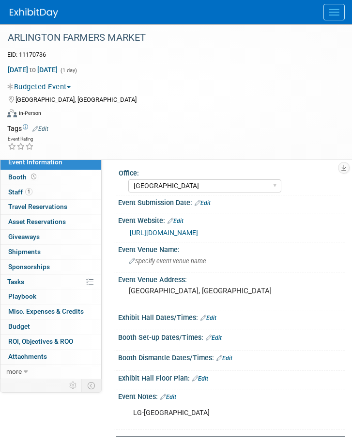
select select "[GEOGRAPHIC_DATA]"
click at [27, 330] on span "Budget" at bounding box center [19, 326] width 22 height 8
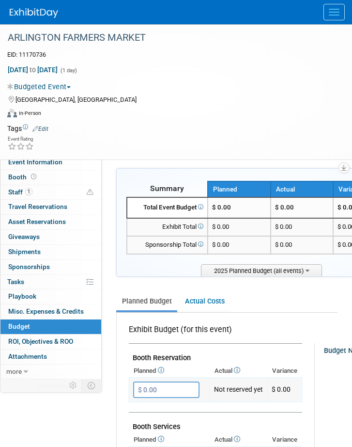
click at [163, 390] on input "$ 0.00" at bounding box center [166, 389] width 66 height 16
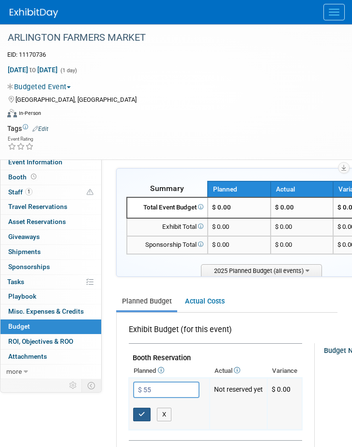
type input "$ 55.00"
click at [145, 412] on icon "button" at bounding box center [142, 414] width 7 height 6
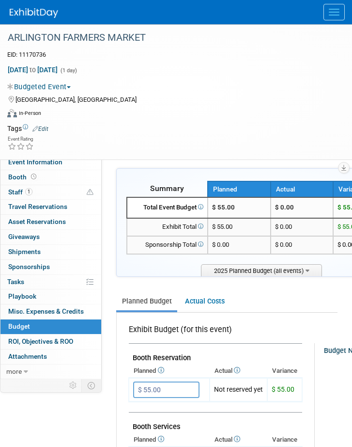
click at [336, 5] on button "Menu" at bounding box center [334, 12] width 21 height 16
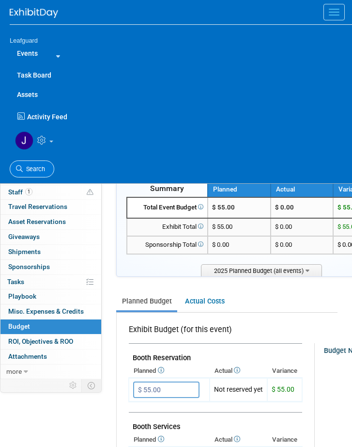
click at [32, 169] on span "Search" at bounding box center [34, 168] width 22 height 7
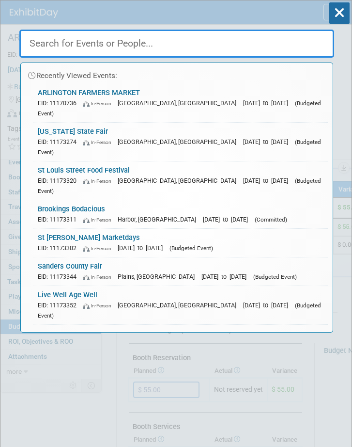
paste input "Eagle Country Christmas"
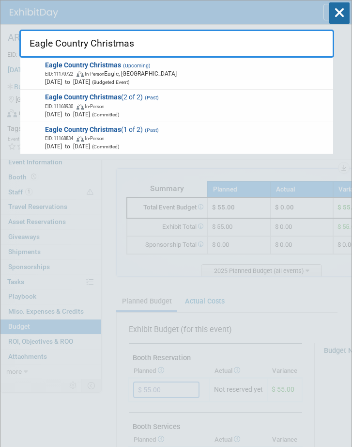
drag, startPoint x: 158, startPoint y: 36, endPoint x: 6, endPoint y: 72, distance: 156.2
click at [0, 54] on html "Leafguard Events Add Event Bulk Upload Events Shareable Event Boards Recently V…" at bounding box center [176, 223] width 352 height 447
type input "Eagle Country Christmas"
drag, startPoint x: 102, startPoint y: 38, endPoint x: 130, endPoint y: 78, distance: 48.4
click at [0, 48] on html "Leafguard Events Add Event Bulk Upload Events Shareable Event Boards Recently V…" at bounding box center [176, 223] width 352 height 447
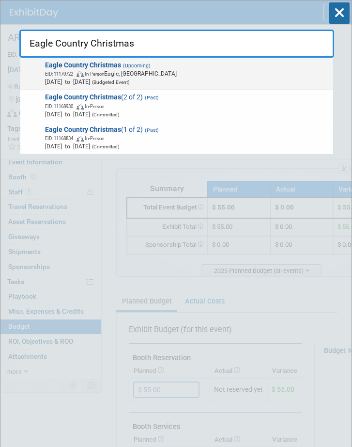
click at [112, 69] on strong "Eagle Country Christmas" at bounding box center [83, 65] width 76 height 8
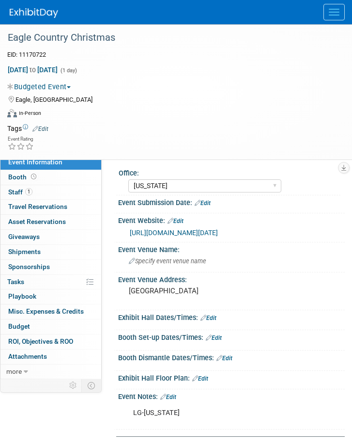
select select "[US_STATE]"
click at [19, 330] on span "Budget" at bounding box center [19, 326] width 22 height 8
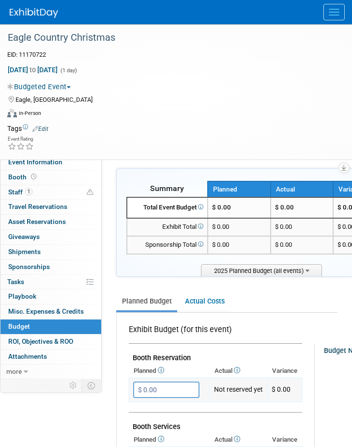
click at [167, 391] on input "$ 0.00" at bounding box center [166, 389] width 66 height 16
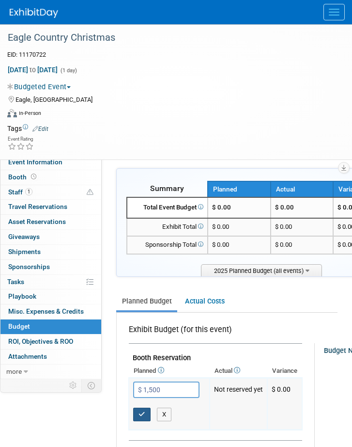
type input "$ 1,500.00"
click at [142, 417] on icon "button" at bounding box center [142, 414] width 7 height 6
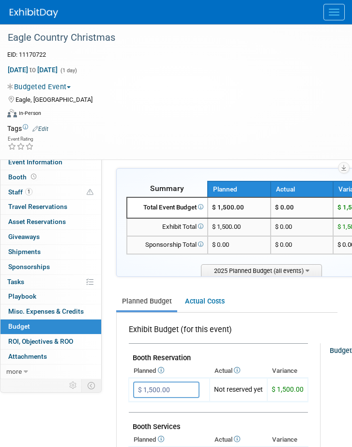
click at [328, 7] on button "Menu" at bounding box center [334, 12] width 21 height 16
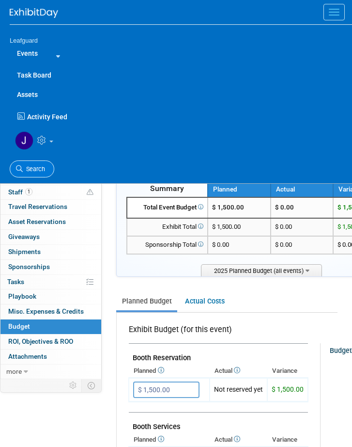
click at [40, 168] on span "Search" at bounding box center [34, 168] width 22 height 7
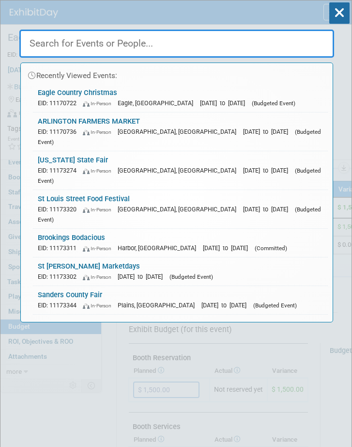
paste input "SANTAS WINTER WONDERLAND"
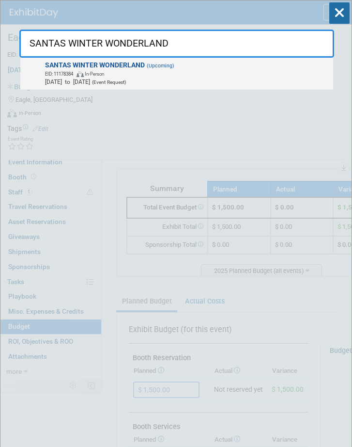
type input "SANTAS WINTER WONDERLAND"
click at [104, 76] on span "In-Person" at bounding box center [94, 73] width 19 height 5
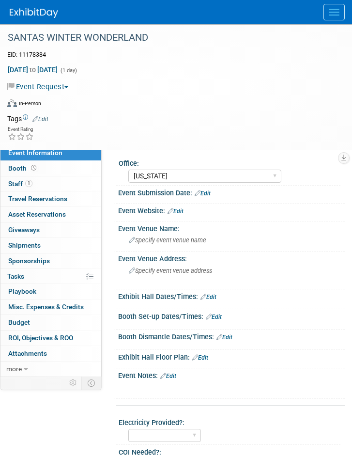
select select "[US_STATE]"
click at [68, 83] on button "Event Request" at bounding box center [39, 87] width 65 height 10
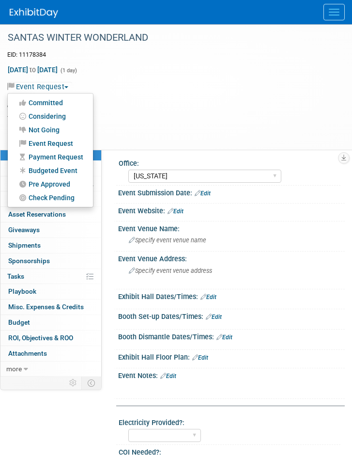
click at [62, 169] on link "Budgeted Event" at bounding box center [50, 171] width 85 height 14
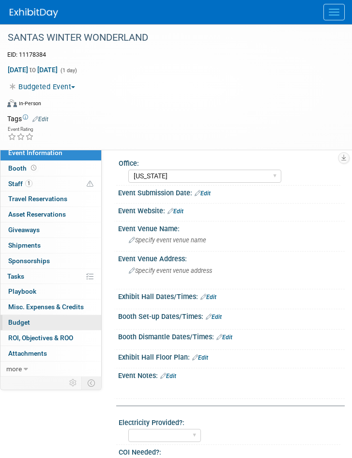
click at [20, 323] on span "Budget" at bounding box center [19, 322] width 22 height 8
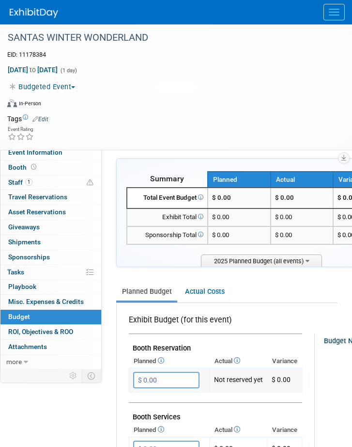
click at [165, 376] on input "$ 0.00" at bounding box center [166, 380] width 66 height 16
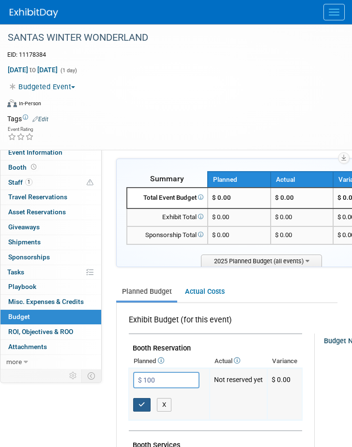
type input "$ 100.00"
click at [143, 402] on icon "button" at bounding box center [142, 404] width 7 height 6
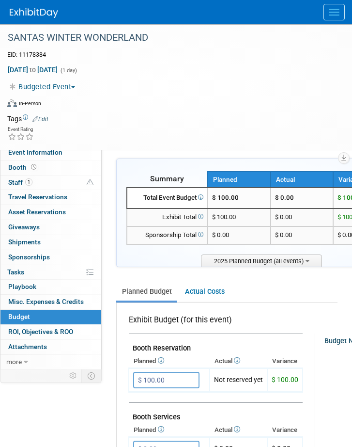
click at [338, 10] on button "Menu" at bounding box center [334, 12] width 21 height 16
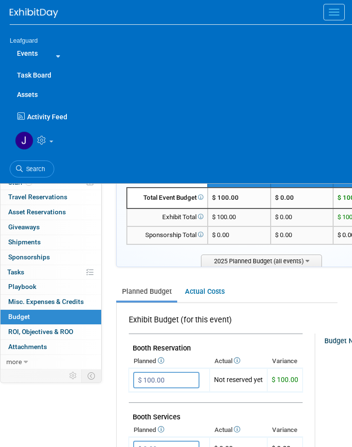
drag, startPoint x: 42, startPoint y: 167, endPoint x: 68, endPoint y: 145, distance: 34.7
click at [42, 167] on span "Search" at bounding box center [34, 168] width 22 height 7
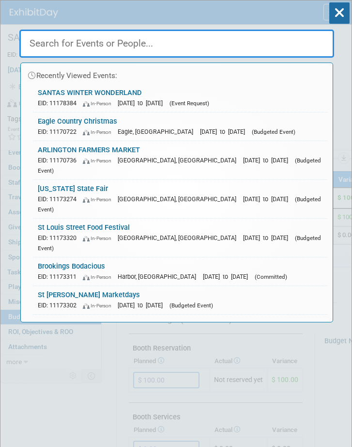
paste input "FUN RUN SERIES / UGLY SWEATER"
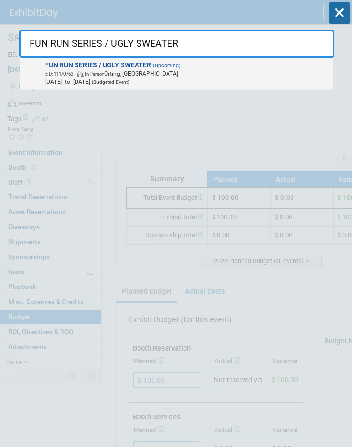
type input "FUN RUN SERIES / UGLY SWEATER"
click at [163, 69] on span "FUN RUN SERIES / UGLY SWEATER (Upcoming) EID: 11170762 In-Person Orting, WA Dec…" at bounding box center [186, 73] width 288 height 25
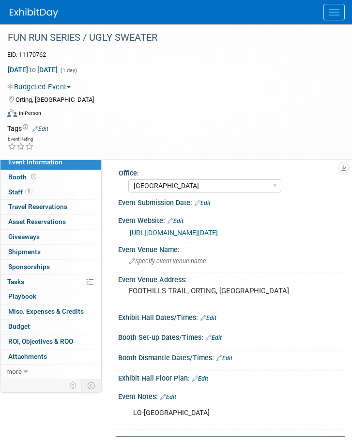
select select "[GEOGRAPHIC_DATA]"
click at [15, 327] on link "Budget" at bounding box center [50, 326] width 101 height 15
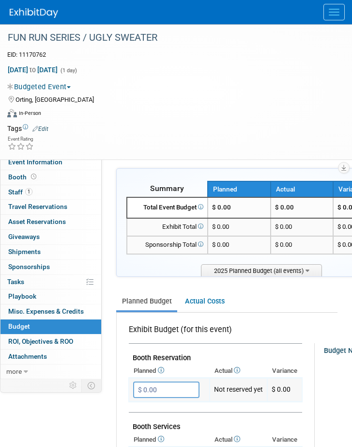
click at [166, 389] on input "$ 0.00" at bounding box center [166, 389] width 66 height 16
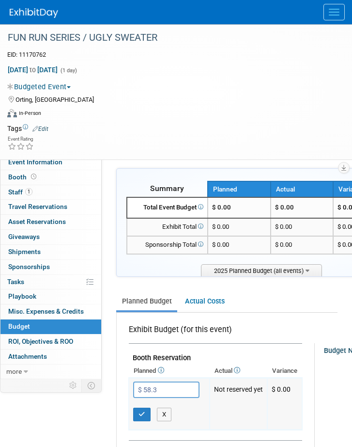
type input "$ 58.33"
click at [143, 413] on icon "button" at bounding box center [142, 414] width 7 height 6
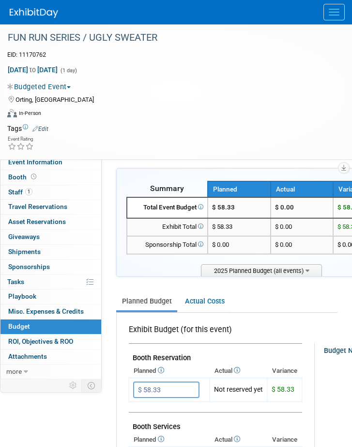
click at [330, 11] on button "Menu" at bounding box center [334, 12] width 21 height 16
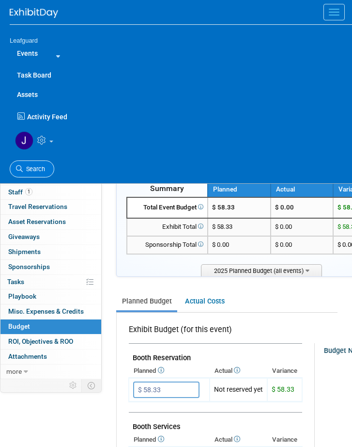
click at [29, 164] on link "Search" at bounding box center [32, 168] width 45 height 17
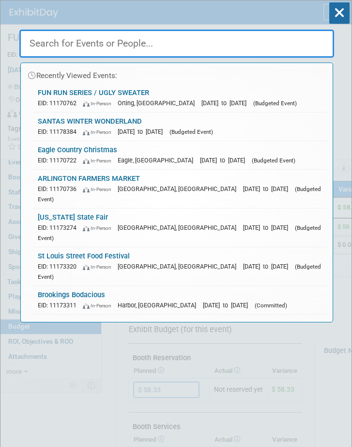
paste input "Holiday Edition MMNM"
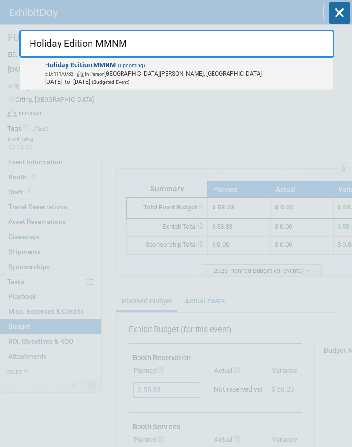
type input "Holiday Edition MMNM"
click at [128, 64] on span "(Upcoming)" at bounding box center [131, 66] width 30 height 6
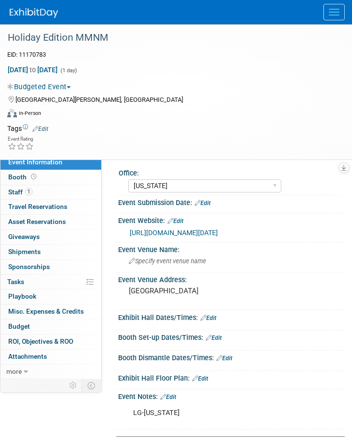
select select "[US_STATE]"
click at [27, 329] on span "Budget" at bounding box center [19, 326] width 22 height 8
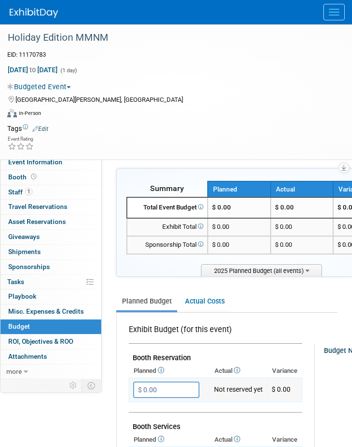
click at [162, 387] on input "$ 0.00" at bounding box center [166, 389] width 66 height 16
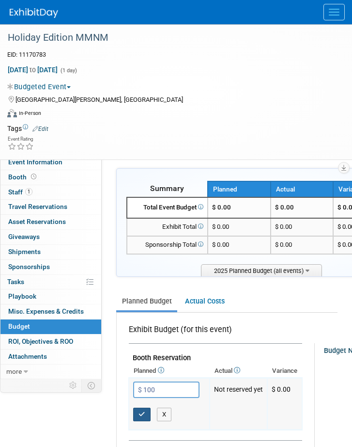
type input "$ 100.00"
click at [143, 413] on icon "button" at bounding box center [142, 414] width 7 height 6
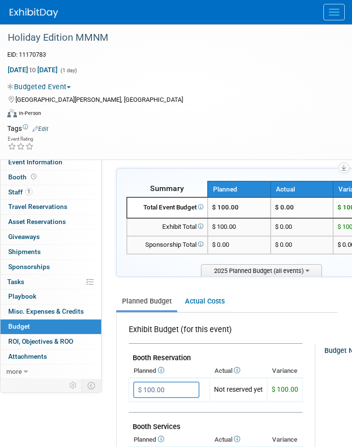
click at [335, 8] on button "Menu" at bounding box center [334, 12] width 21 height 16
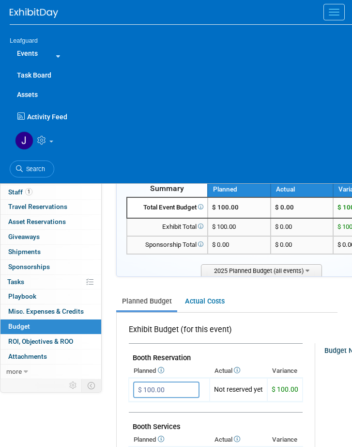
drag, startPoint x: 31, startPoint y: 163, endPoint x: 42, endPoint y: 148, distance: 18.1
click at [32, 163] on link "Search" at bounding box center [32, 168] width 45 height 17
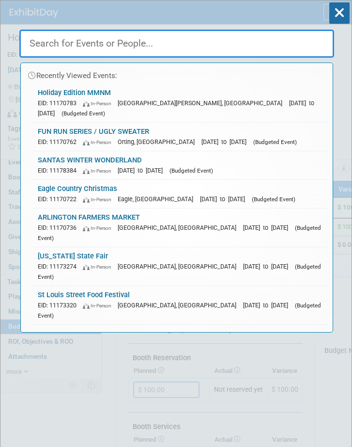
paste input "[US_STATE] Potato Drop"
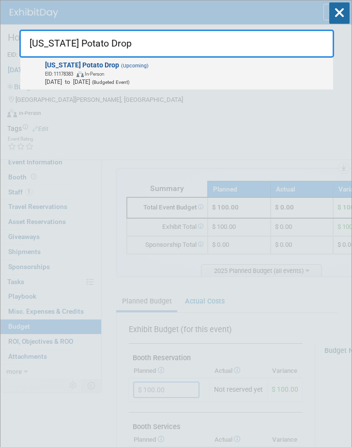
type input "[US_STATE] Potato Drop"
click at [112, 70] on span "EID: 11178383 In-Person" at bounding box center [187, 73] width 285 height 8
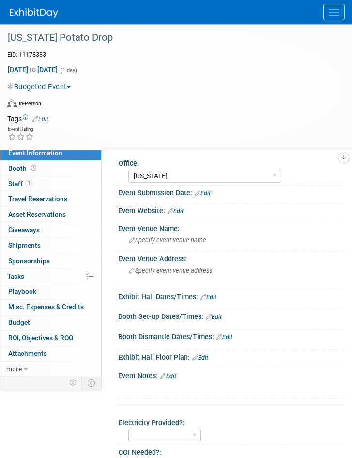
select select "[US_STATE]"
click at [28, 322] on span "Budget" at bounding box center [19, 322] width 22 height 8
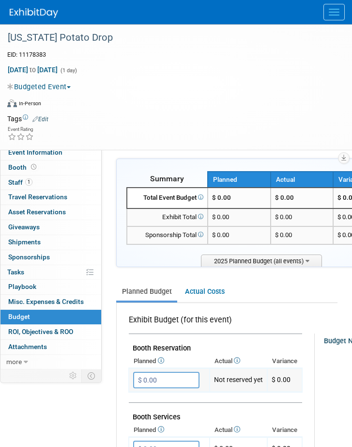
click at [178, 377] on input "$ 0.00" at bounding box center [166, 380] width 66 height 16
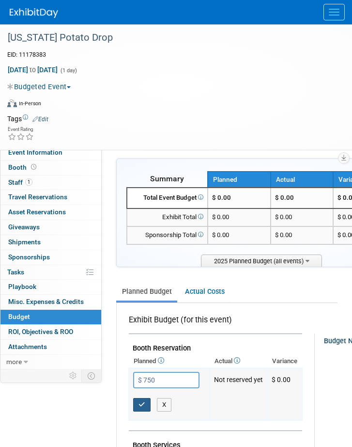
type input "$ 750.00"
click at [144, 402] on icon "button" at bounding box center [142, 404] width 7 height 6
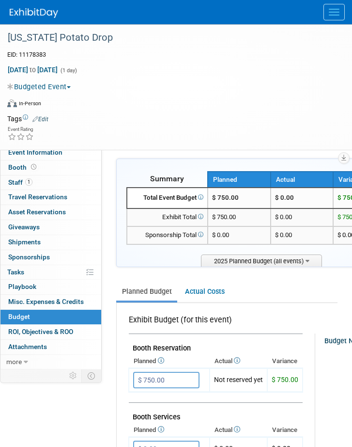
click at [333, 10] on button "Menu" at bounding box center [334, 12] width 21 height 16
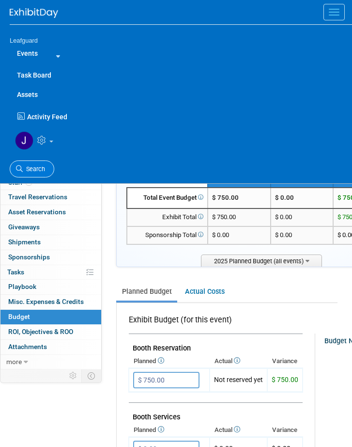
click at [33, 169] on span "Search" at bounding box center [34, 168] width 22 height 7
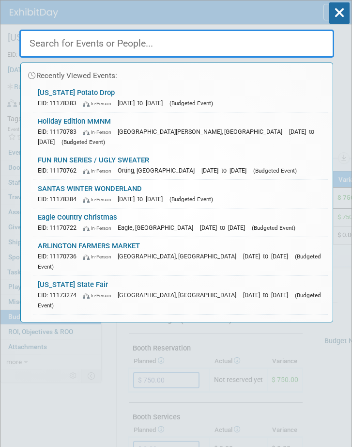
paste input "ARLINGTON FARMERS MARKET"
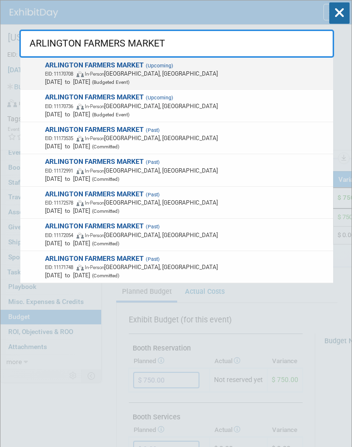
type input "ARLINGTON FARMERS MARKET"
click at [146, 70] on span "EID: 11170708 In-Person Arlington, WA" at bounding box center [187, 73] width 285 height 8
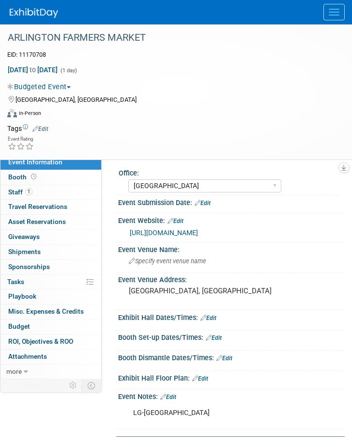
select select "[GEOGRAPHIC_DATA]"
click at [24, 329] on span "Budget" at bounding box center [19, 326] width 22 height 8
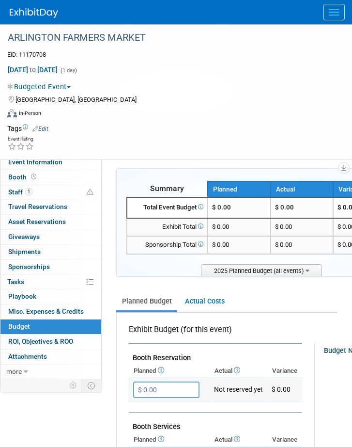
click at [177, 391] on input "$ 0.00" at bounding box center [166, 389] width 66 height 16
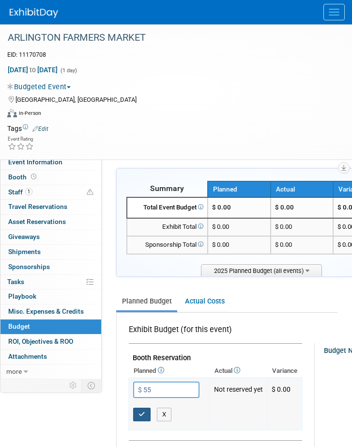
type input "$ 55.00"
click at [145, 413] on icon "button" at bounding box center [142, 414] width 7 height 6
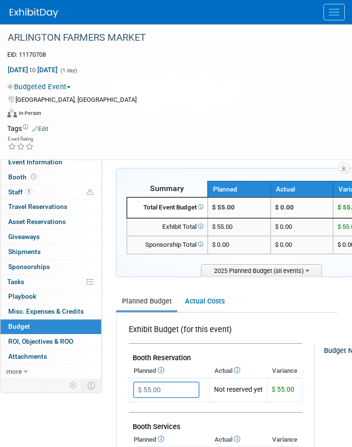
click at [337, 15] on span "Menu" at bounding box center [334, 15] width 11 height 1
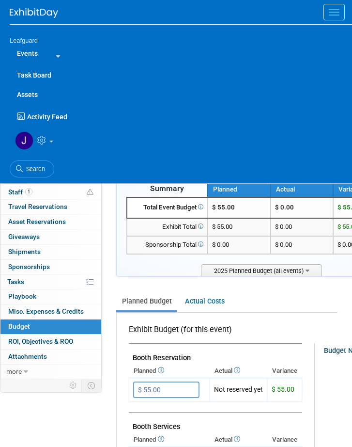
drag, startPoint x: 34, startPoint y: 167, endPoint x: 38, endPoint y: 162, distance: 6.6
click at [35, 167] on span "Search" at bounding box center [34, 168] width 22 height 7
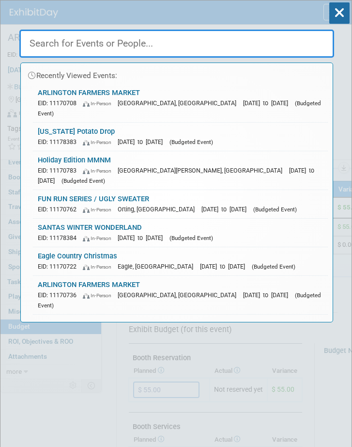
paste input "2025 Thnk pink"
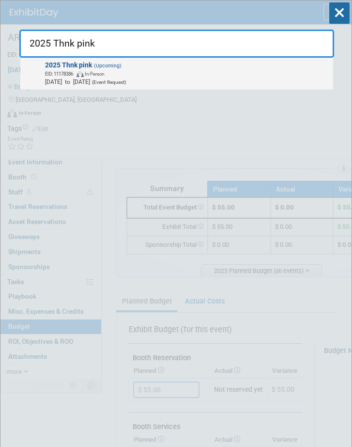
type input "2025 Thnk pink"
click at [127, 73] on span "EID: 11178386 In-Person" at bounding box center [187, 73] width 285 height 8
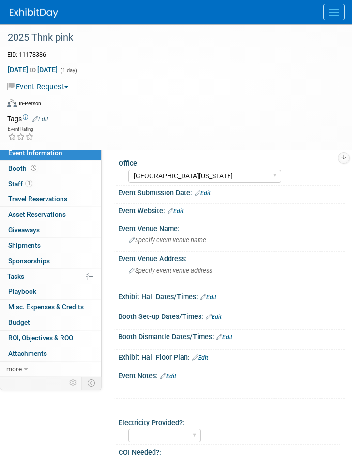
select select "[GEOGRAPHIC_DATA][US_STATE]"
click at [69, 85] on button "Event Request" at bounding box center [39, 87] width 65 height 10
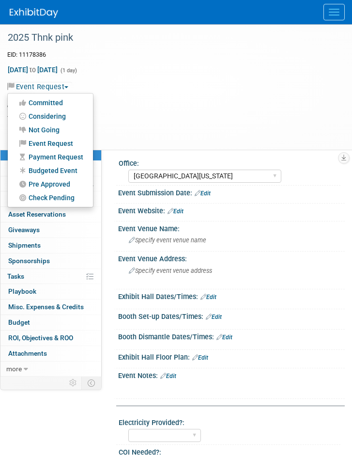
click at [66, 168] on link "Budgeted Event" at bounding box center [50, 171] width 85 height 14
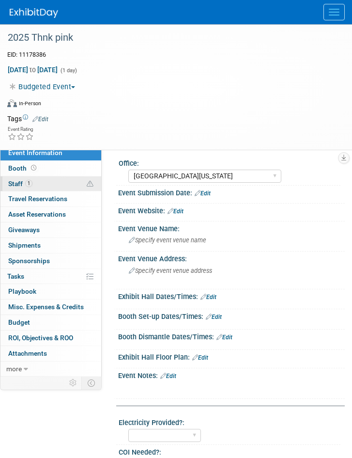
click at [22, 183] on span "Staff 1" at bounding box center [20, 184] width 24 height 8
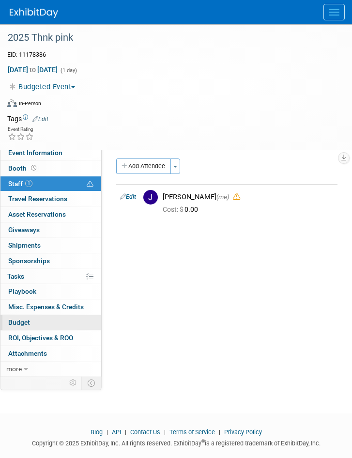
click at [25, 322] on span "Budget" at bounding box center [19, 322] width 22 height 8
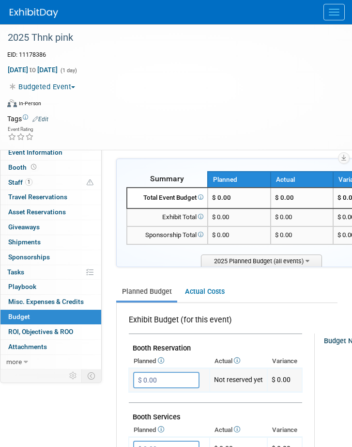
click at [166, 378] on input "$ 0.00" at bounding box center [166, 380] width 66 height 16
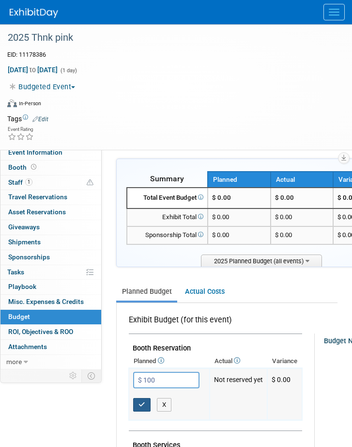
type input "$ 100.00"
click at [141, 402] on icon "button" at bounding box center [142, 404] width 7 height 6
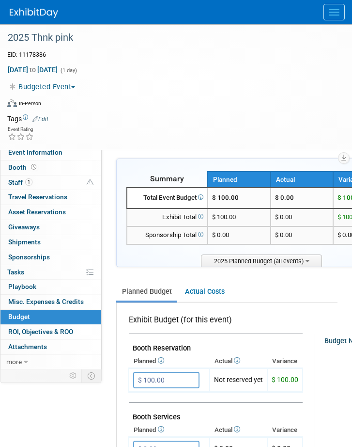
click at [336, 6] on button "Menu" at bounding box center [334, 12] width 21 height 16
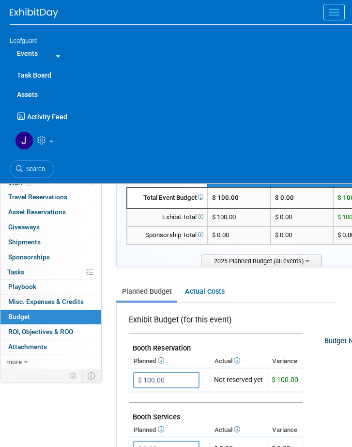
click at [41, 172] on span "Search" at bounding box center [34, 168] width 22 height 7
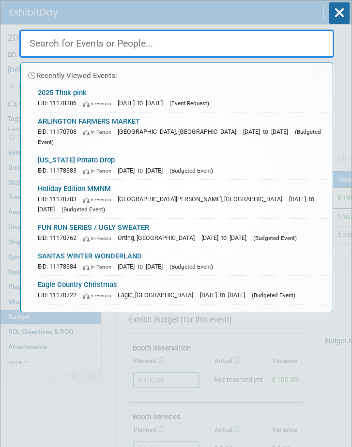
paste input "ARLINGTON FARMERS MARKET"
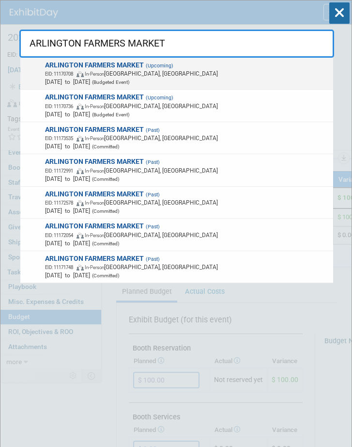
type input "ARLINGTON FARMERS MARKET"
click at [130, 79] on span "(Budgeted Event)" at bounding box center [110, 81] width 40 height 5
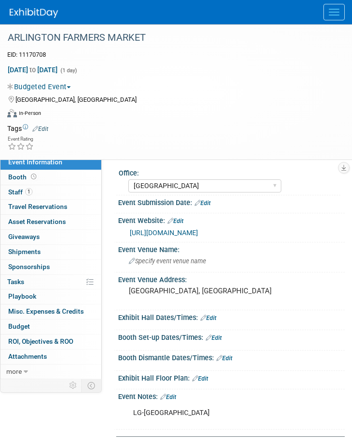
select select "[GEOGRAPHIC_DATA]"
click at [332, 12] on span "Menu" at bounding box center [334, 12] width 11 height 1
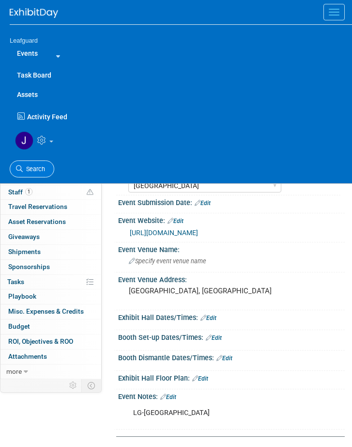
click at [32, 169] on span "Search" at bounding box center [34, 168] width 22 height 7
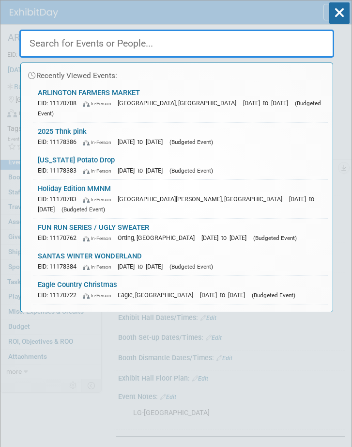
paste input "46th annual CHRISTMAS GIFT and CRAFT SHOW"
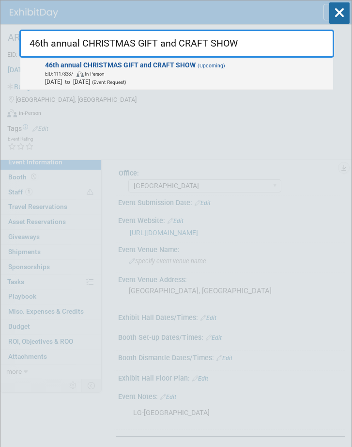
type input "46th annual CHRISTMAS GIFT and CRAFT SHOW"
click at [153, 68] on strong "46th annual CHRISTMAS GIFT and CRAFT SHOW" at bounding box center [120, 65] width 151 height 8
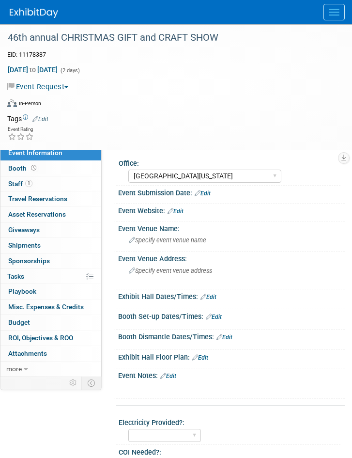
select select "[GEOGRAPHIC_DATA][US_STATE]"
click at [68, 88] on span "button" at bounding box center [66, 87] width 4 height 2
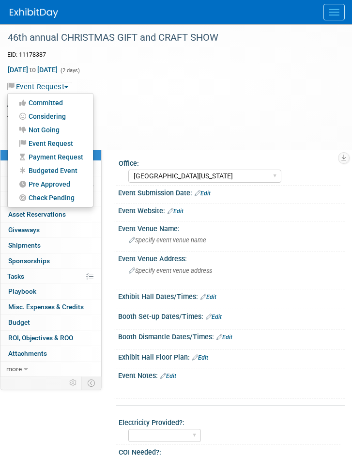
click at [62, 169] on link "Budgeted Event" at bounding box center [50, 171] width 85 height 14
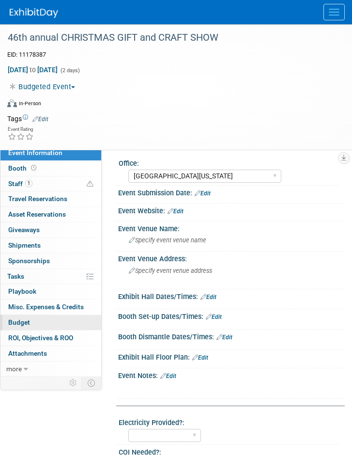
click at [25, 321] on span "Budget" at bounding box center [19, 322] width 22 height 8
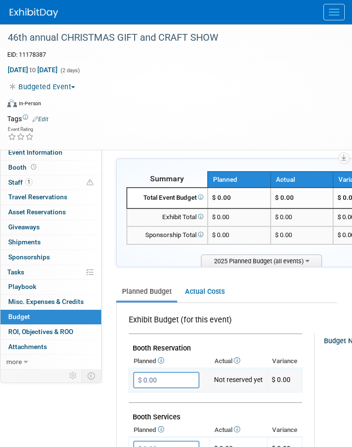
click at [183, 376] on input "$ 0.00" at bounding box center [166, 380] width 66 height 16
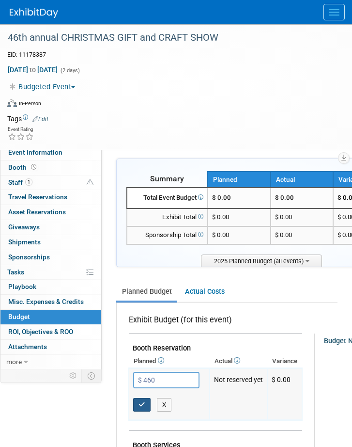
type input "$ 460.00"
click at [141, 401] on icon "button" at bounding box center [142, 404] width 7 height 6
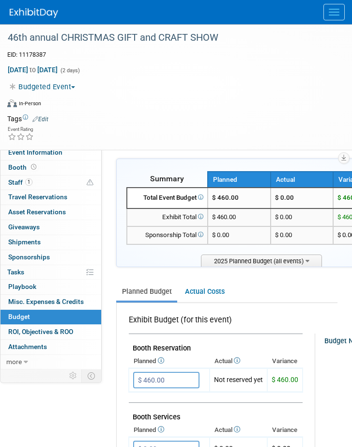
click at [334, 15] on span "Menu" at bounding box center [334, 15] width 11 height 1
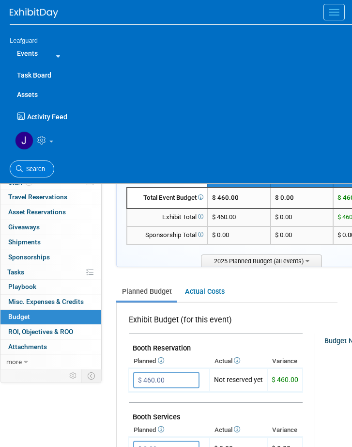
click at [43, 166] on span "Search" at bounding box center [34, 168] width 22 height 7
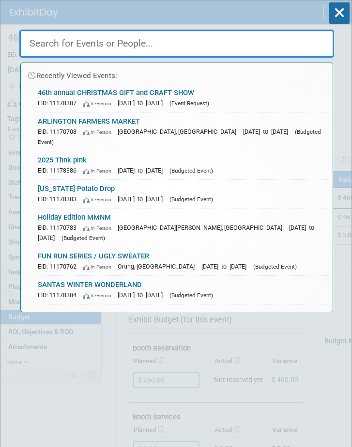
paste input "Harvest Edition - Meridian [DATE] Night Market"
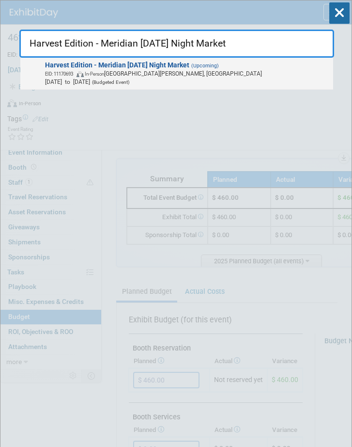
type input "Harvest Edition - Meridian [DATE] Night Market"
click at [157, 78] on span "Nov 24, 2025 to Nov 24, 2025 (Budgeted Event)" at bounding box center [187, 82] width 285 height 8
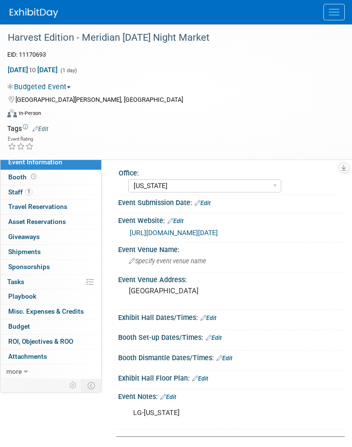
select select "[US_STATE]"
click at [36, 328] on link "Budget" at bounding box center [50, 326] width 101 height 15
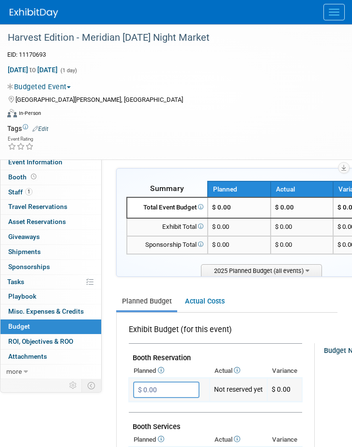
click at [172, 389] on input "$ 0.00" at bounding box center [166, 389] width 66 height 16
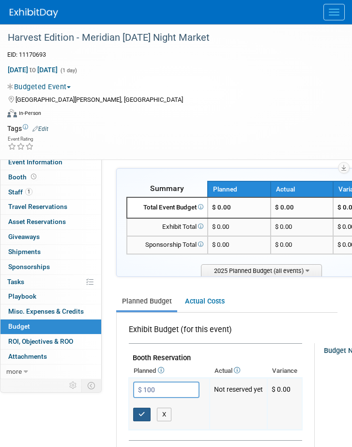
type input "$ 100.00"
click at [145, 411] on icon "button" at bounding box center [142, 414] width 7 height 6
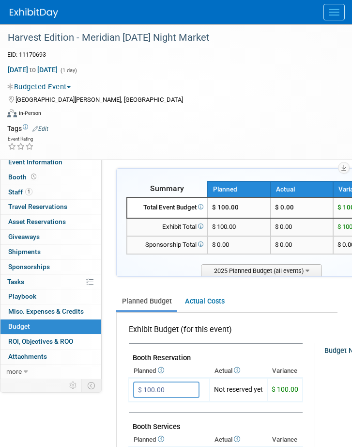
click at [335, 4] on button "Menu" at bounding box center [334, 12] width 21 height 16
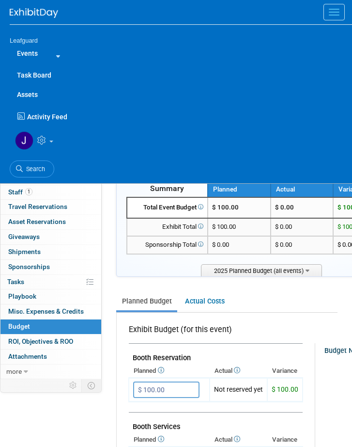
drag, startPoint x: 39, startPoint y: 163, endPoint x: 30, endPoint y: 162, distance: 9.3
click at [39, 163] on link "Search" at bounding box center [32, 168] width 45 height 17
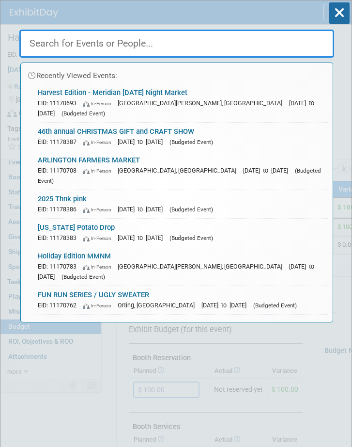
paste input "Heart of the Valley Home Show"
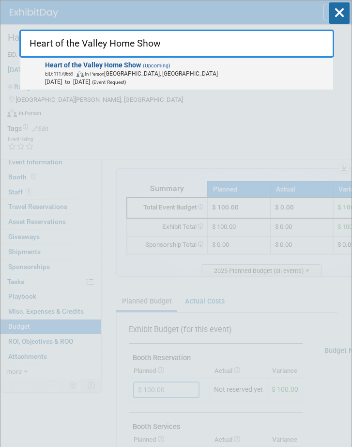
type input "Heart of the Valley Home Show"
click at [74, 80] on span "Nov 21, 2025 to Nov 23, 2025 (Event Request)" at bounding box center [187, 82] width 285 height 8
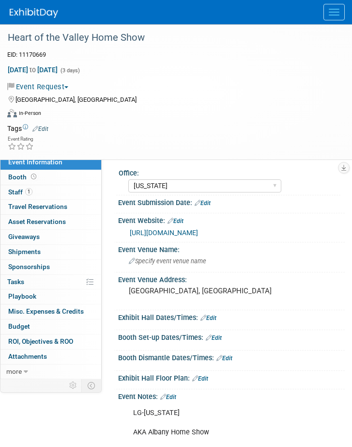
select select "[US_STATE]"
click at [68, 86] on span "button" at bounding box center [66, 87] width 4 height 2
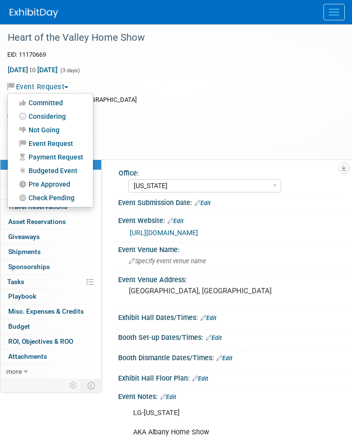
click at [73, 168] on link "Budgeted Event" at bounding box center [50, 171] width 85 height 14
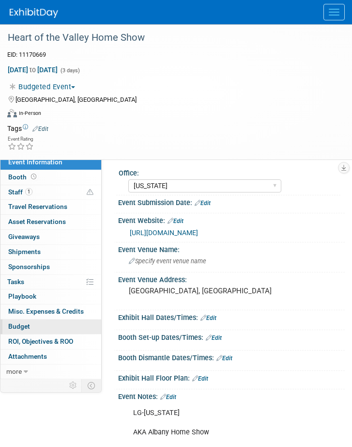
click at [23, 327] on link "Budget" at bounding box center [50, 326] width 101 height 15
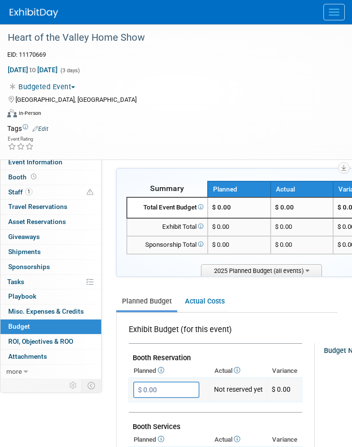
click at [169, 388] on input "$ 0.00" at bounding box center [166, 389] width 66 height 16
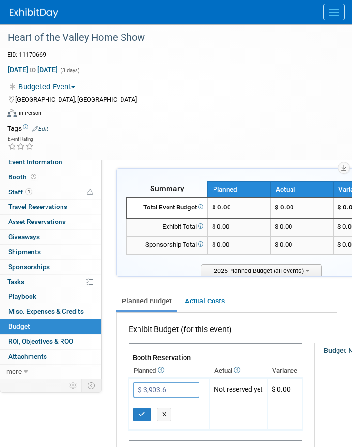
type input "$ 3,903.62"
click at [146, 413] on button "button" at bounding box center [141, 415] width 17 height 14
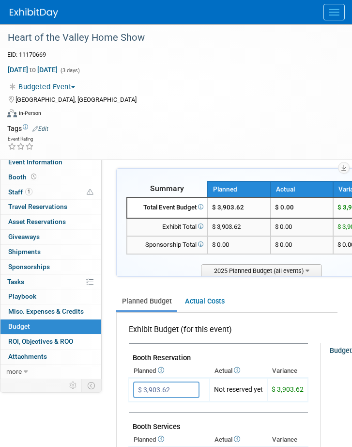
click at [335, 12] on span "Menu" at bounding box center [334, 12] width 11 height 1
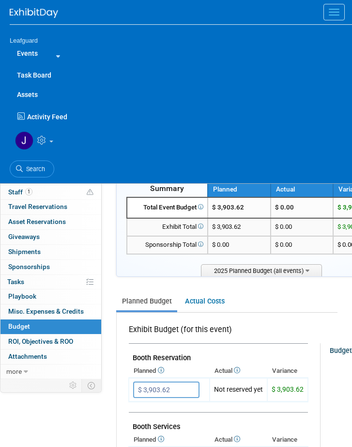
click at [36, 165] on link "Search" at bounding box center [32, 168] width 45 height 17
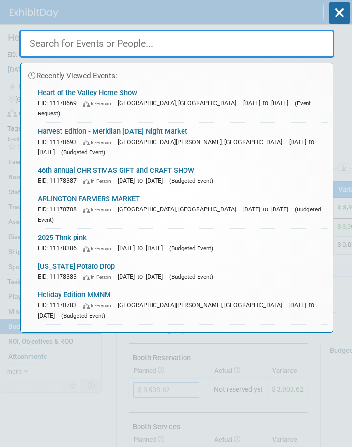
paste input "Winter Wonderland"
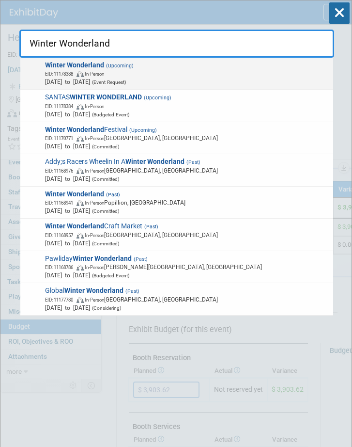
type input "Winter Wonderland"
click at [133, 71] on span "EID: 11178388 In-Person" at bounding box center [187, 73] width 285 height 8
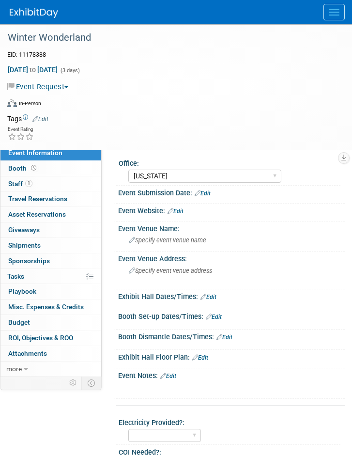
select select "[US_STATE]"
click at [69, 85] on button "Event Request" at bounding box center [39, 87] width 65 height 10
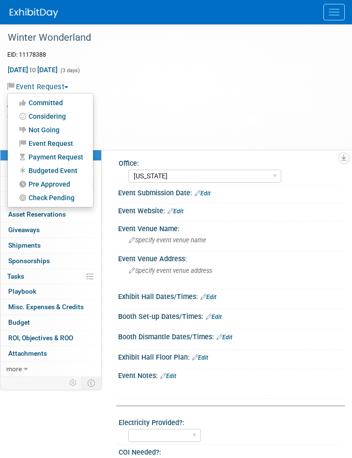
click at [66, 169] on link "Budgeted Event" at bounding box center [50, 171] width 85 height 14
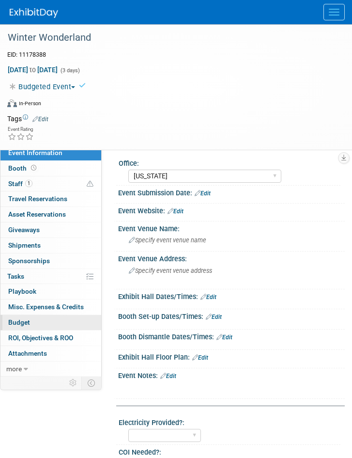
click at [27, 323] on span "Budget" at bounding box center [19, 322] width 22 height 8
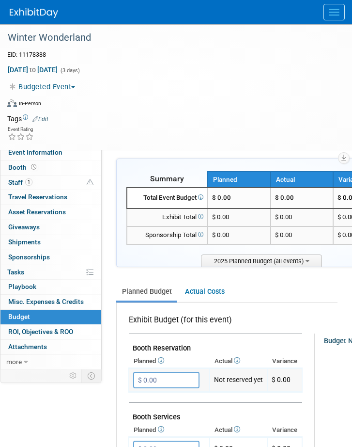
click at [177, 376] on input "$ 0.00" at bounding box center [166, 380] width 66 height 16
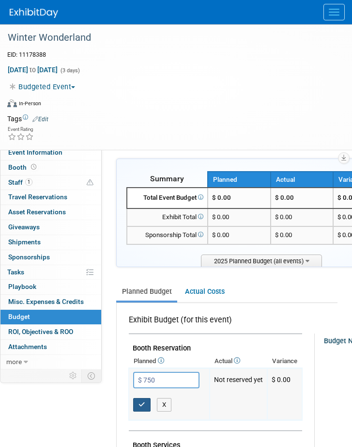
type input "$ 750.00"
click at [140, 402] on icon "button" at bounding box center [142, 404] width 7 height 6
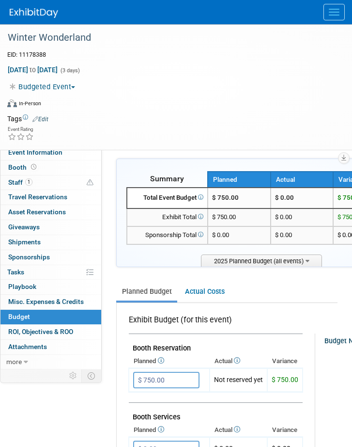
click at [341, 16] on button "Menu" at bounding box center [334, 12] width 21 height 16
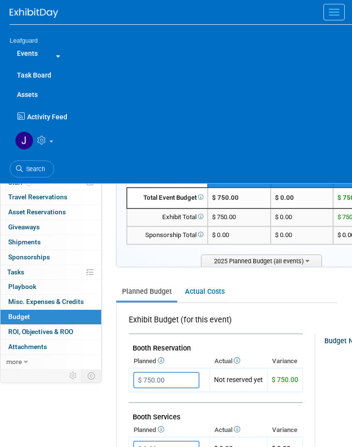
click at [45, 169] on link "Search" at bounding box center [32, 168] width 45 height 17
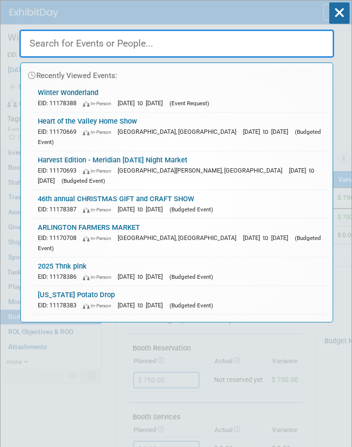
paste input "Seattle Bridal & Wedding Expo"
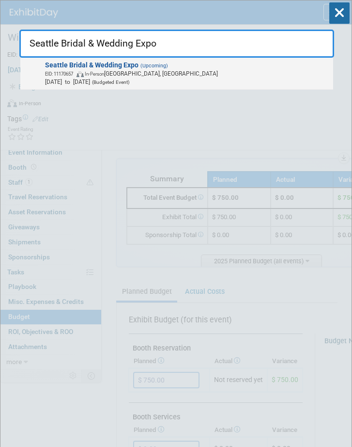
type input "Seattle Bridal & Wedding Expo"
click at [152, 75] on span "EID: 11170657 In-Person [GEOGRAPHIC_DATA], [GEOGRAPHIC_DATA]" at bounding box center [187, 73] width 285 height 8
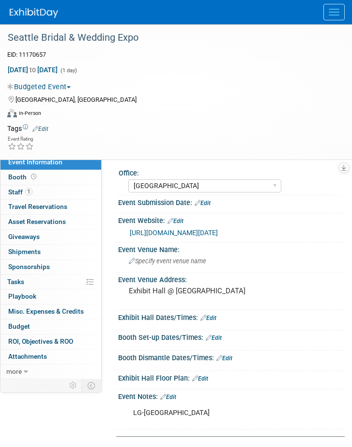
select select "[GEOGRAPHIC_DATA]"
click at [20, 330] on span "Budget" at bounding box center [19, 326] width 22 height 8
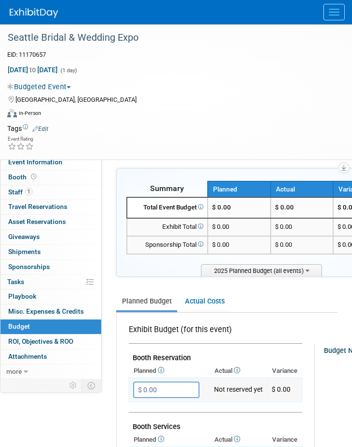
click at [166, 387] on input "$ 0.00" at bounding box center [166, 389] width 66 height 16
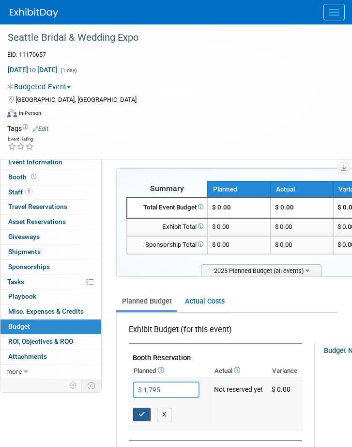
type input "$ 1,795.00"
click at [140, 411] on icon "button" at bounding box center [142, 414] width 7 height 6
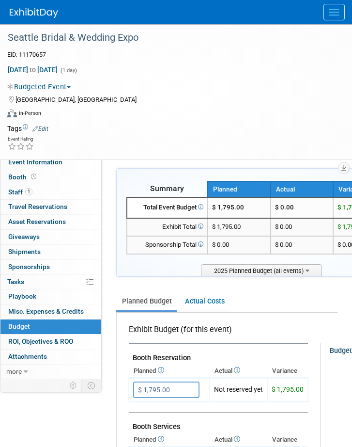
click at [330, 5] on button "Menu" at bounding box center [334, 12] width 21 height 16
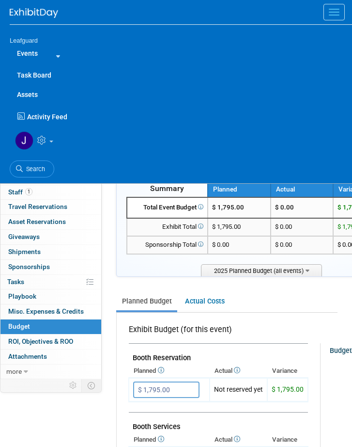
drag, startPoint x: 30, startPoint y: 166, endPoint x: 38, endPoint y: 164, distance: 8.0
click at [31, 166] on span "Search" at bounding box center [34, 168] width 22 height 7
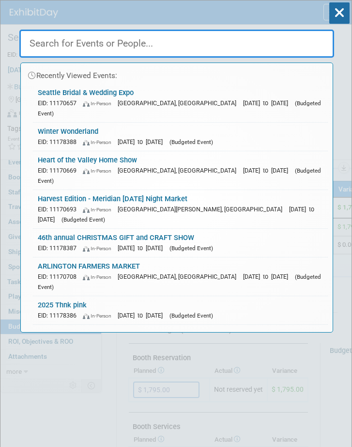
paste input "[PERSON_NAME] Holiday Gift Show"
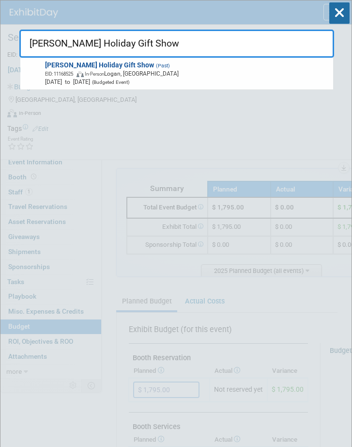
type input "[PERSON_NAME] Holiday Gift Show"
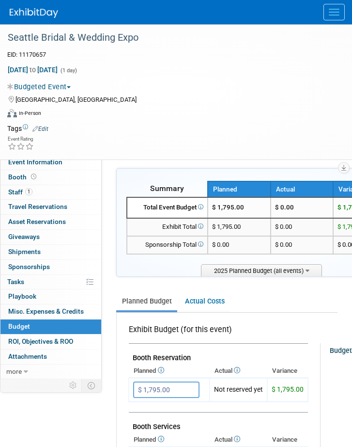
click at [334, 9] on span "Menu" at bounding box center [334, 9] width 11 height 1
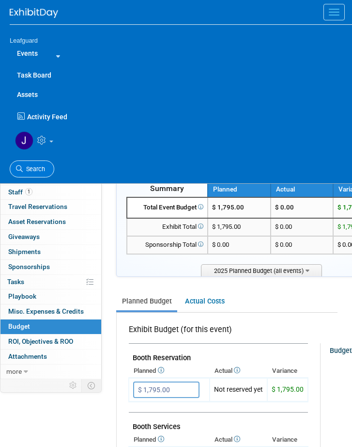
click at [40, 165] on span "Search" at bounding box center [34, 168] width 22 height 7
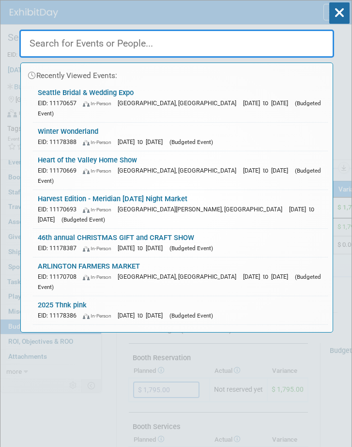
paste input "Craft and Chocalate Affaire 2025"
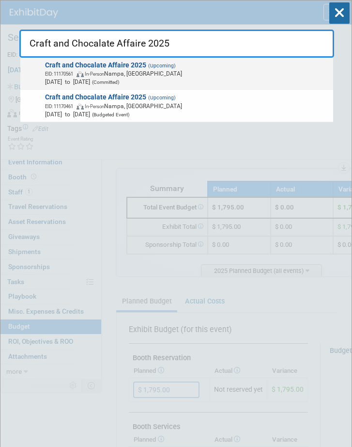
type input "Craft and Chocalate Affaire 2025"
click at [192, 71] on span "EID: 11170561 In-Person Nampa, ID" at bounding box center [187, 73] width 285 height 8
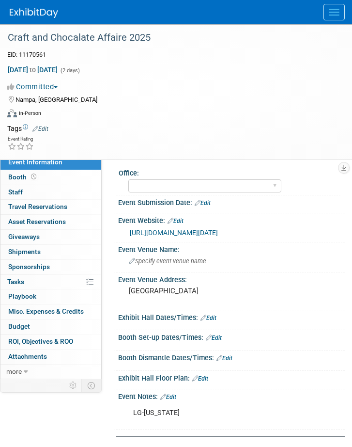
click at [58, 87] on span "button" at bounding box center [56, 87] width 4 height 2
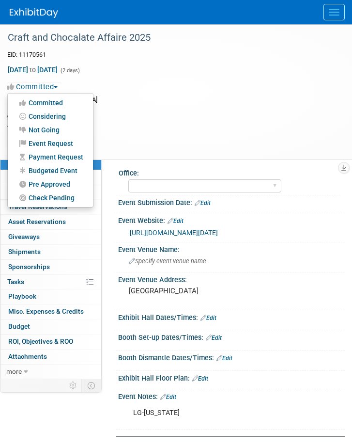
click at [58, 170] on link "Budgeted Event" at bounding box center [50, 171] width 85 height 14
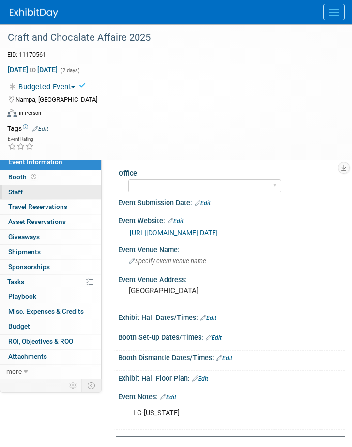
click at [28, 193] on link "0 Staff 0" at bounding box center [50, 192] width 101 height 15
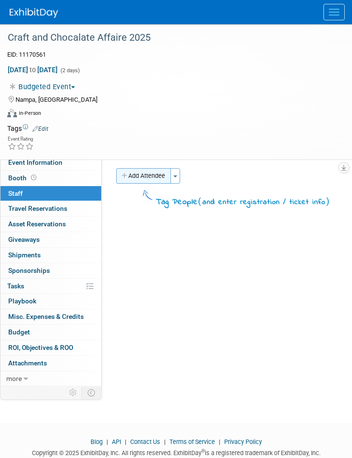
click at [143, 170] on button "Add Attendee" at bounding box center [143, 176] width 55 height 16
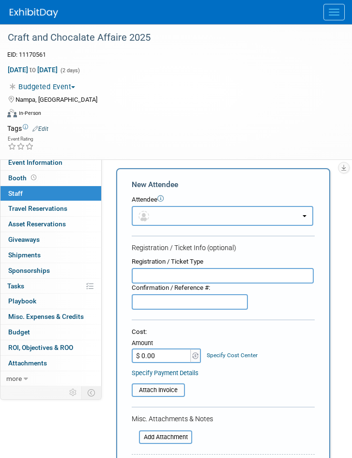
click at [167, 220] on button "button" at bounding box center [223, 216] width 182 height 20
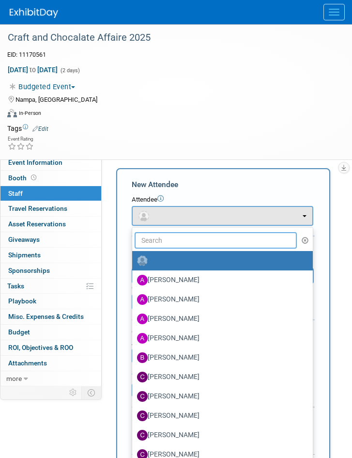
click at [173, 241] on input "text" at bounding box center [216, 240] width 162 height 16
type input "jo"
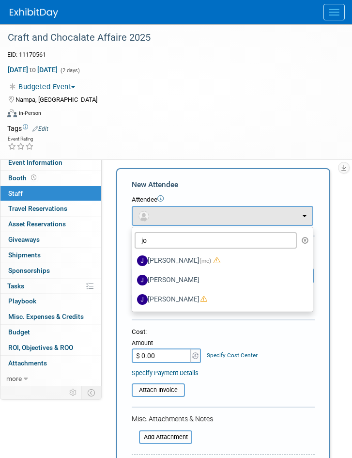
click at [175, 261] on label "Joey Egbert (me)" at bounding box center [220, 261] width 166 height 16
click at [134, 261] on input "Joey Egbert (me)" at bounding box center [130, 259] width 6 height 6
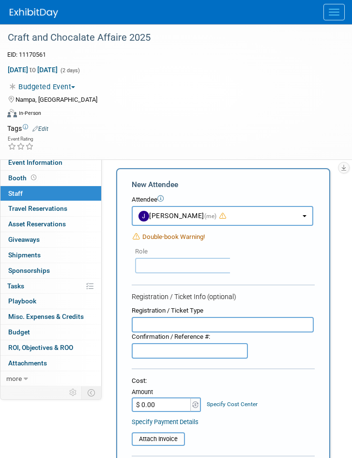
select select "42b345c0-50c4-4e30-b12f-944b97d3667c"
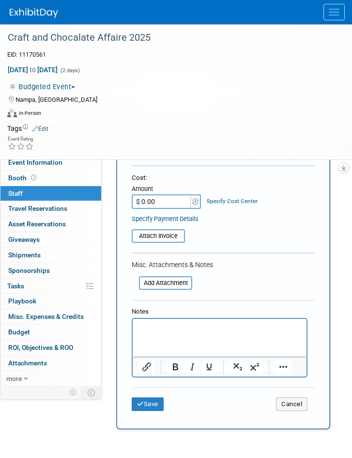
scroll to position [300, 0]
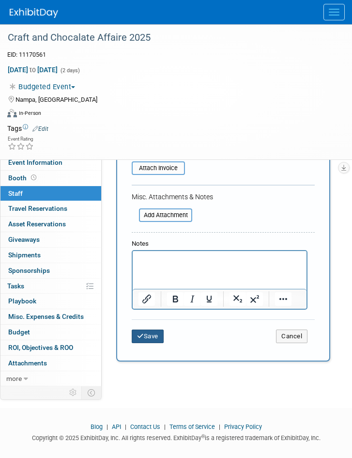
click at [148, 331] on button "Save" at bounding box center [148, 336] width 32 height 14
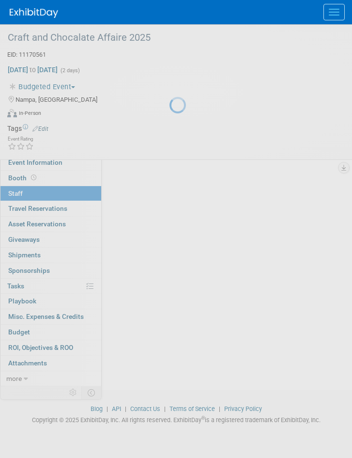
scroll to position [33, 0]
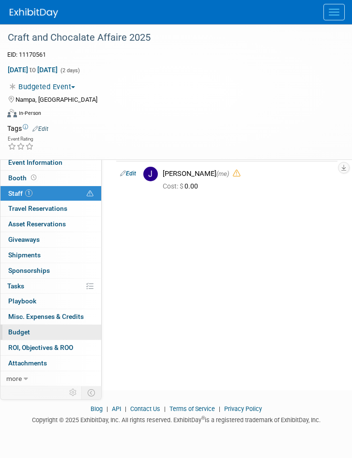
click at [23, 330] on span "Budget" at bounding box center [19, 332] width 22 height 8
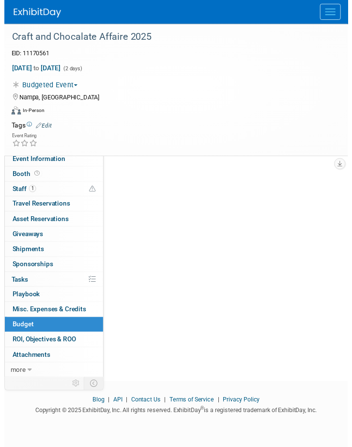
scroll to position [0, 0]
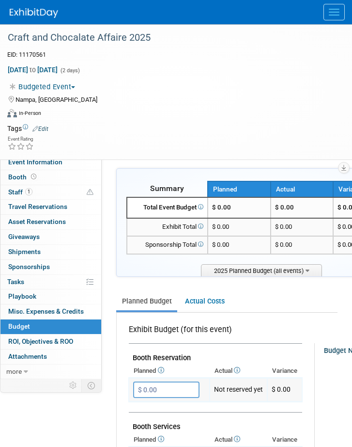
click at [163, 385] on input "$ 0.00" at bounding box center [166, 389] width 66 height 16
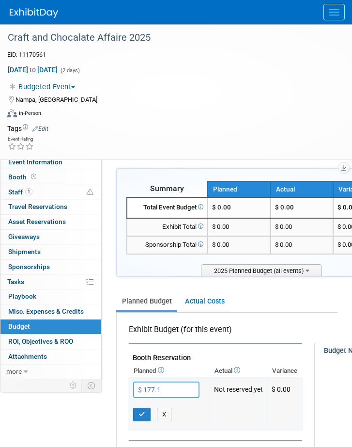
type input "$ 177.14"
click at [140, 411] on icon "button" at bounding box center [142, 414] width 7 height 6
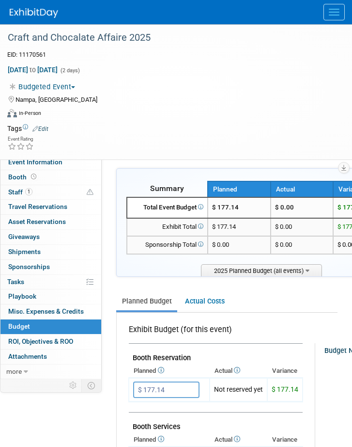
click at [336, 8] on button "Menu" at bounding box center [334, 12] width 21 height 16
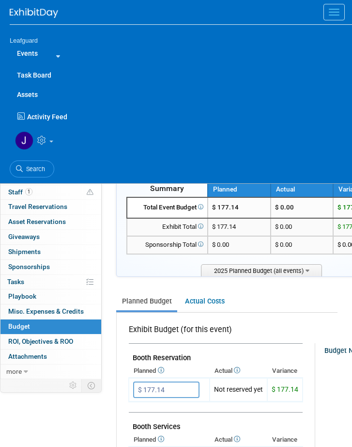
click at [36, 168] on span "Search" at bounding box center [34, 168] width 22 height 7
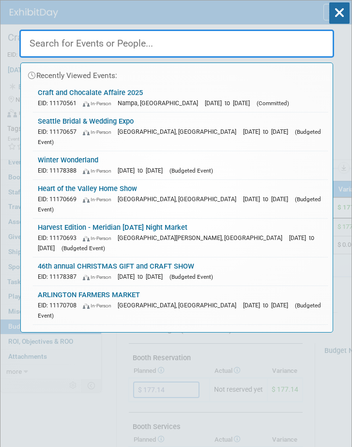
paste input "[PERSON_NAME] Holiday Gift Show"
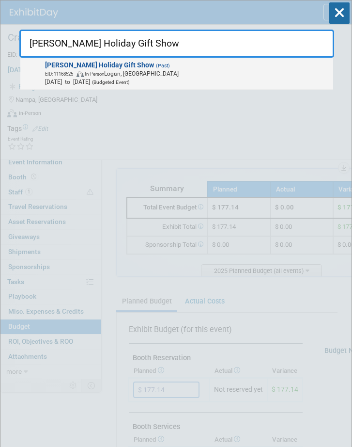
type input "[PERSON_NAME] Holiday Gift Show"
click at [90, 67] on strong "[PERSON_NAME] Holiday Gift Show" at bounding box center [99, 65] width 109 height 8
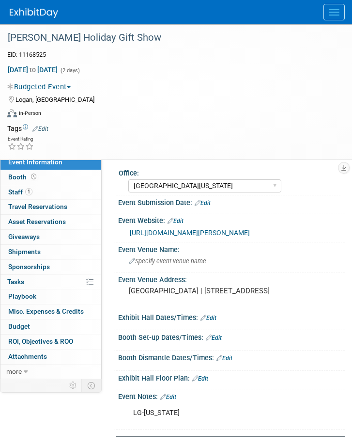
select select "[GEOGRAPHIC_DATA][US_STATE]"
click at [58, 70] on span "Nov 8, 2024 to Nov 9, 2024" at bounding box center [32, 69] width 51 height 9
select select "10"
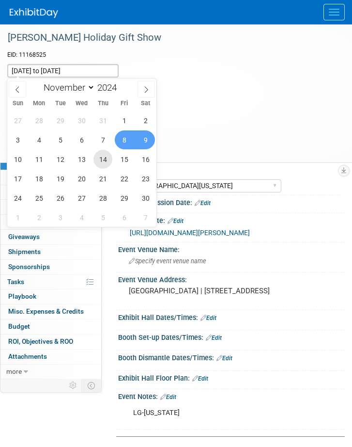
click at [105, 159] on span "14" at bounding box center [103, 159] width 19 height 19
type input "Nov 14, 2024"
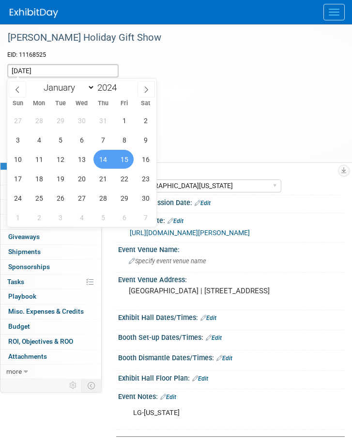
click at [119, 160] on span "15" at bounding box center [124, 159] width 19 height 19
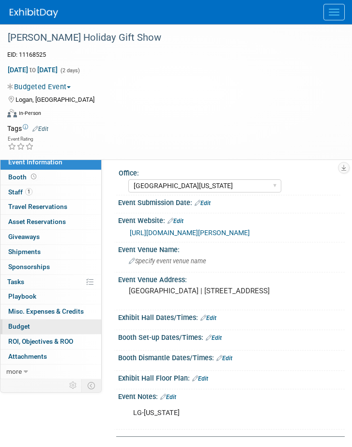
click at [29, 330] on span "Budget" at bounding box center [19, 326] width 22 height 8
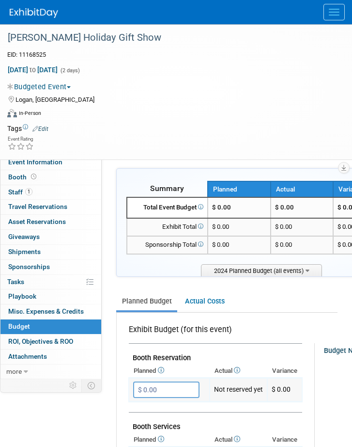
click at [176, 390] on input "$ 0.00" at bounding box center [166, 389] width 66 height 16
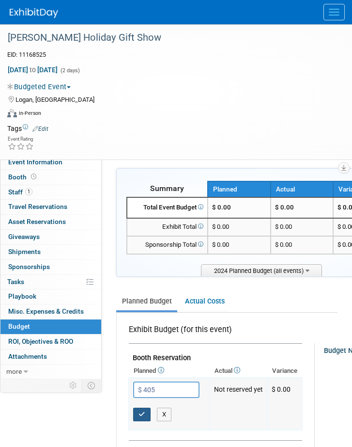
type input "$ 405.00"
click at [144, 411] on icon "button" at bounding box center [142, 414] width 7 height 6
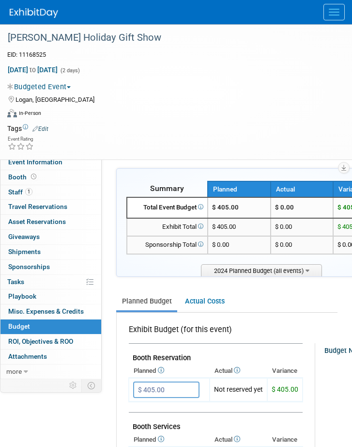
click at [329, 7] on button "Menu" at bounding box center [334, 12] width 21 height 16
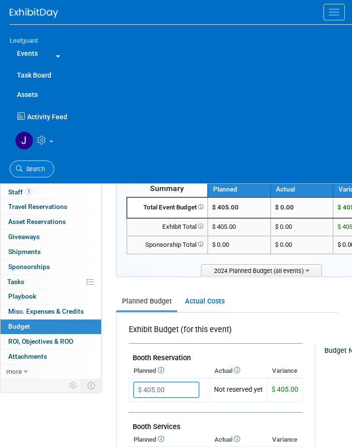
click at [41, 168] on span "Search" at bounding box center [34, 168] width 22 height 7
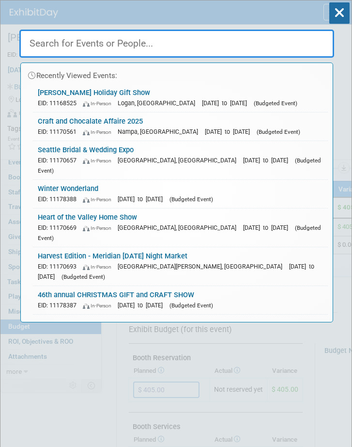
paste input "Magic of Christmas Festival 2025"
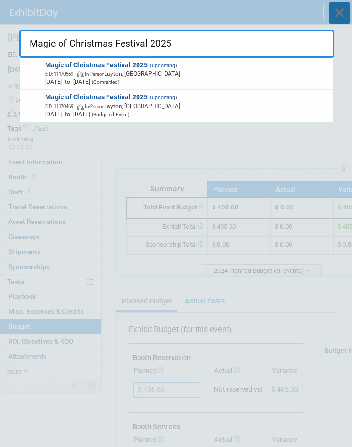
click at [334, 7] on icon at bounding box center [339, 12] width 20 height 21
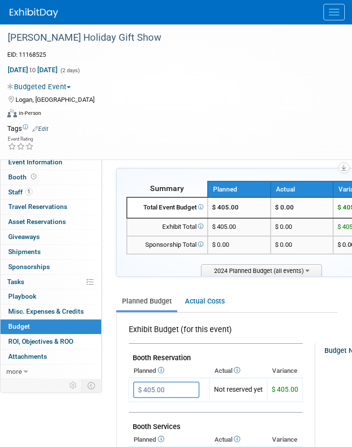
click at [334, 12] on span "Menu" at bounding box center [334, 12] width 11 height 1
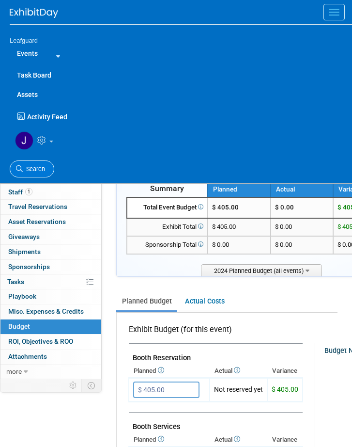
click at [42, 168] on span "Search" at bounding box center [34, 168] width 22 height 7
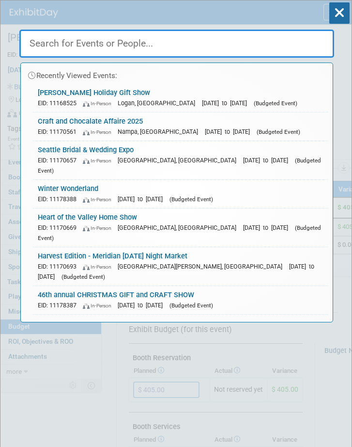
paste input "Heart of the Valley Home Show"
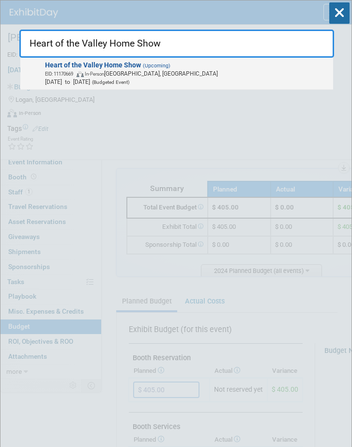
type input "Heart of the Valley Home Show"
click at [116, 70] on span "EID: 11170669 In-Person Albany, OR" at bounding box center [187, 73] width 285 height 8
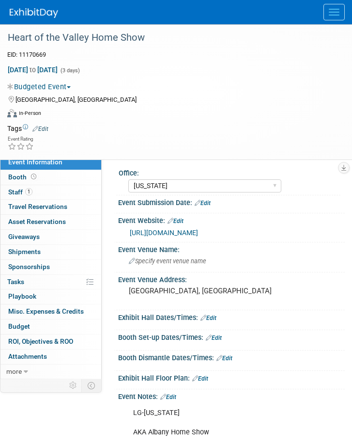
select select "[US_STATE]"
click at [28, 330] on span "Budget" at bounding box center [19, 326] width 22 height 8
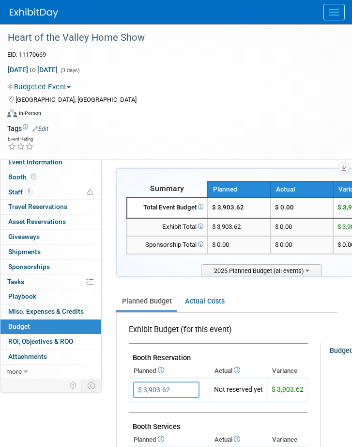
drag, startPoint x: 337, startPoint y: 13, endPoint x: 330, endPoint y: 15, distance: 7.7
click at [338, 12] on span "Menu" at bounding box center [334, 12] width 11 height 1
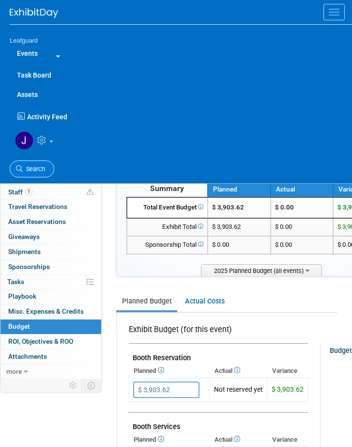
click at [33, 169] on span "Search" at bounding box center [34, 168] width 22 height 7
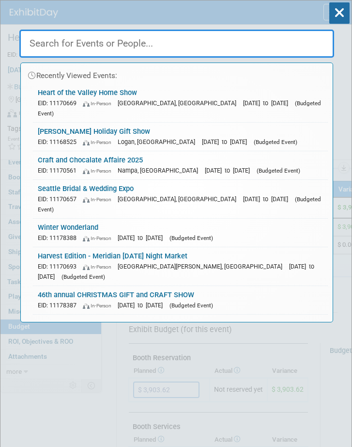
paste input "SLC Fall Home Show (MPE)"
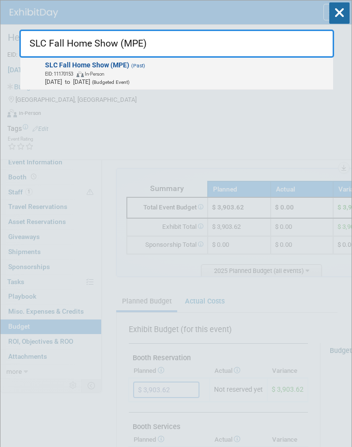
type input "SLC Fall Home Show (MPE)"
click at [79, 77] on span "EID: 11170153 In-Person" at bounding box center [187, 73] width 285 height 8
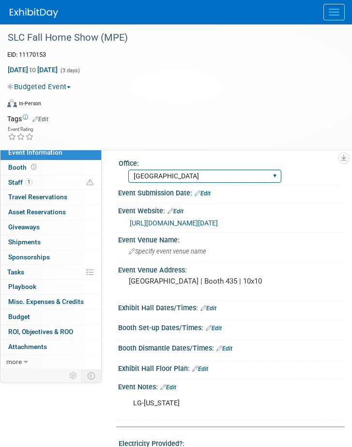
click at [201, 174] on select "[GEOGRAPHIC_DATA] [US_STATE] [GEOGRAPHIC_DATA] [GEOGRAPHIC_DATA] [GEOGRAPHIC_DA…" at bounding box center [204, 176] width 153 height 13
select select "[GEOGRAPHIC_DATA][US_STATE]"
click at [128, 170] on select "[GEOGRAPHIC_DATA] [US_STATE] [GEOGRAPHIC_DATA] [GEOGRAPHIC_DATA] [GEOGRAPHIC_DA…" at bounding box center [204, 176] width 153 height 13
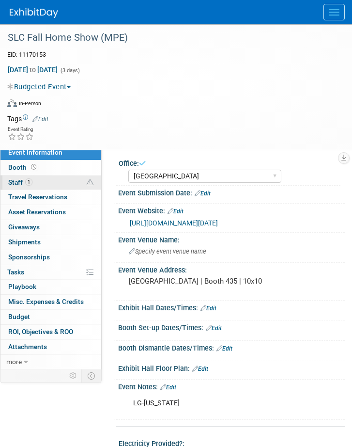
click at [31, 181] on span "1" at bounding box center [28, 181] width 7 height 7
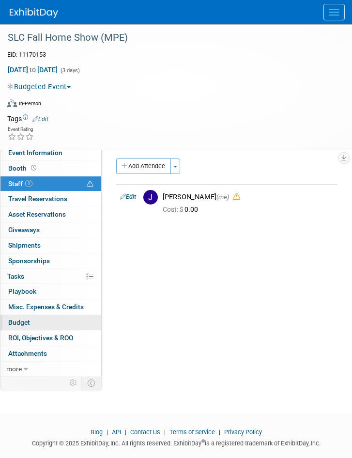
click at [30, 322] on link "Budget" at bounding box center [50, 322] width 101 height 15
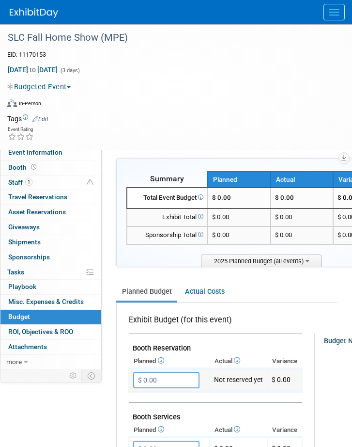
click at [160, 375] on input "$ 0.00" at bounding box center [166, 380] width 66 height 16
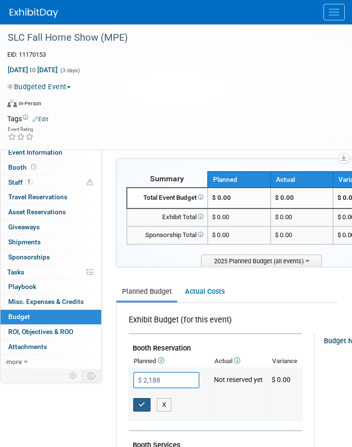
type input "$ 2,188.00"
click at [147, 402] on button "button" at bounding box center [141, 405] width 17 height 14
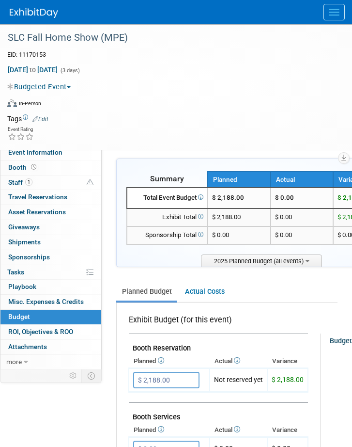
click at [334, 10] on button "Menu" at bounding box center [334, 12] width 21 height 16
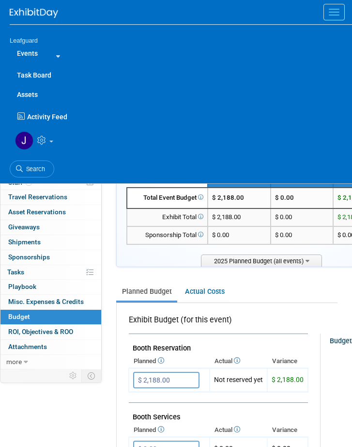
click at [28, 165] on span "Search" at bounding box center [34, 168] width 22 height 7
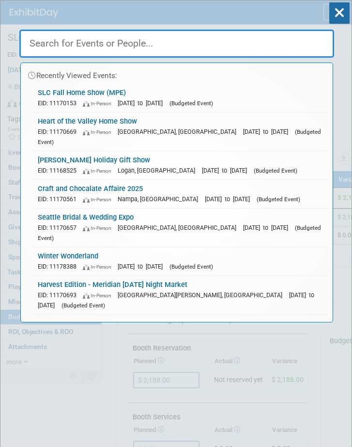
paste input "[DATE] Festival [GEOGRAPHIC_DATA] [GEOGRAPHIC_DATA]"
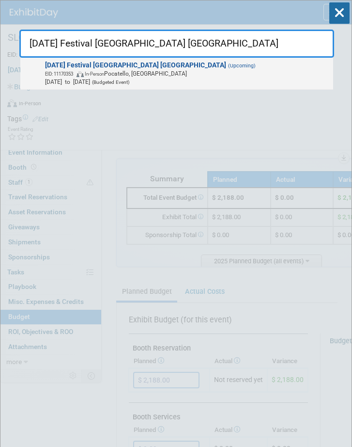
type input "[DATE] Festival [GEOGRAPHIC_DATA] [GEOGRAPHIC_DATA]"
click at [160, 70] on span "EID: 11170353 In-Person [PERSON_NAME], [GEOGRAPHIC_DATA]" at bounding box center [187, 73] width 285 height 8
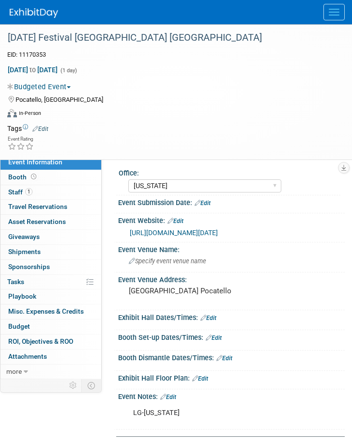
select select "[US_STATE]"
click at [26, 330] on span "Budget" at bounding box center [19, 326] width 22 height 8
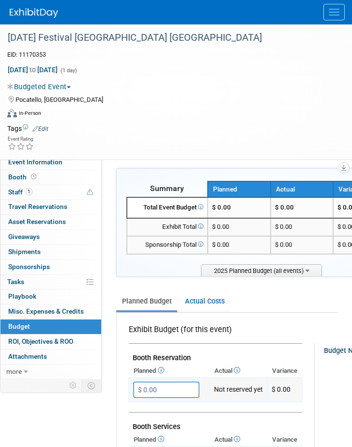
click at [171, 388] on input "$ 0.00" at bounding box center [166, 389] width 66 height 16
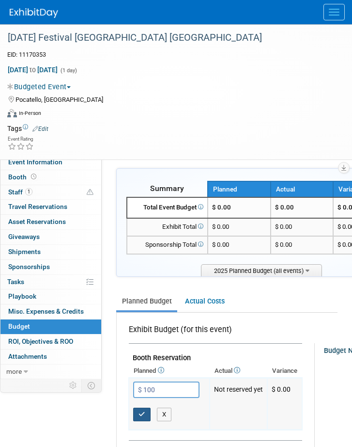
type input "$ 100.00"
click at [141, 412] on icon "button" at bounding box center [142, 414] width 7 height 6
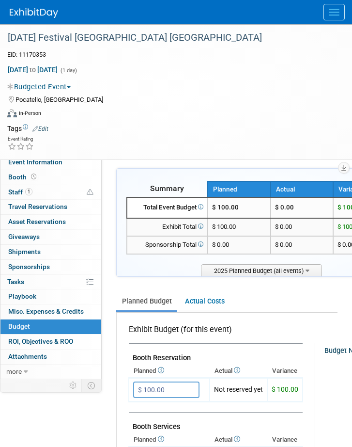
click at [334, 6] on button "Menu" at bounding box center [334, 12] width 21 height 16
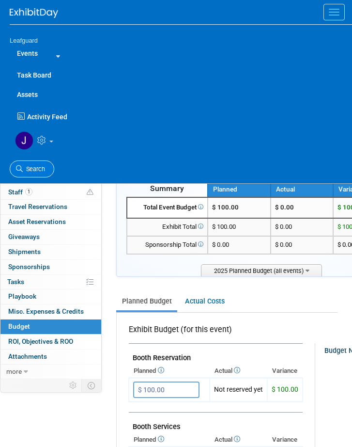
click at [34, 163] on link "Search" at bounding box center [32, 168] width 45 height 17
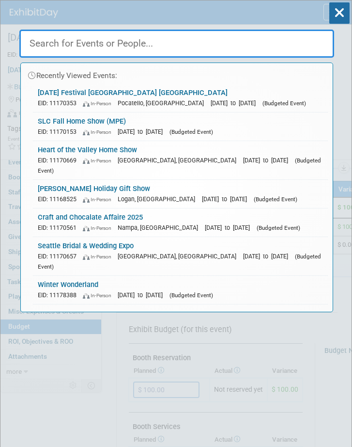
paste input "Boo at the Zoo"
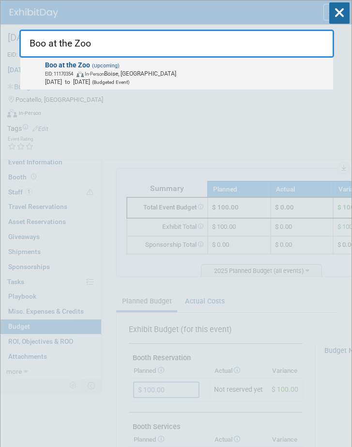
type input "Boo at the Zoo"
click at [122, 74] on span "EID: 11170354 In-Person Boise, ID" at bounding box center [187, 73] width 285 height 8
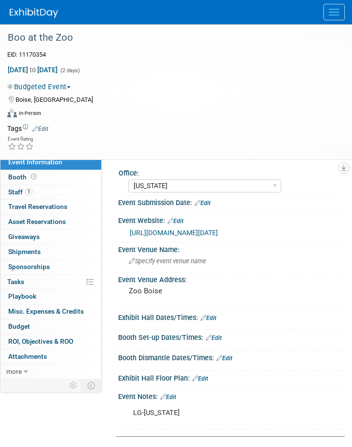
select select "[US_STATE]"
click at [28, 329] on span "Budget" at bounding box center [19, 326] width 22 height 8
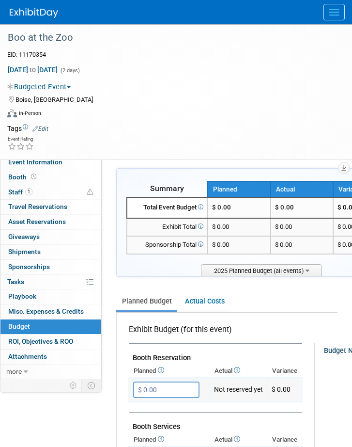
click at [161, 388] on input "$ 0.00" at bounding box center [166, 389] width 66 height 16
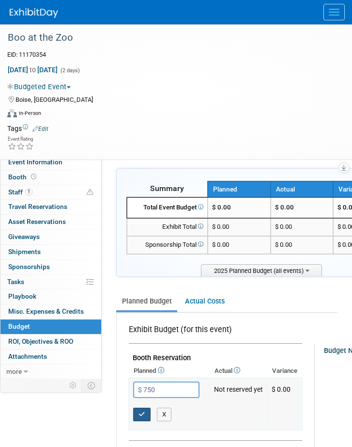
type input "$ 750.00"
click at [143, 412] on icon "button" at bounding box center [142, 414] width 7 height 6
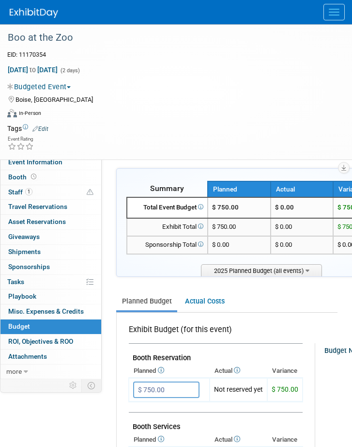
click at [330, 10] on button "Menu" at bounding box center [334, 12] width 21 height 16
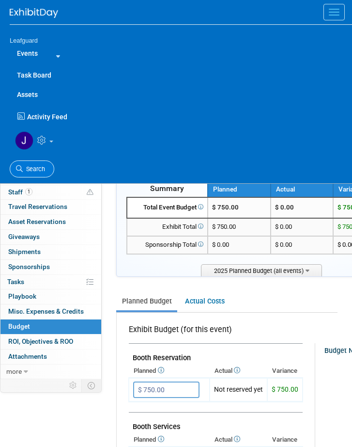
click at [28, 166] on span "Search" at bounding box center [34, 168] width 22 height 7
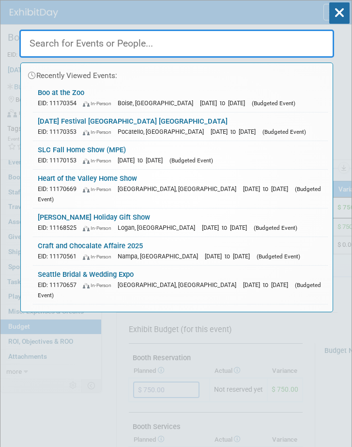
paste input "Boise Fall Home Show"
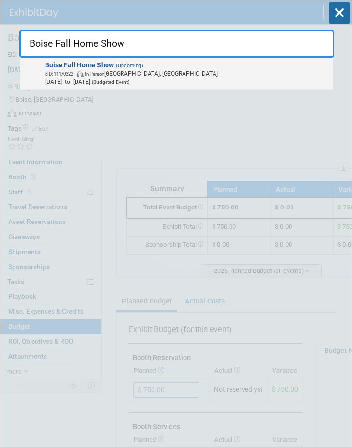
type input "Boise Fall Home Show"
click at [161, 72] on span "EID: 11170322 In-Person Garden City, ID" at bounding box center [187, 73] width 285 height 8
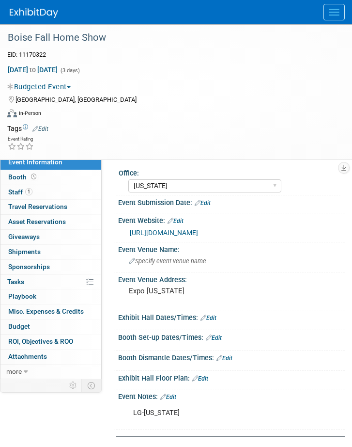
select select "[US_STATE]"
click at [22, 330] on span "Budget" at bounding box center [19, 326] width 22 height 8
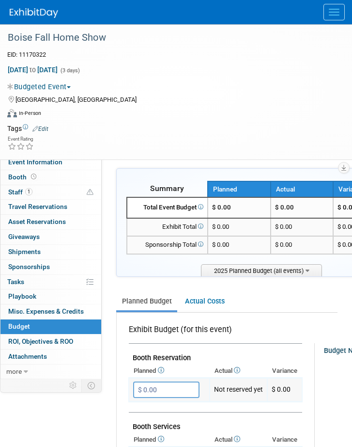
click at [160, 389] on input "$ 0.00" at bounding box center [166, 389] width 66 height 16
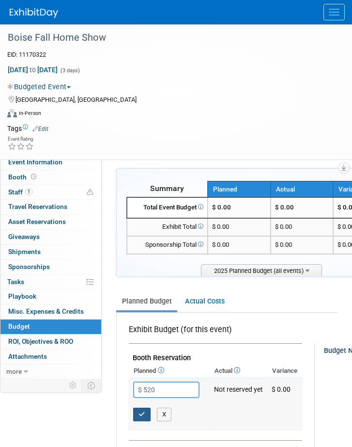
type input "$ 520.00"
click at [143, 411] on icon "button" at bounding box center [142, 414] width 7 height 6
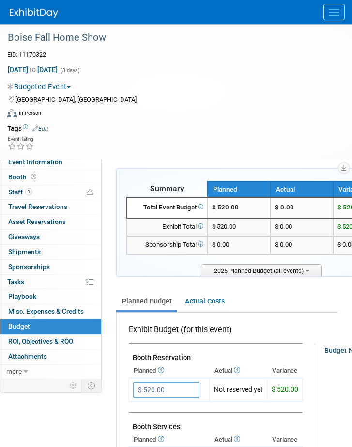
click at [335, 10] on button "Menu" at bounding box center [334, 12] width 21 height 16
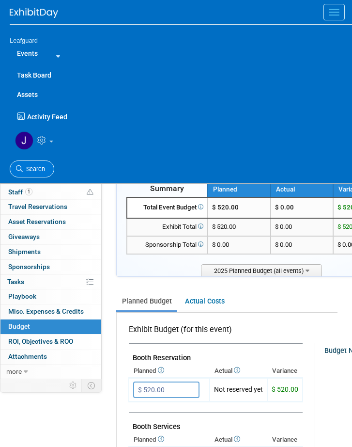
click at [30, 163] on link "Search" at bounding box center [32, 168] width 45 height 17
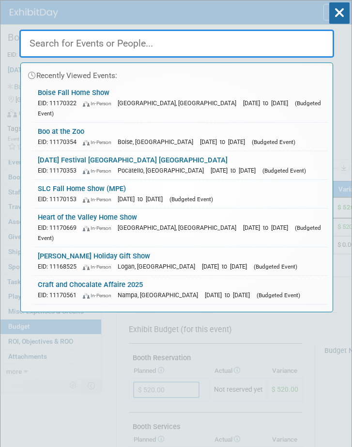
paste input "Boise Farmers Market"
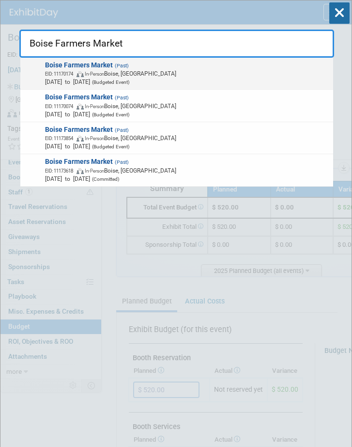
type input "Boise Farmers Market"
click at [125, 67] on span "(Past)" at bounding box center [121, 66] width 16 height 6
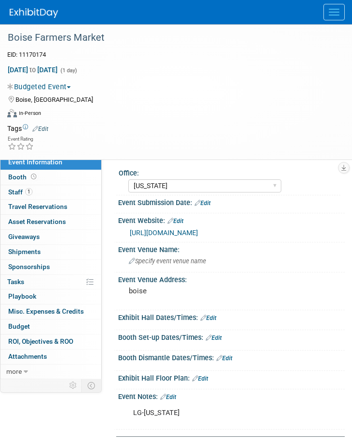
select select "[US_STATE]"
click at [15, 330] on span "Budget" at bounding box center [19, 326] width 22 height 8
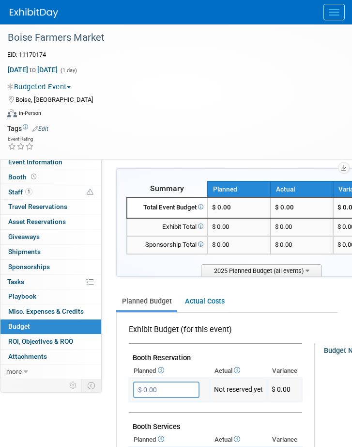
click at [175, 386] on input "$ 0.00" at bounding box center [166, 389] width 66 height 16
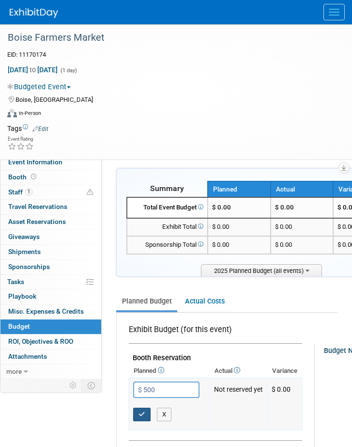
type input "$ 500.00"
click at [141, 415] on icon "button" at bounding box center [142, 414] width 7 height 6
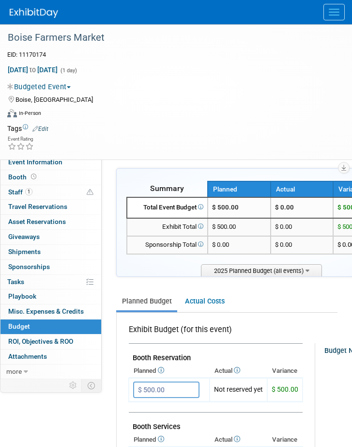
click at [332, 9] on span "Menu" at bounding box center [334, 9] width 11 height 1
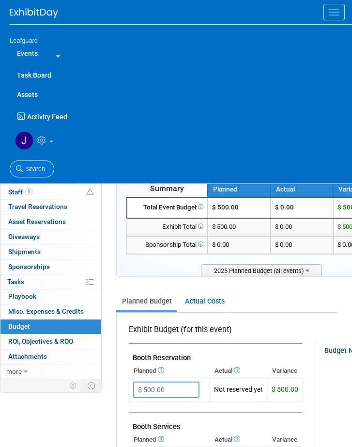
click at [40, 165] on span "Search" at bounding box center [34, 168] width 22 height 7
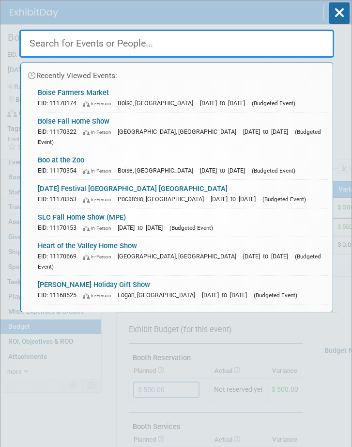
paste input "Canyon County Fall Home Show"
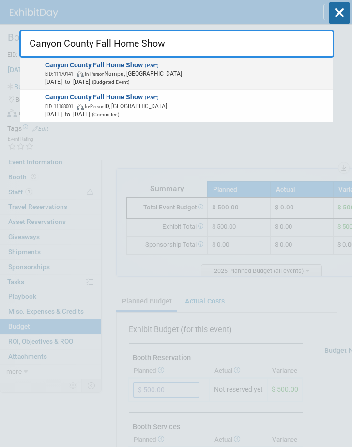
type input "Canyon County Fall Home Show"
click at [102, 72] on span "In-Person" at bounding box center [94, 73] width 19 height 5
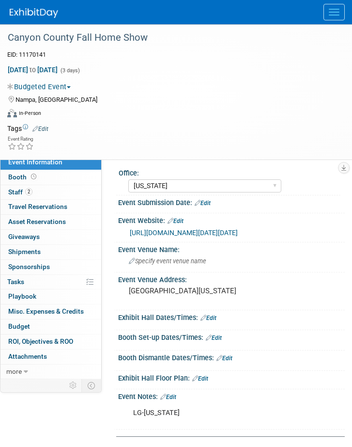
select select "[US_STATE]"
click at [21, 330] on span "Budget" at bounding box center [19, 326] width 22 height 8
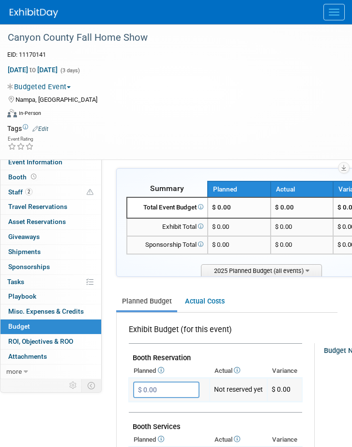
click at [172, 384] on input "$ 0.00" at bounding box center [166, 389] width 66 height 16
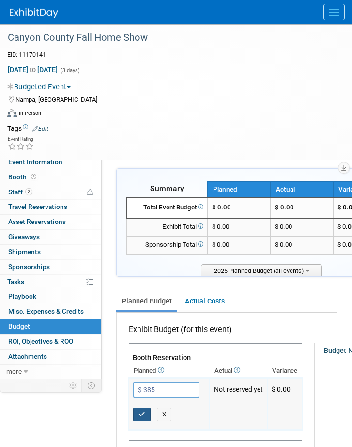
type input "$ 385.00"
click at [137, 413] on button "button" at bounding box center [141, 415] width 17 height 14
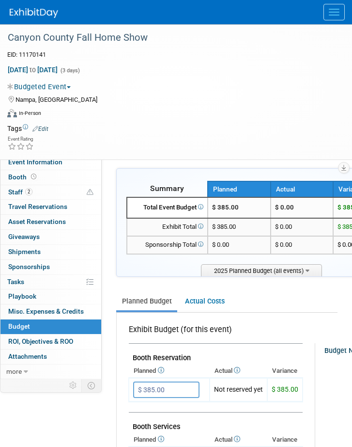
click at [339, 15] on span "Menu" at bounding box center [334, 15] width 11 height 1
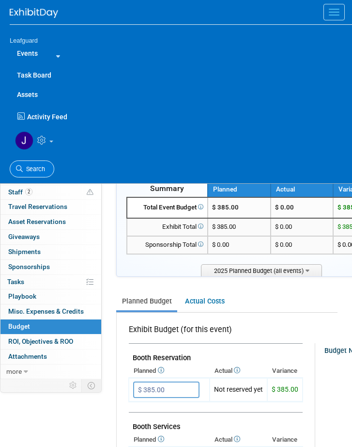
click at [28, 170] on span "Search" at bounding box center [34, 168] width 22 height 7
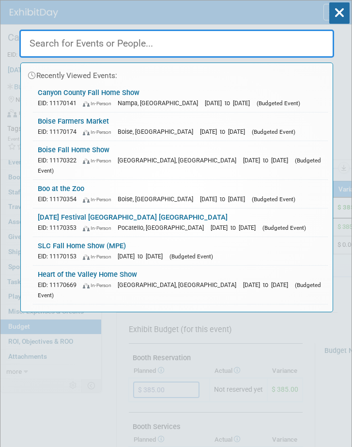
paste input "Boise Farmers Market"
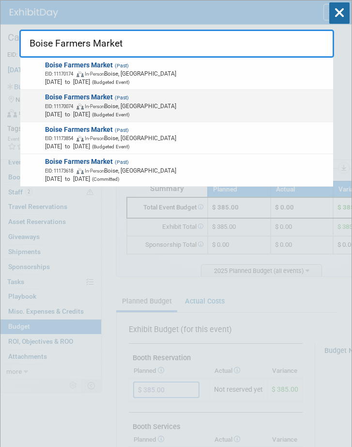
type input "Boise Farmers Market"
click at [146, 106] on span "EID: 11170074 In-Person Boise, ID" at bounding box center [187, 106] width 285 height 8
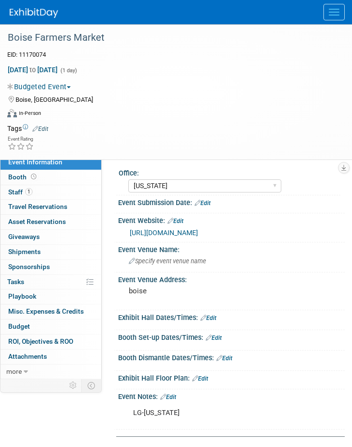
select select "[US_STATE]"
click at [29, 328] on span "Budget" at bounding box center [19, 326] width 22 height 8
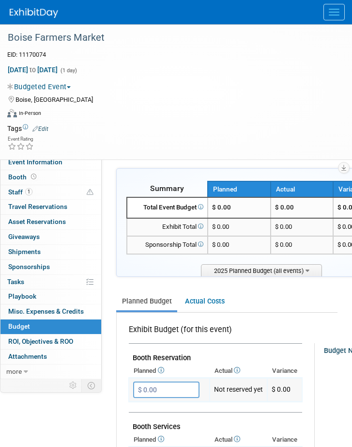
click at [162, 389] on input "$ 0.00" at bounding box center [166, 389] width 66 height 16
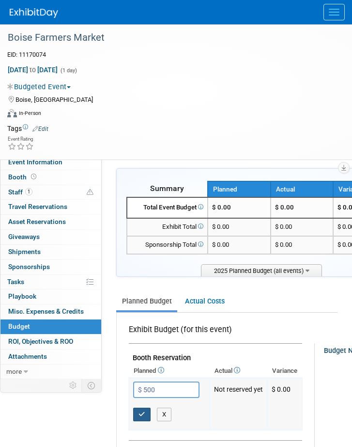
type input "$ 500.00"
click at [142, 411] on icon "button" at bounding box center [142, 414] width 7 height 6
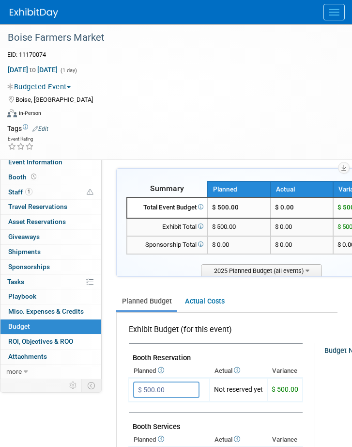
click at [336, 8] on button "Menu" at bounding box center [334, 12] width 21 height 16
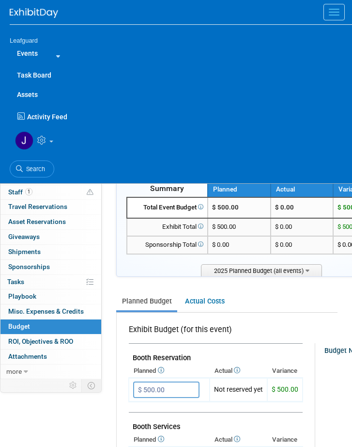
click at [35, 166] on span "Search" at bounding box center [34, 168] width 22 height 7
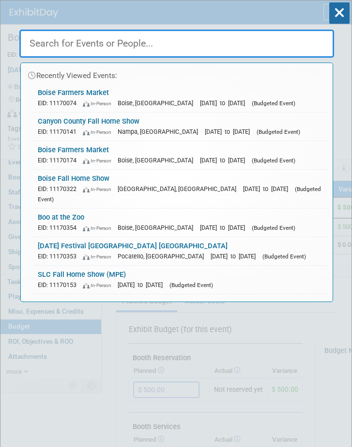
paste input "Senior Lifestyles Expo"
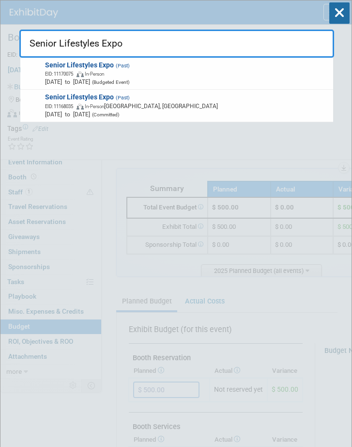
type input "Senior Lifestyles Expo"
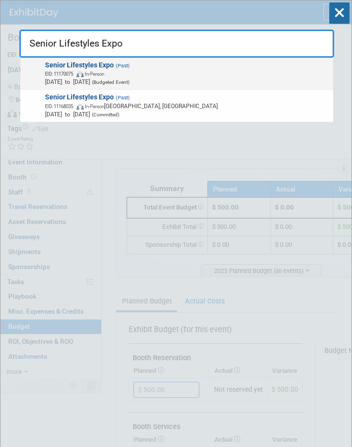
click at [140, 76] on span "EID: 11170075 In-Person" at bounding box center [187, 73] width 285 height 8
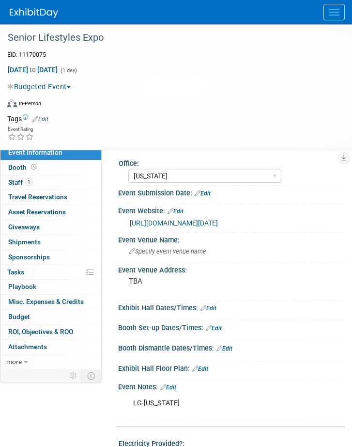
select select "[US_STATE]"
click at [30, 324] on link "Budget" at bounding box center [50, 317] width 101 height 15
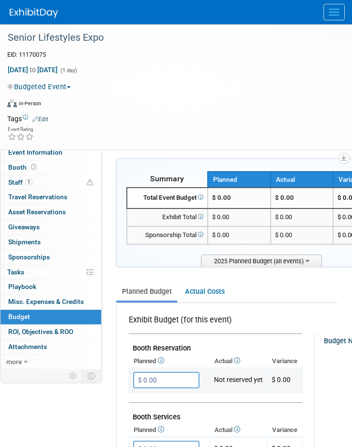
click at [164, 376] on input "$ 0.00" at bounding box center [166, 380] width 66 height 16
click at [175, 380] on input "$ 0.00" at bounding box center [166, 380] width 66 height 16
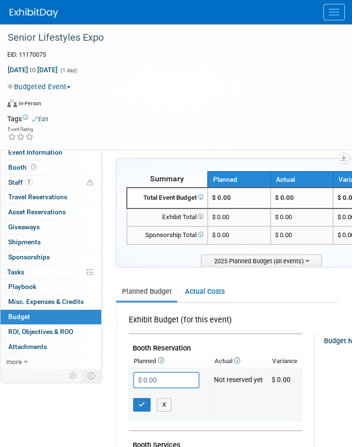
drag, startPoint x: 164, startPoint y: 381, endPoint x: 170, endPoint y: 381, distance: 5.8
click at [165, 381] on input "$ 0.00" at bounding box center [166, 380] width 66 height 16
drag, startPoint x: 160, startPoint y: 377, endPoint x: 124, endPoint y: 376, distance: 36.8
click at [131, 376] on td "$ 0.00 X" at bounding box center [169, 394] width 81 height 52
type input "$ 495.00"
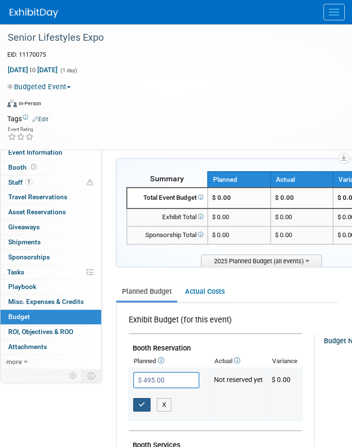
click at [141, 404] on icon "button" at bounding box center [142, 404] width 7 height 6
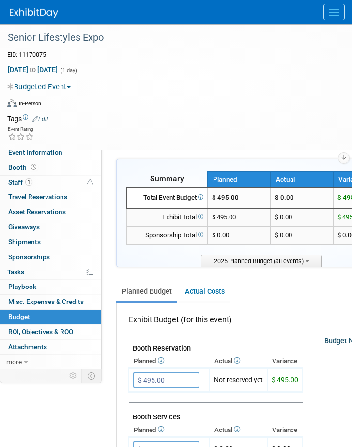
click at [332, 9] on span "Menu" at bounding box center [334, 9] width 11 height 1
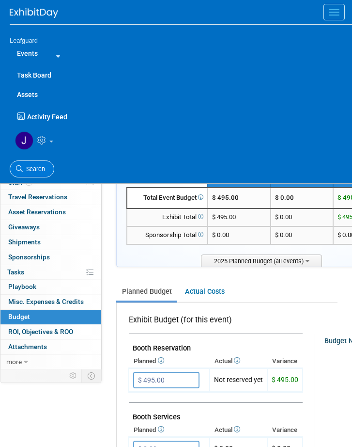
click at [29, 167] on span "Search" at bounding box center [34, 168] width 22 height 7
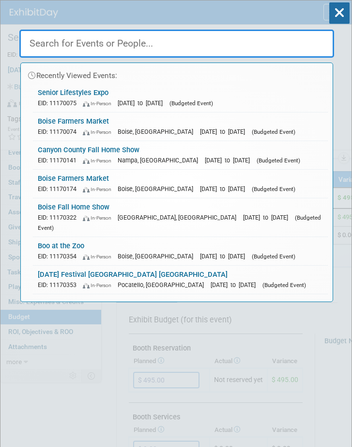
paste input "JOCO Homeshow"
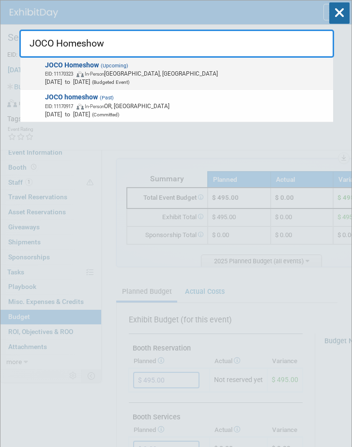
type input "JOCO Homeshow"
click at [119, 74] on span "EID: 11170323 In-Person Overland Park, KS" at bounding box center [187, 73] width 285 height 8
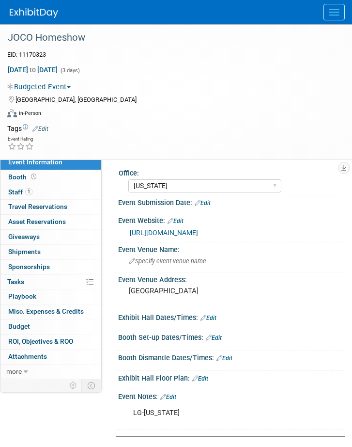
select select "[US_STATE]"
click at [13, 330] on span "Budget" at bounding box center [19, 326] width 22 height 8
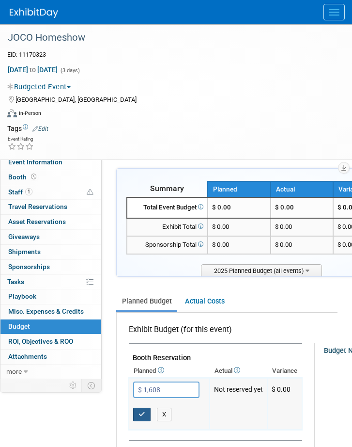
type input "$ 1,608.00"
click at [142, 411] on icon "button" at bounding box center [142, 414] width 7 height 6
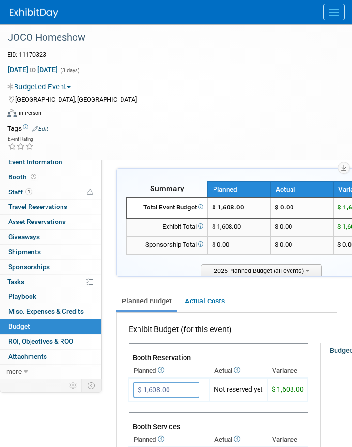
click at [334, 10] on button "Menu" at bounding box center [334, 12] width 21 height 16
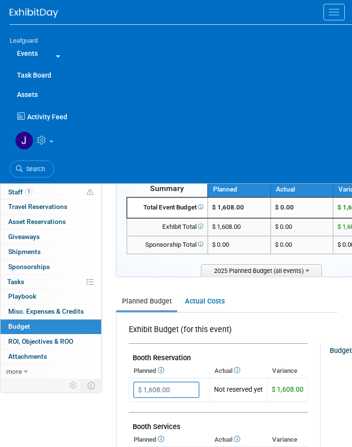
drag, startPoint x: 36, startPoint y: 172, endPoint x: 40, endPoint y: 155, distance: 17.4
click at [36, 172] on span "Search" at bounding box center [34, 168] width 22 height 7
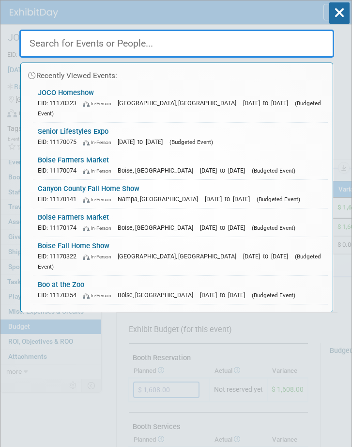
paste input "Remodeling Expo"
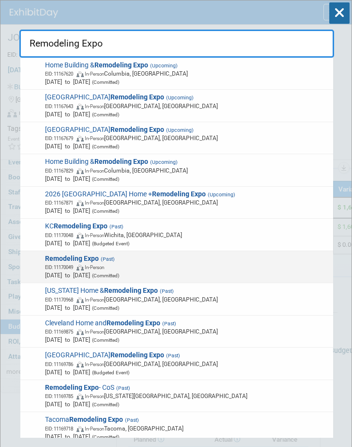
type input "Remodeling Expo"
click at [144, 271] on span "Oct 3, 2025 to Oct 5, 2025 (Committed)" at bounding box center [187, 275] width 285 height 8
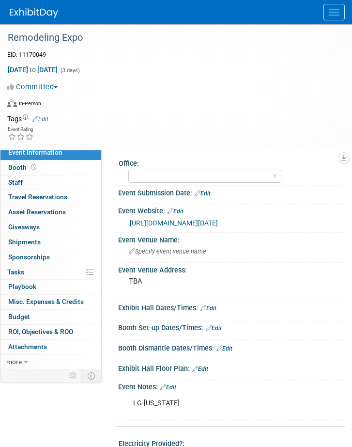
click at [330, 12] on span "Menu" at bounding box center [334, 12] width 11 height 1
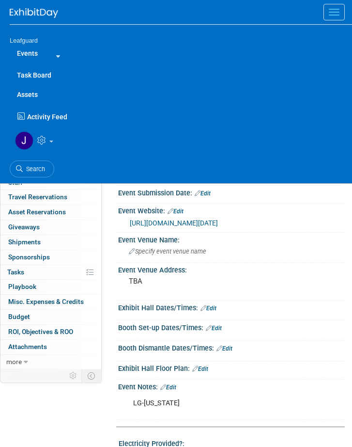
drag, startPoint x: 25, startPoint y: 165, endPoint x: 32, endPoint y: 124, distance: 41.8
click at [25, 165] on span "Search" at bounding box center [34, 168] width 22 height 7
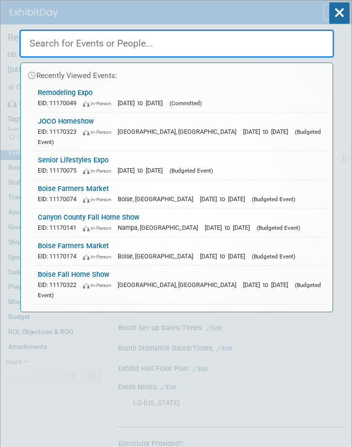
paste input "Remodeling Expo"
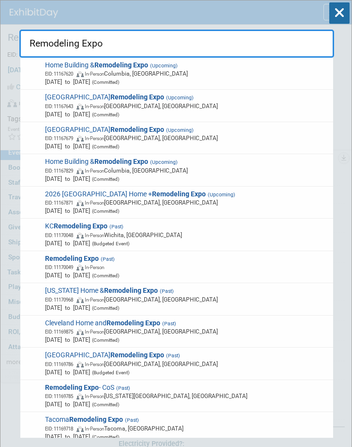
click at [133, 41] on input "Remodeling Expo" at bounding box center [176, 44] width 315 height 28
paste input "Remodeling Expo"
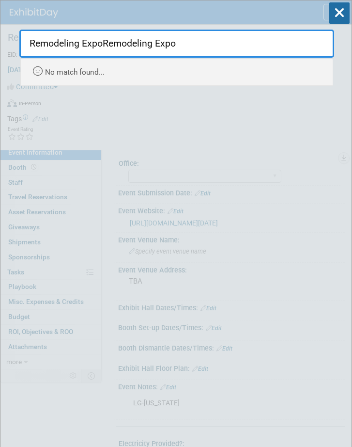
drag, startPoint x: 182, startPoint y: 35, endPoint x: 10, endPoint y: 44, distance: 171.8
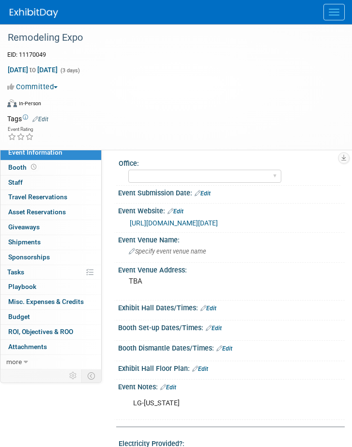
click at [332, 7] on button "Menu" at bounding box center [334, 12] width 21 height 16
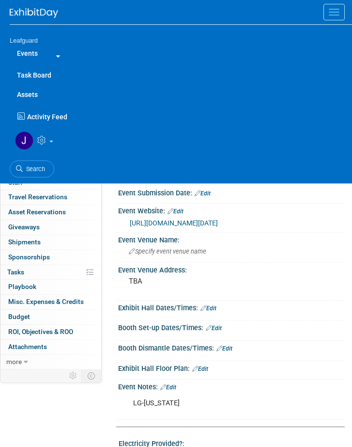
click at [337, 9] on span "Menu" at bounding box center [334, 9] width 11 height 1
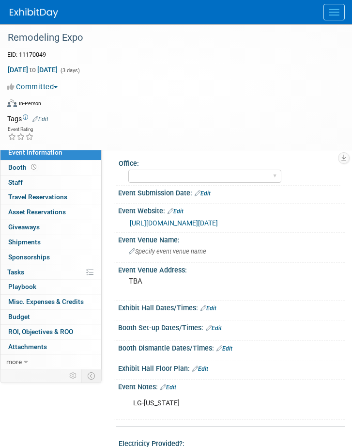
drag, startPoint x: 329, startPoint y: 7, endPoint x: 319, endPoint y: 10, distance: 10.3
click at [329, 6] on button "Menu" at bounding box center [334, 12] width 21 height 16
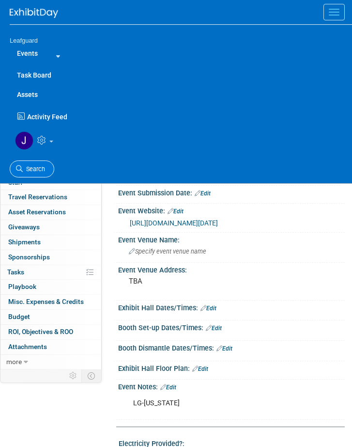
click at [34, 162] on link "Search" at bounding box center [32, 168] width 45 height 17
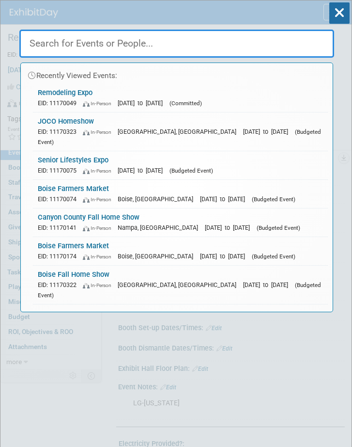
paste input "KC Remodeling Expo"
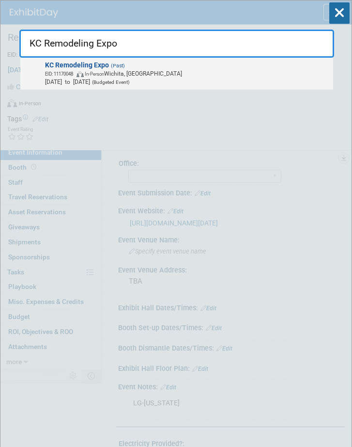
type input "KC Remodeling Expo"
click at [149, 73] on span "EID: 11170048 In-Person Wichita, KS" at bounding box center [187, 73] width 285 height 8
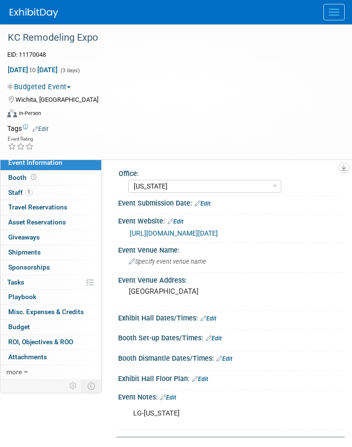
select select "[US_STATE]"
click at [23, 330] on span "Budget" at bounding box center [19, 327] width 22 height 8
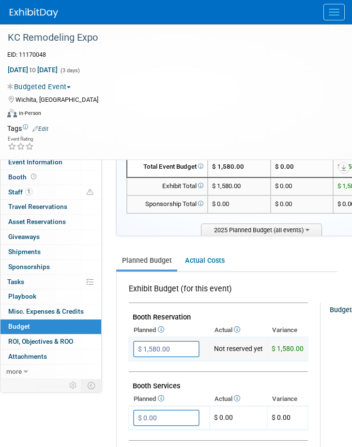
scroll to position [73, 0]
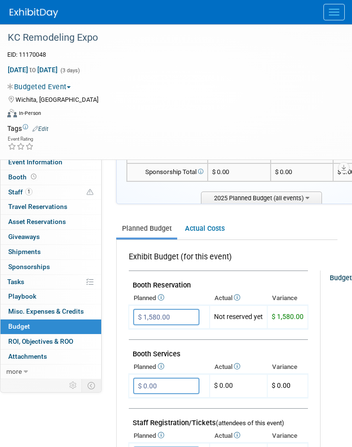
click at [337, 13] on button "Menu" at bounding box center [334, 12] width 21 height 16
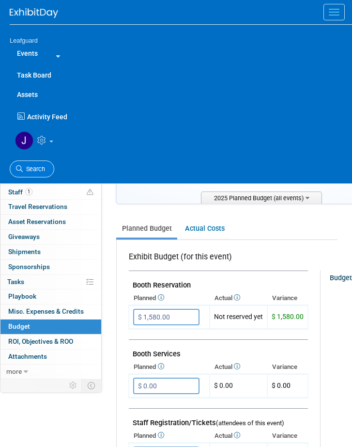
click at [31, 164] on link "Search" at bounding box center [32, 168] width 45 height 17
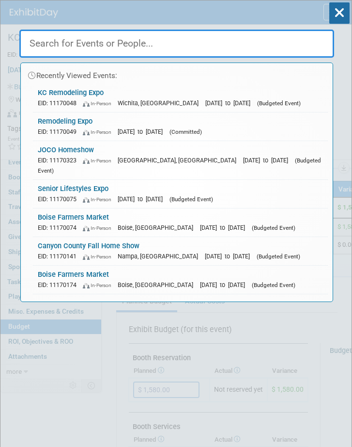
paste input "[PERSON_NAME] Farmers Market"
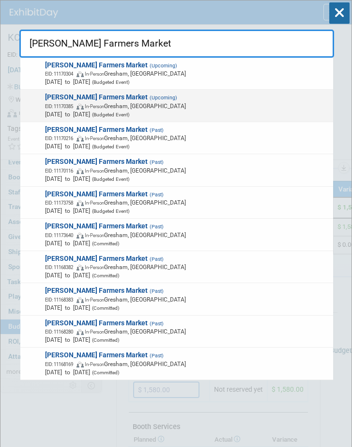
type input "[PERSON_NAME] Farmers Market"
click at [134, 110] on span "Oct 26, 2025 to Oct 26, 2025 (Budgeted Event)" at bounding box center [187, 114] width 285 height 8
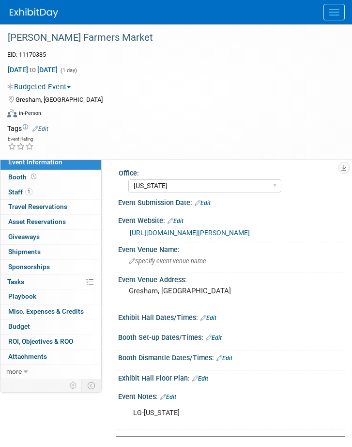
select select "[US_STATE]"
click at [27, 326] on link "Budget" at bounding box center [50, 326] width 101 height 15
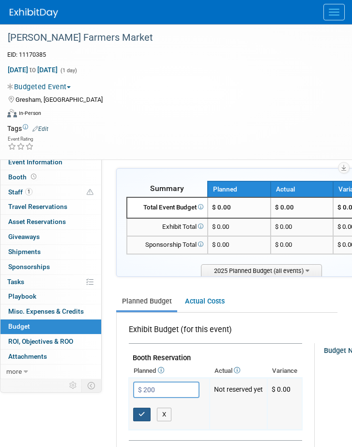
type input "$ 200.00"
click at [144, 414] on icon "button" at bounding box center [142, 414] width 7 height 6
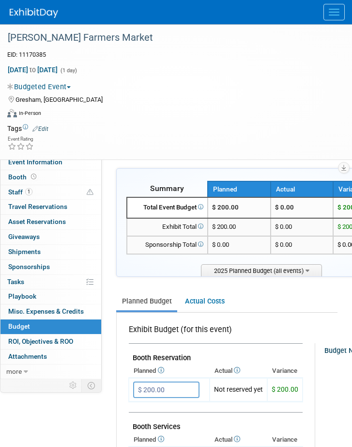
click at [330, 5] on button "Menu" at bounding box center [334, 12] width 21 height 16
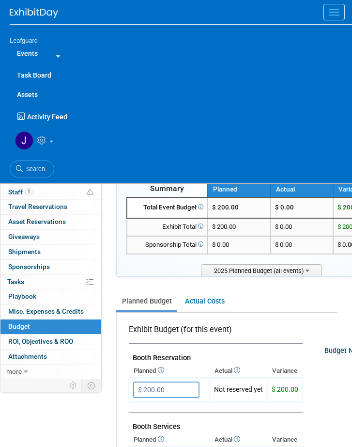
click at [38, 163] on link "Search" at bounding box center [32, 168] width 45 height 17
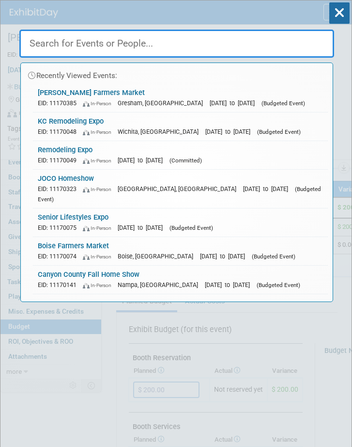
paste input "[PERSON_NAME] Farmers Market"
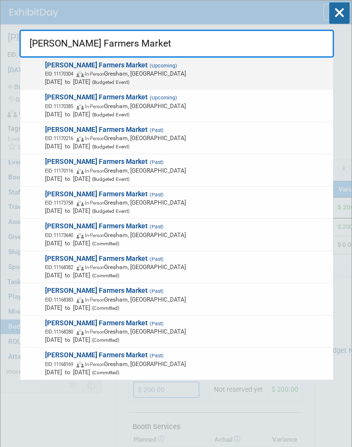
type input "[PERSON_NAME] Farmers Market"
click at [104, 72] on span "In-Person" at bounding box center [94, 73] width 19 height 5
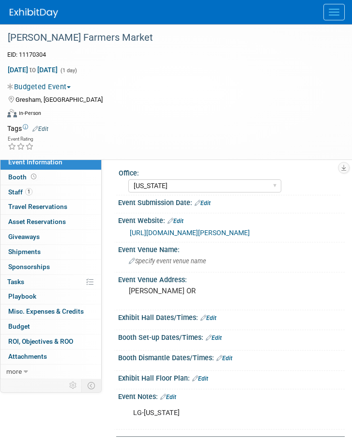
select select "[US_STATE]"
click at [29, 330] on span "Budget" at bounding box center [19, 326] width 22 height 8
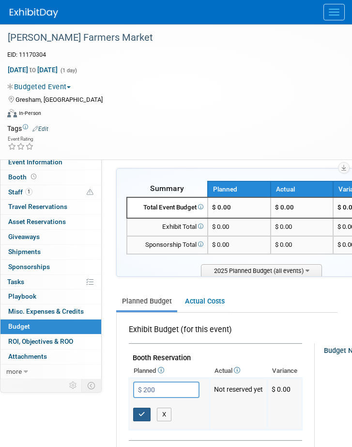
type input "$ 200.00"
click at [146, 413] on button "button" at bounding box center [141, 415] width 17 height 14
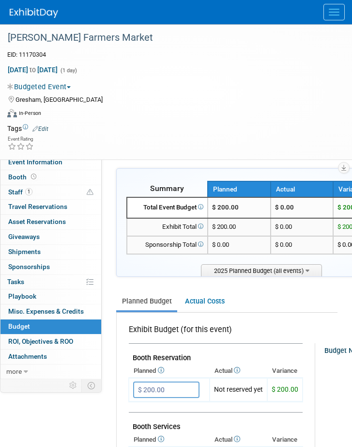
click at [330, 9] on span "Menu" at bounding box center [334, 9] width 11 height 1
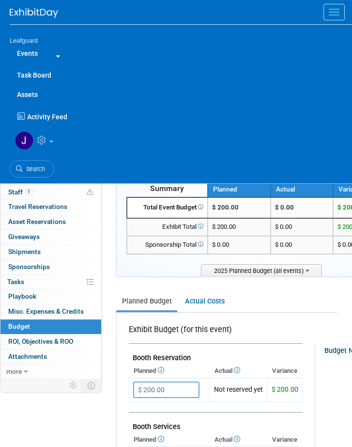
drag, startPoint x: 42, startPoint y: 164, endPoint x: 47, endPoint y: 164, distance: 4.9
click at [44, 164] on link "Search" at bounding box center [32, 168] width 45 height 17
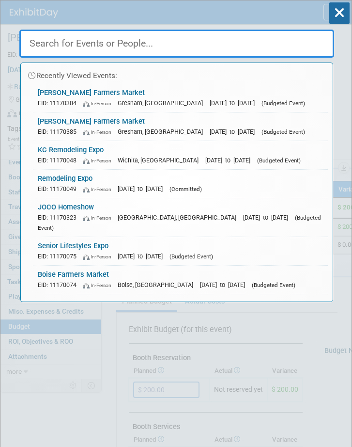
paste input "[PERSON_NAME] Farmers Market"
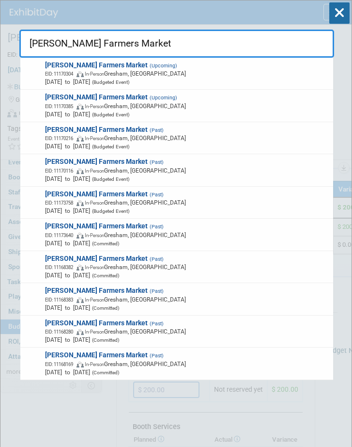
type input "[PERSON_NAME] Farmers Market"
click at [130, 144] on span "(Budgeted Event)" at bounding box center [110, 146] width 40 height 5
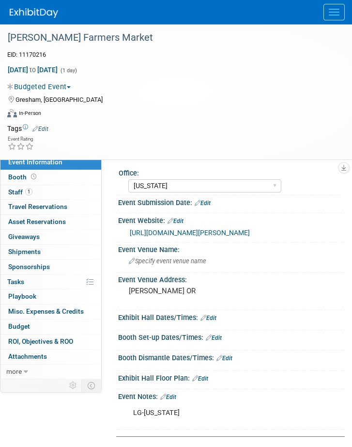
select select "[US_STATE]"
click at [23, 330] on span "Budget" at bounding box center [19, 326] width 22 height 8
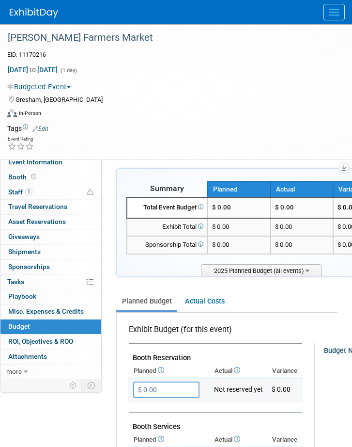
click at [164, 388] on input "$ 0.00" at bounding box center [166, 389] width 66 height 16
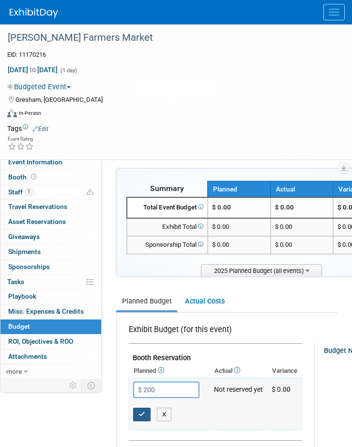
type input "$ 200.00"
click at [141, 411] on icon "button" at bounding box center [142, 414] width 7 height 6
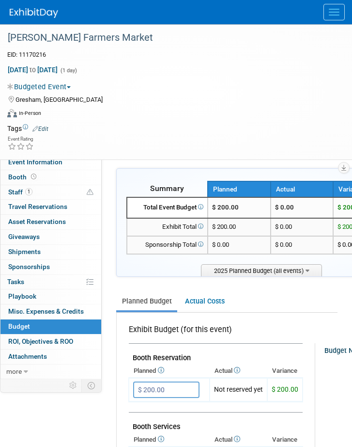
click at [328, 14] on button "Menu" at bounding box center [334, 12] width 21 height 16
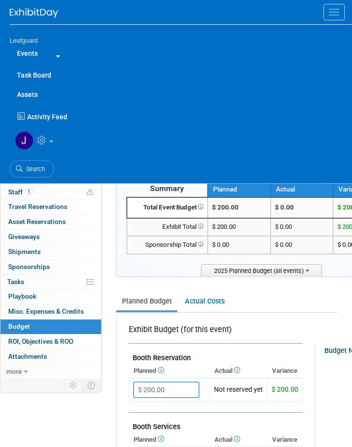
click at [24, 171] on span "Search" at bounding box center [34, 168] width 22 height 7
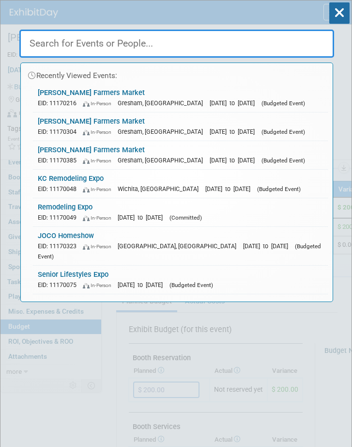
paste input "West Coast Pumkin Regatta"
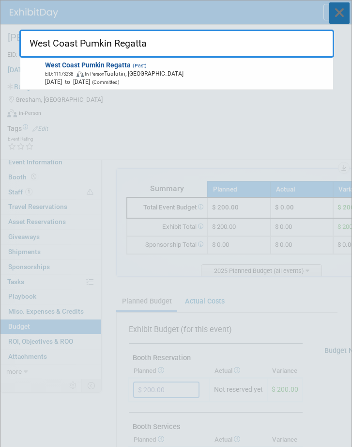
click at [343, 13] on icon at bounding box center [339, 12] width 20 height 21
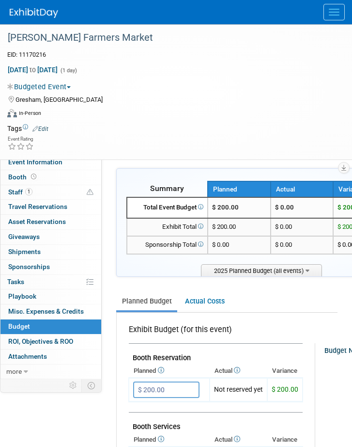
click at [331, 7] on button "Menu" at bounding box center [334, 12] width 21 height 16
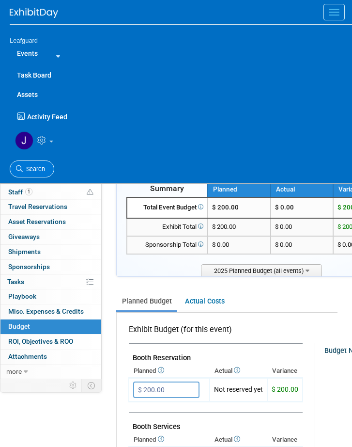
click at [27, 168] on span "Search" at bounding box center [34, 168] width 22 height 7
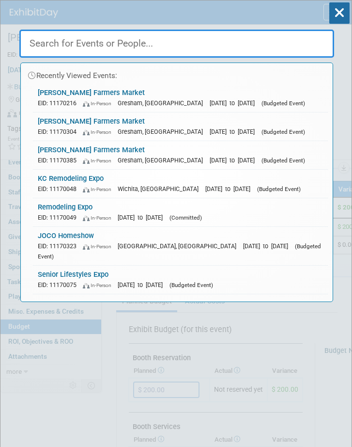
paste input "Oktoberfest [PERSON_NAME]"
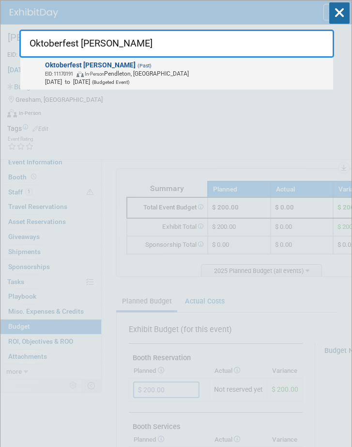
type input "Oktoberfest [PERSON_NAME]"
click at [164, 71] on span "EID: 11170191 In-Person Pendleton, OR" at bounding box center [187, 73] width 285 height 8
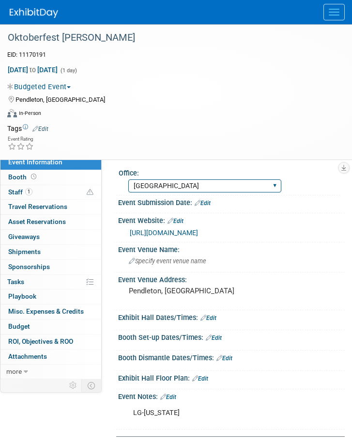
click at [202, 185] on select "[GEOGRAPHIC_DATA] [US_STATE] [GEOGRAPHIC_DATA] [GEOGRAPHIC_DATA] [GEOGRAPHIC_DA…" at bounding box center [204, 185] width 153 height 13
select select "[US_STATE]"
click at [128, 179] on select "[GEOGRAPHIC_DATA] [US_STATE] [GEOGRAPHIC_DATA] [GEOGRAPHIC_DATA] [GEOGRAPHIC_DA…" at bounding box center [204, 185] width 153 height 13
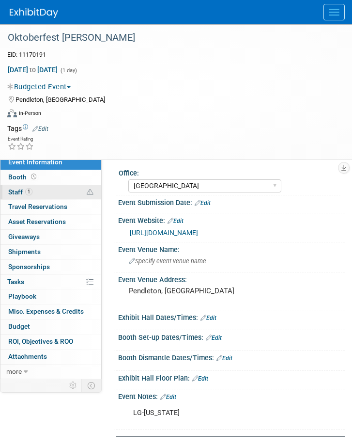
click at [14, 191] on span "Staff 1" at bounding box center [20, 192] width 24 height 8
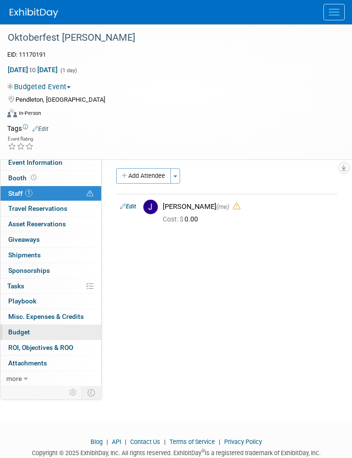
click at [22, 331] on span "Budget" at bounding box center [19, 332] width 22 height 8
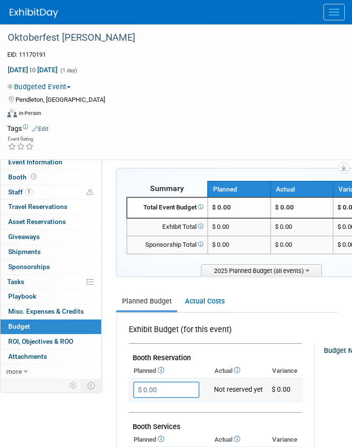
click at [167, 386] on input "$ 0.00" at bounding box center [166, 389] width 66 height 16
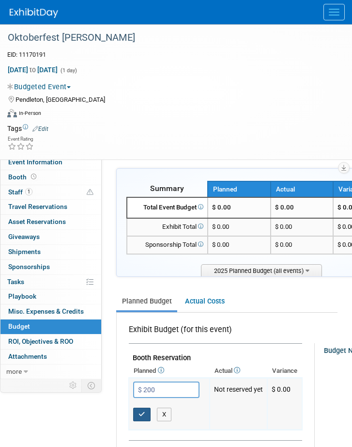
type input "$ 200.00"
click at [141, 412] on icon "button" at bounding box center [142, 414] width 7 height 6
